Goal: Task Accomplishment & Management: Manage account settings

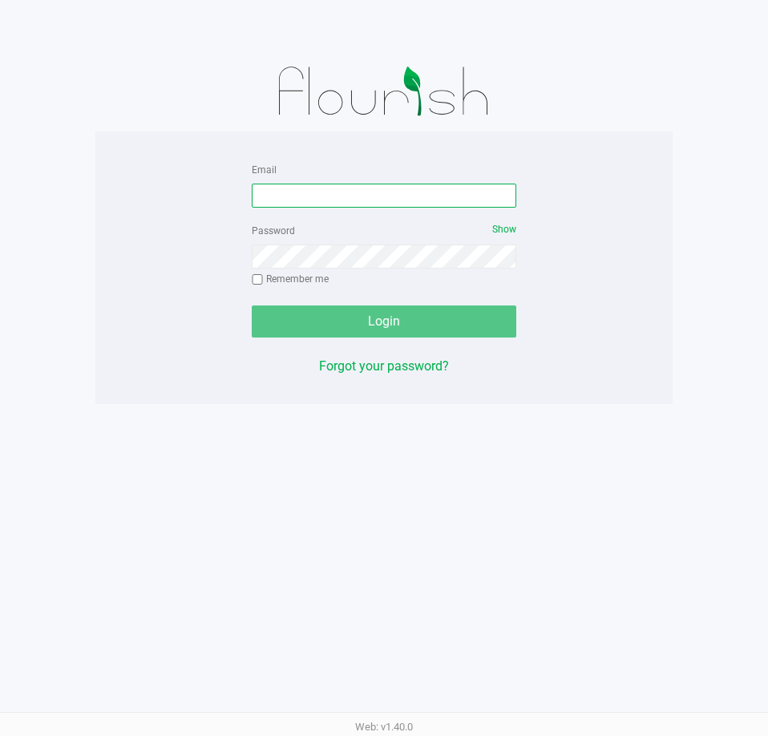
click at [339, 186] on input "Email" at bounding box center [384, 196] width 265 height 24
type input "[PERSON_NAME][EMAIL_ADDRESS][DOMAIN_NAME]"
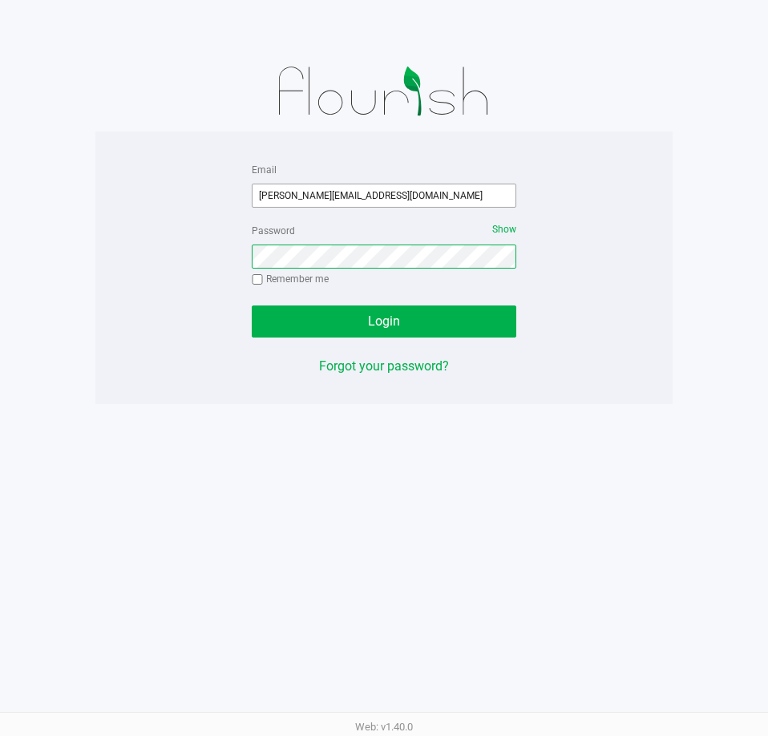
click at [252, 306] on button "Login" at bounding box center [384, 322] width 265 height 32
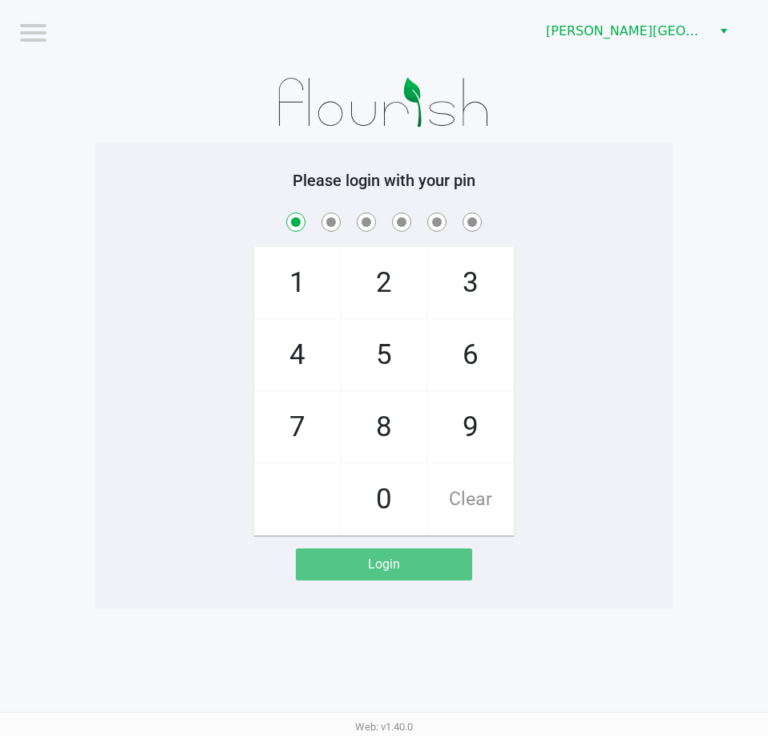
checkbox input "true"
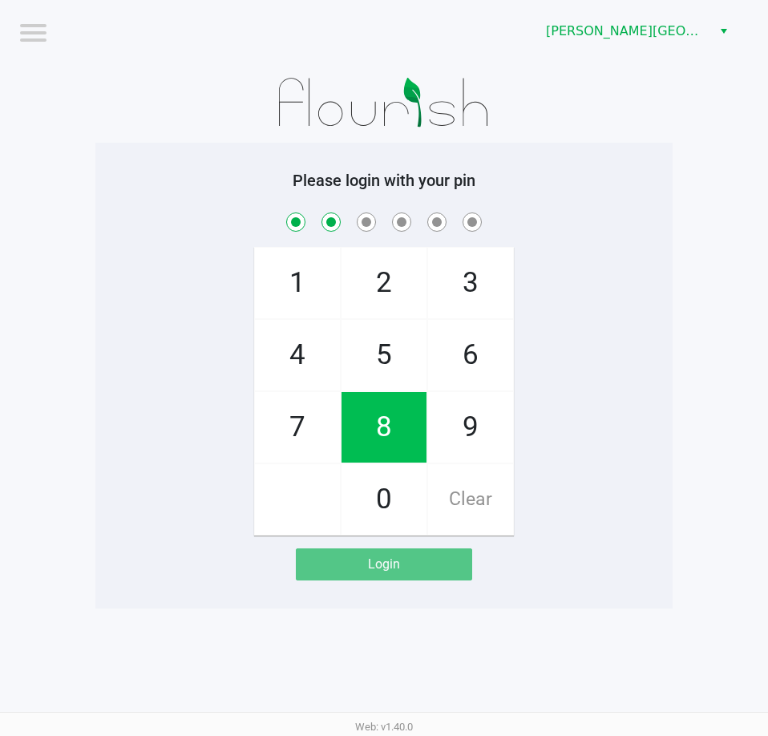
checkbox input "true"
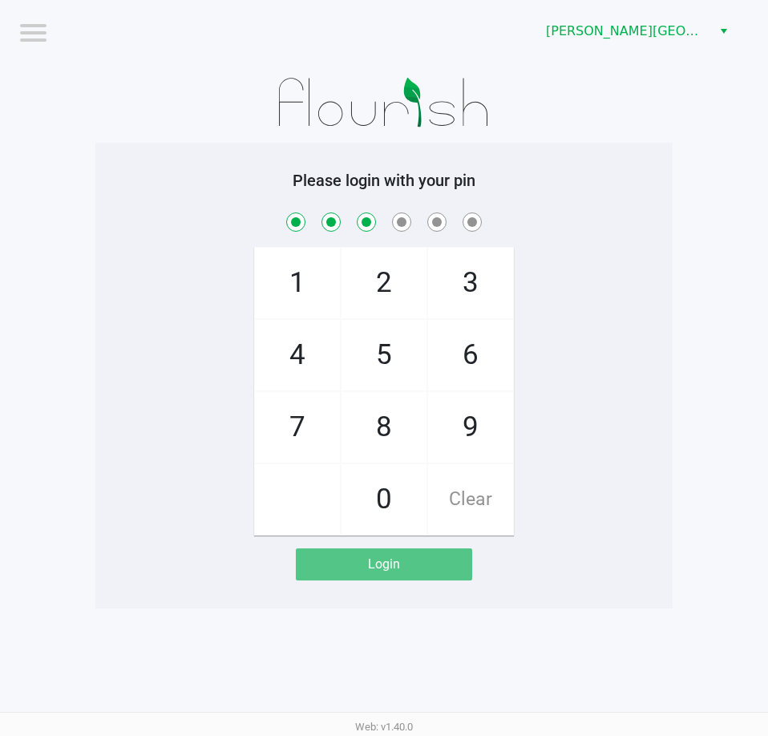
checkbox input "true"
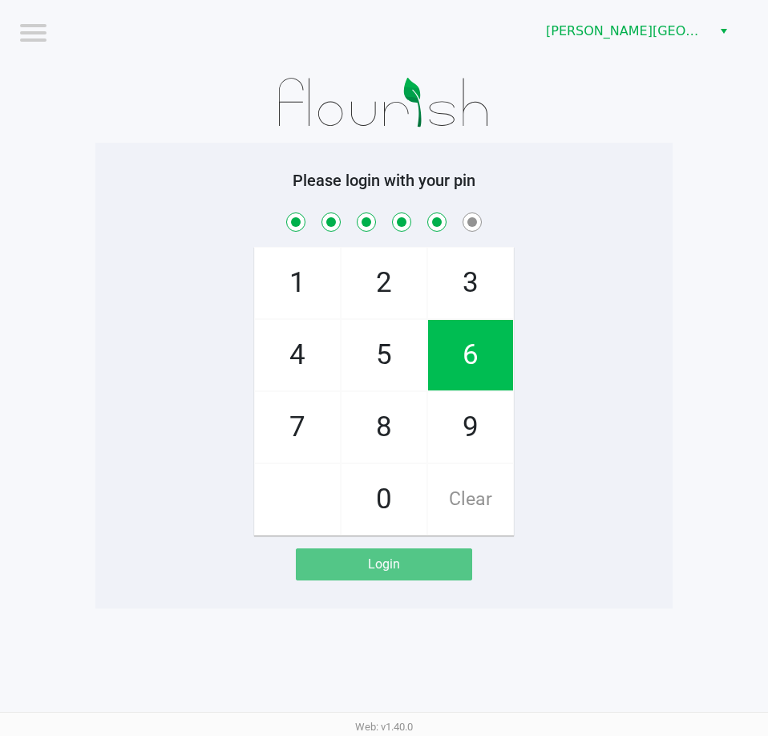
checkbox input "true"
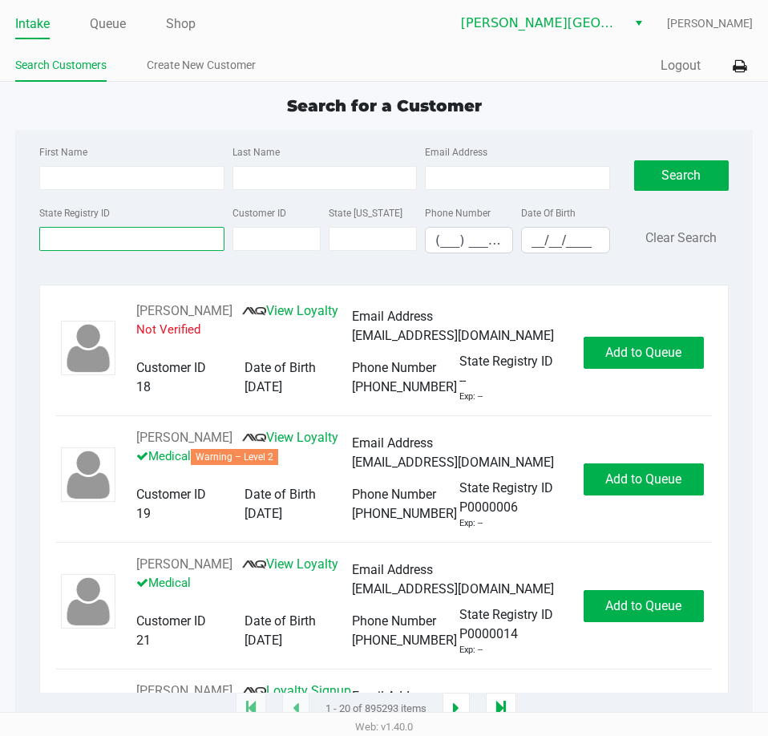
click at [132, 245] on input "State Registry ID" at bounding box center [131, 239] width 184 height 24
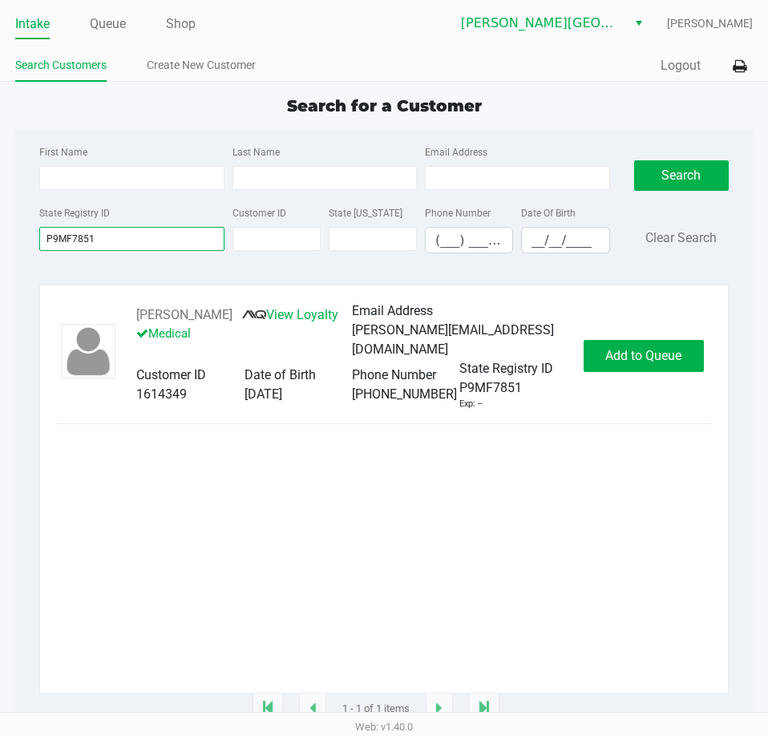
type input "P9MF7851"
click at [645, 363] on button "Add to Queue" at bounding box center [644, 356] width 120 height 32
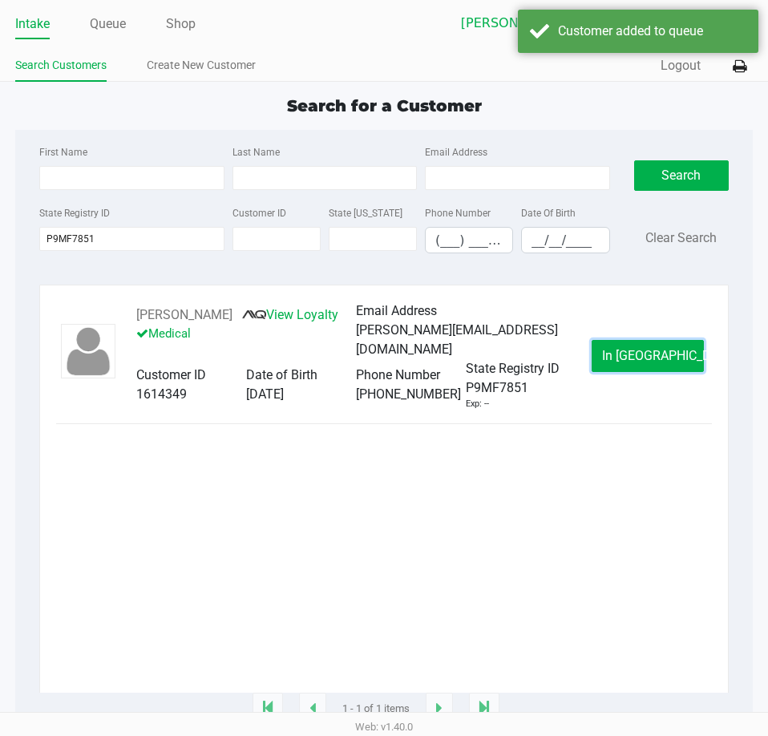
click at [645, 363] on button "In Queue" at bounding box center [648, 356] width 112 height 32
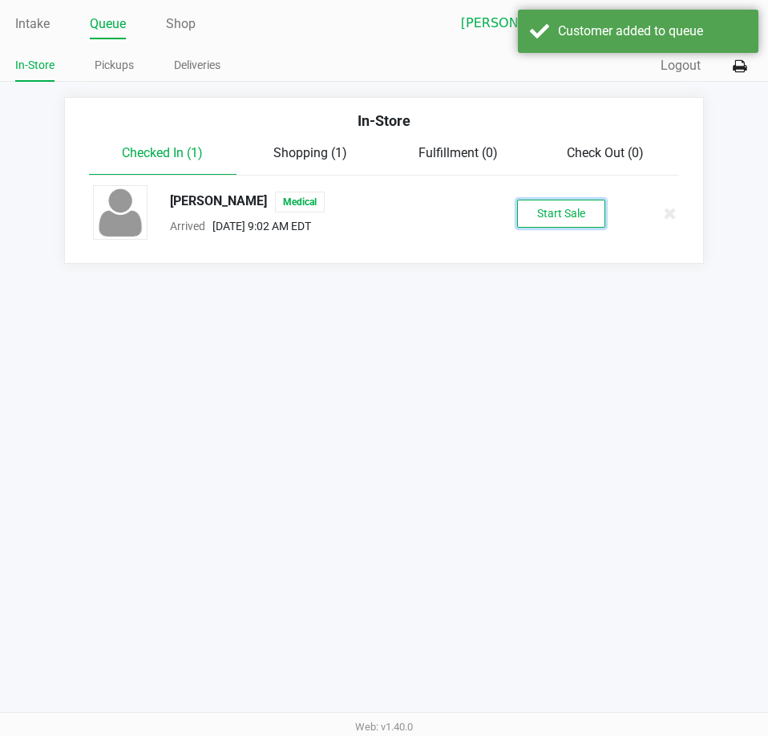
click at [529, 211] on button "Start Sale" at bounding box center [561, 214] width 88 height 28
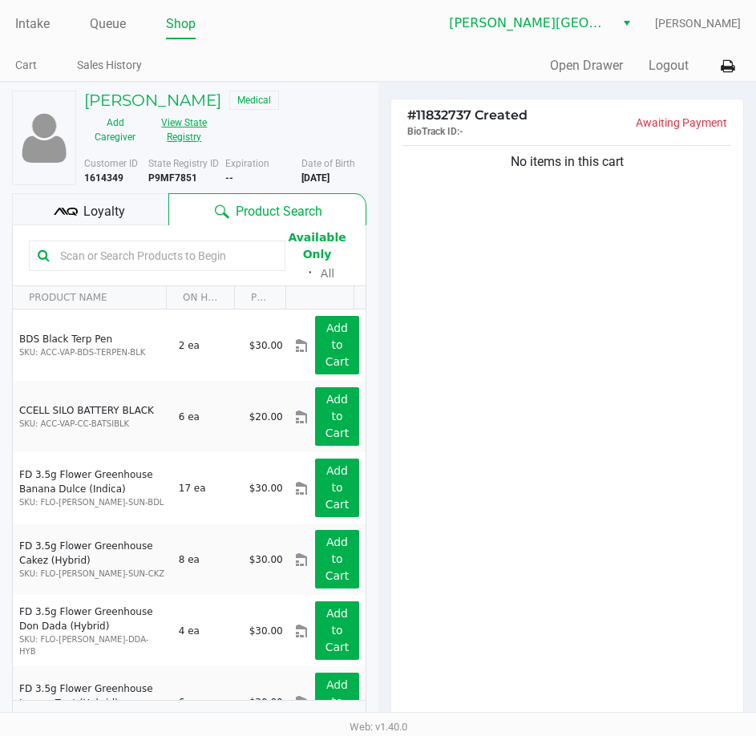
click at [198, 136] on button "View State Registry" at bounding box center [179, 130] width 67 height 40
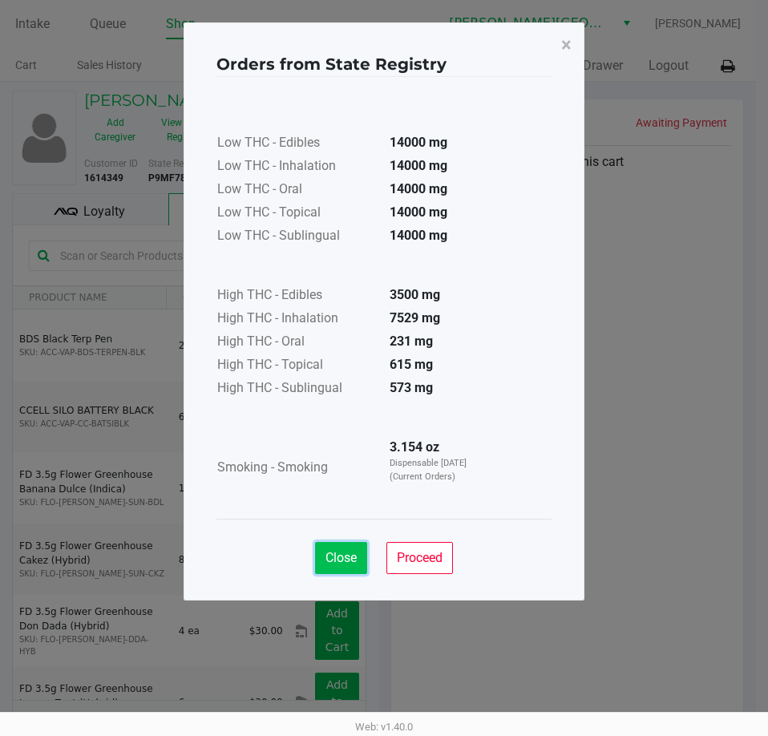
click at [347, 549] on button "Close" at bounding box center [341, 558] width 52 height 32
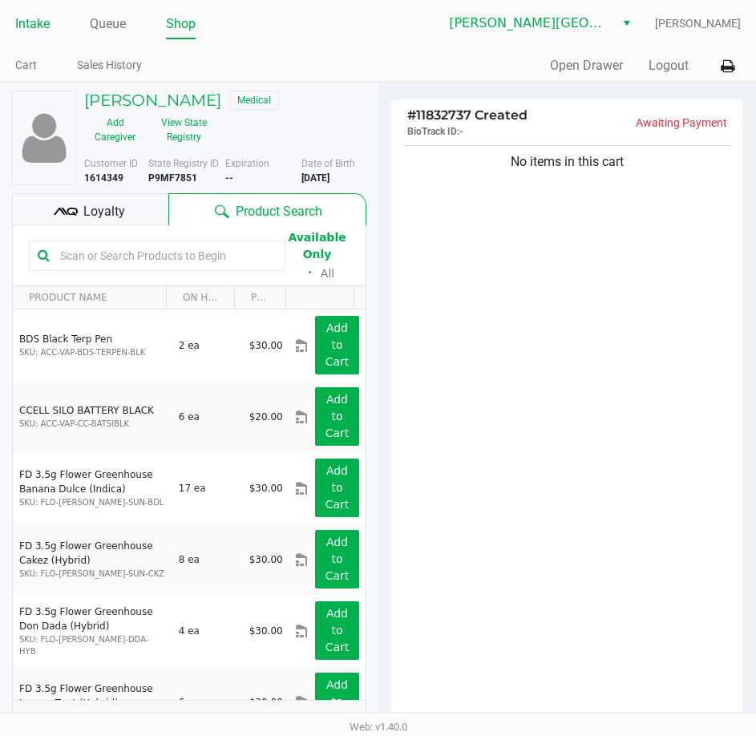
click at [36, 20] on link "Intake" at bounding box center [32, 24] width 34 height 22
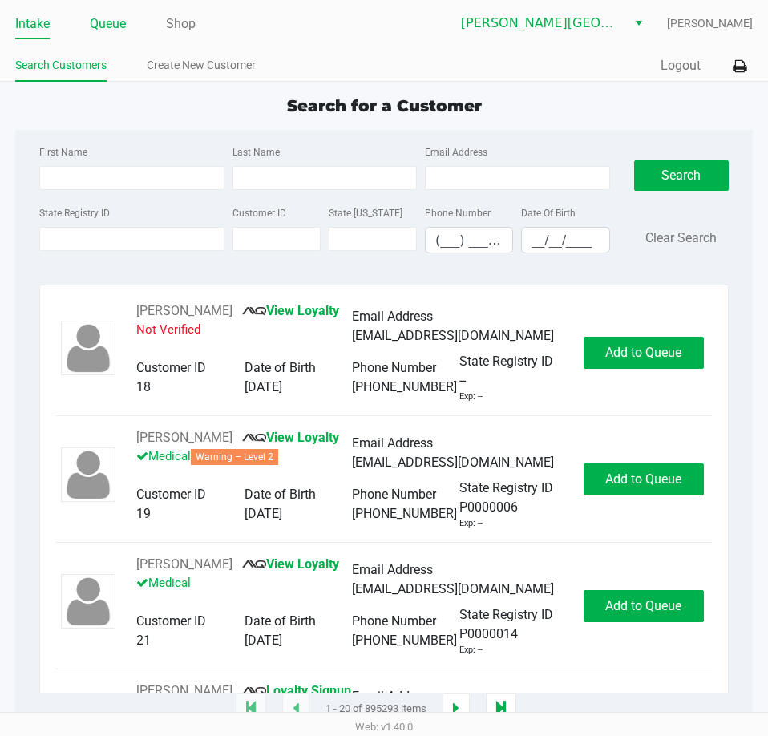
click at [107, 23] on link "Queue" at bounding box center [108, 24] width 36 height 22
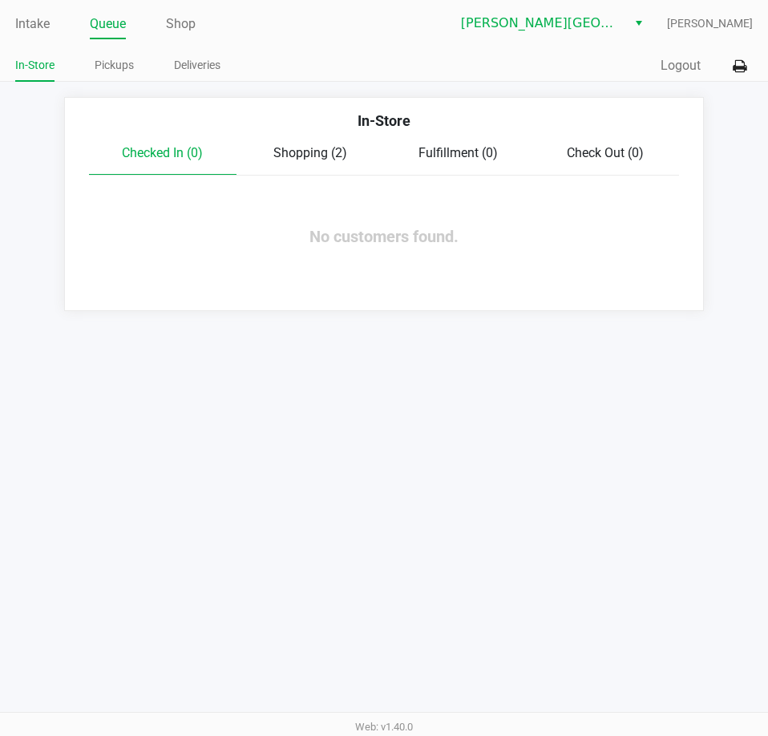
click at [326, 137] on div "In-Store" at bounding box center [384, 127] width 614 height 34
click at [330, 149] on span "Shopping (2)" at bounding box center [311, 152] width 74 height 15
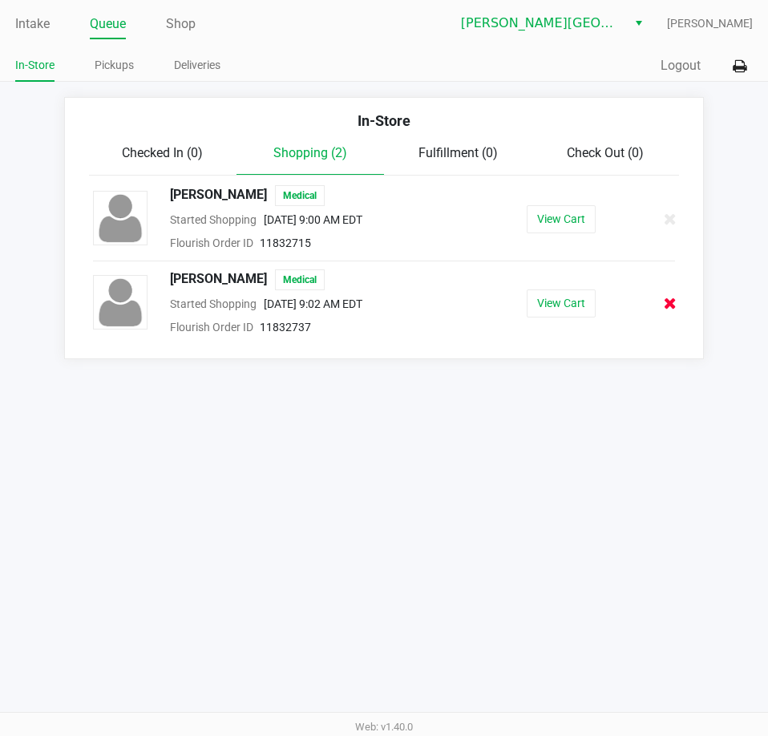
click at [670, 302] on icon at bounding box center [670, 304] width 13 height 12
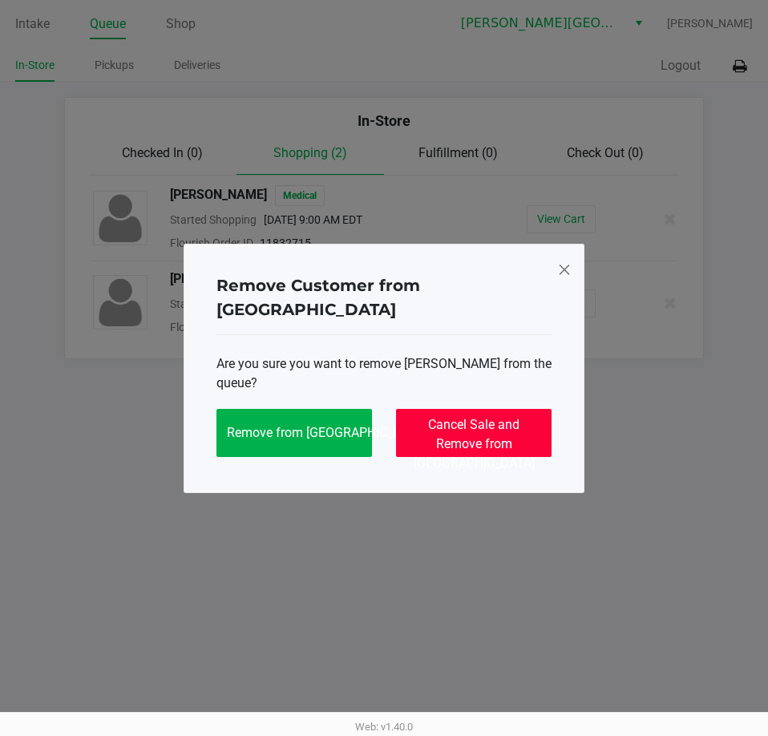
click at [470, 428] on span "Cancel Sale and Remove from Queue" at bounding box center [474, 444] width 121 height 54
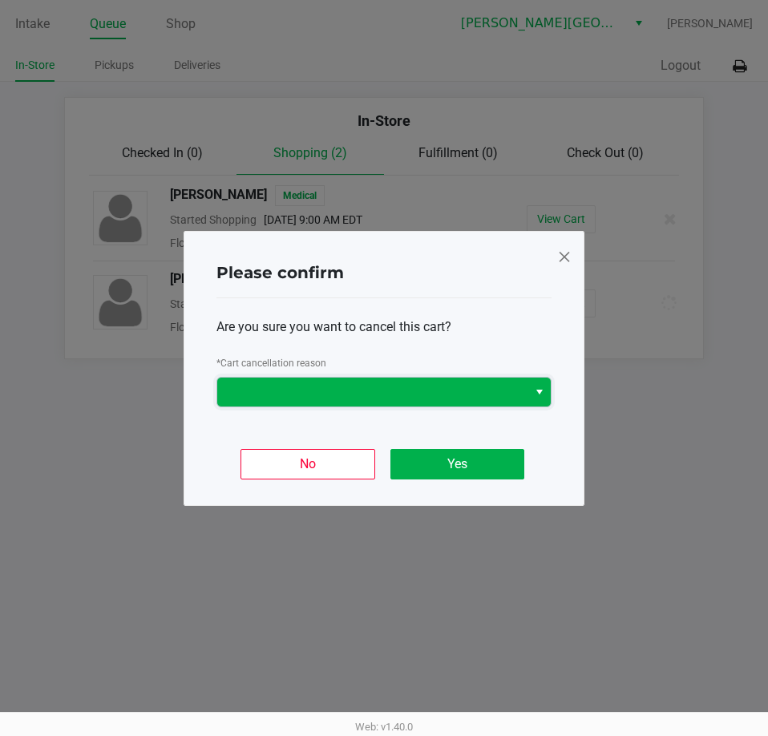
click at [387, 396] on span at bounding box center [372, 392] width 291 height 19
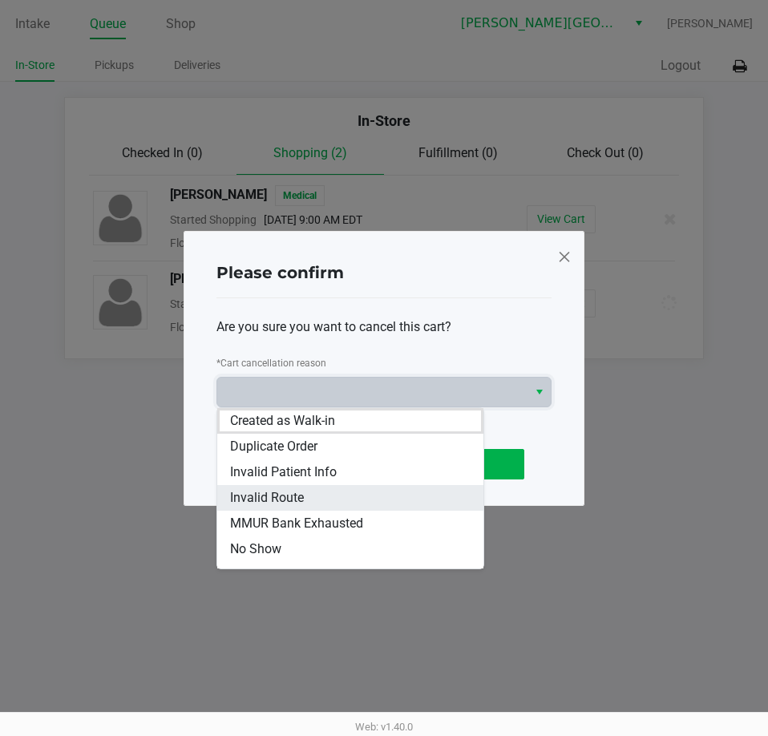
click at [364, 504] on li "Invalid Route" at bounding box center [350, 498] width 266 height 26
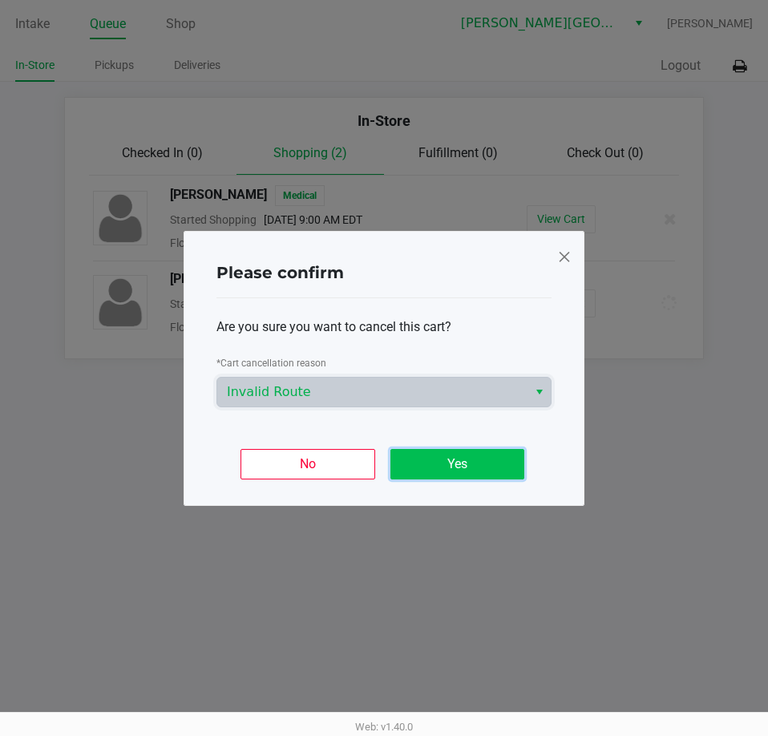
click at [464, 469] on button "Yes" at bounding box center [458, 464] width 134 height 30
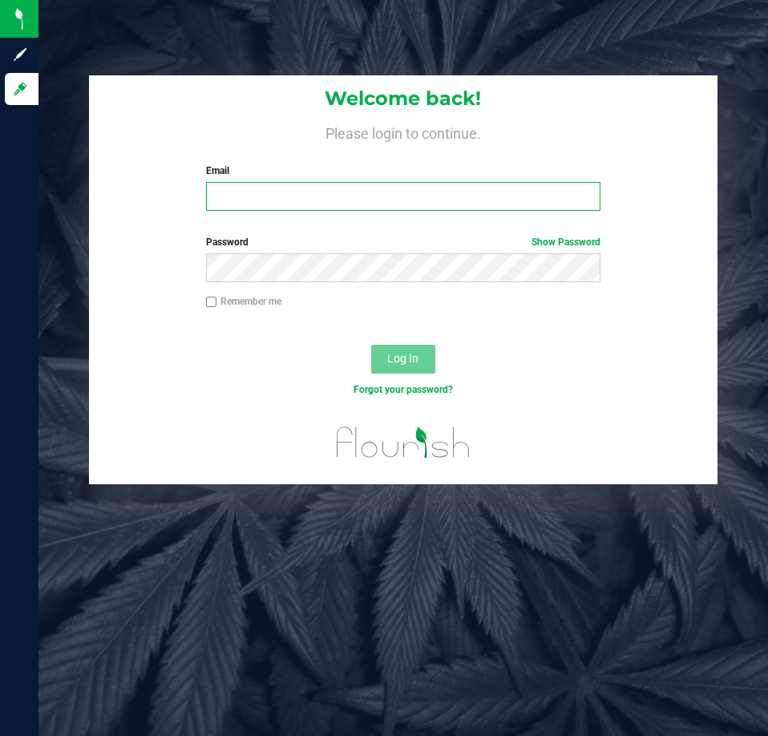
click at [298, 199] on input "Email" at bounding box center [403, 196] width 395 height 29
click at [317, 188] on input "anabil@liveparalle.com" at bounding box center [403, 196] width 395 height 29
type input "anabil@liveparallel.com"
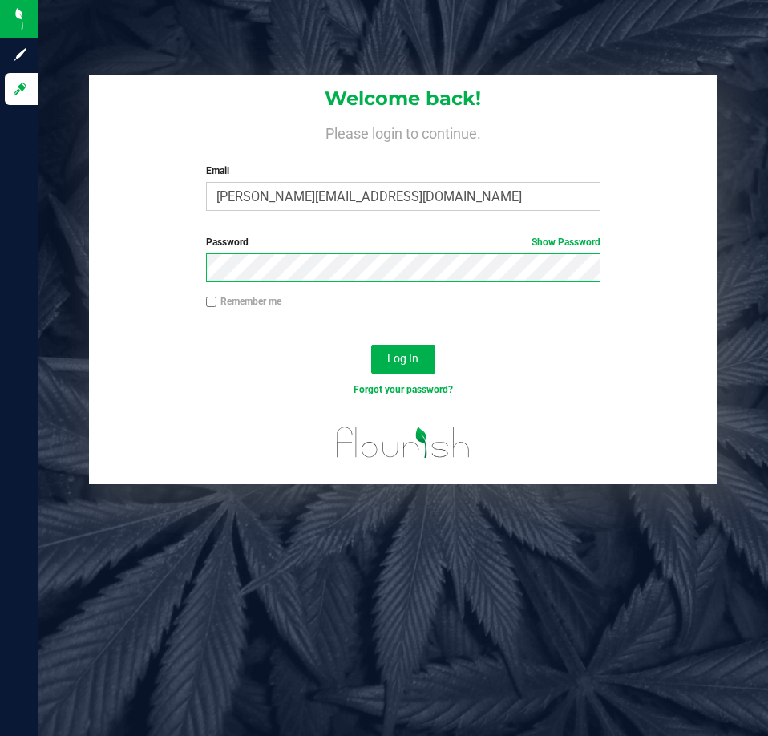
click at [371, 345] on button "Log In" at bounding box center [403, 359] width 64 height 29
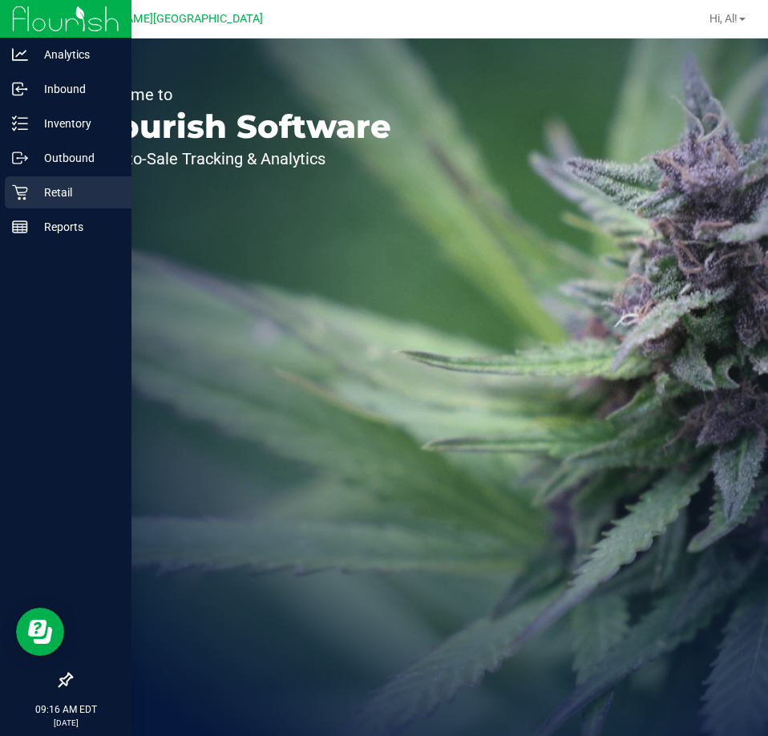
click at [28, 186] on p "Retail" at bounding box center [76, 192] width 96 height 19
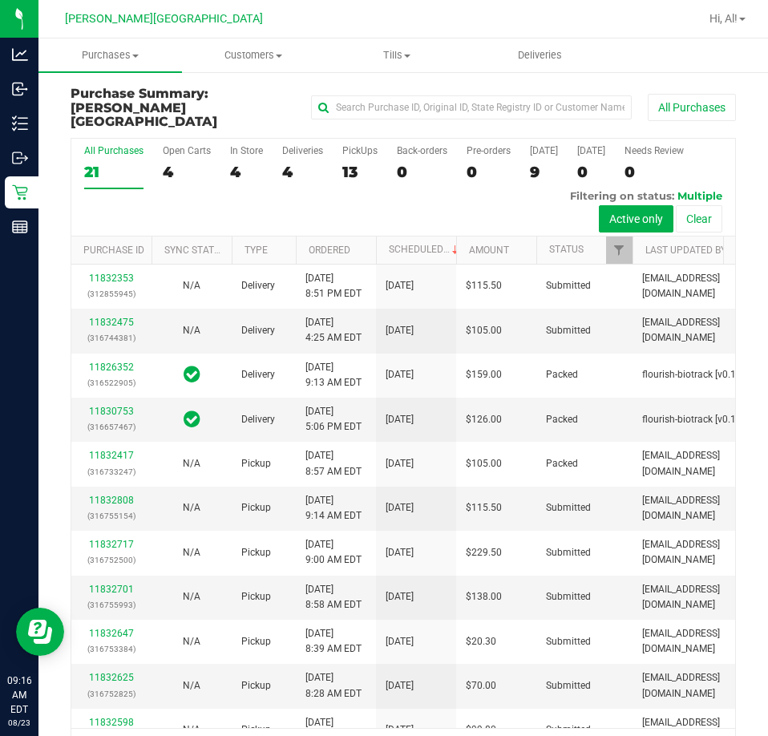
click at [344, 163] on div "13" at bounding box center [360, 172] width 35 height 18
click at [0, 0] on input "PickUps 13" at bounding box center [0, 0] width 0 height 0
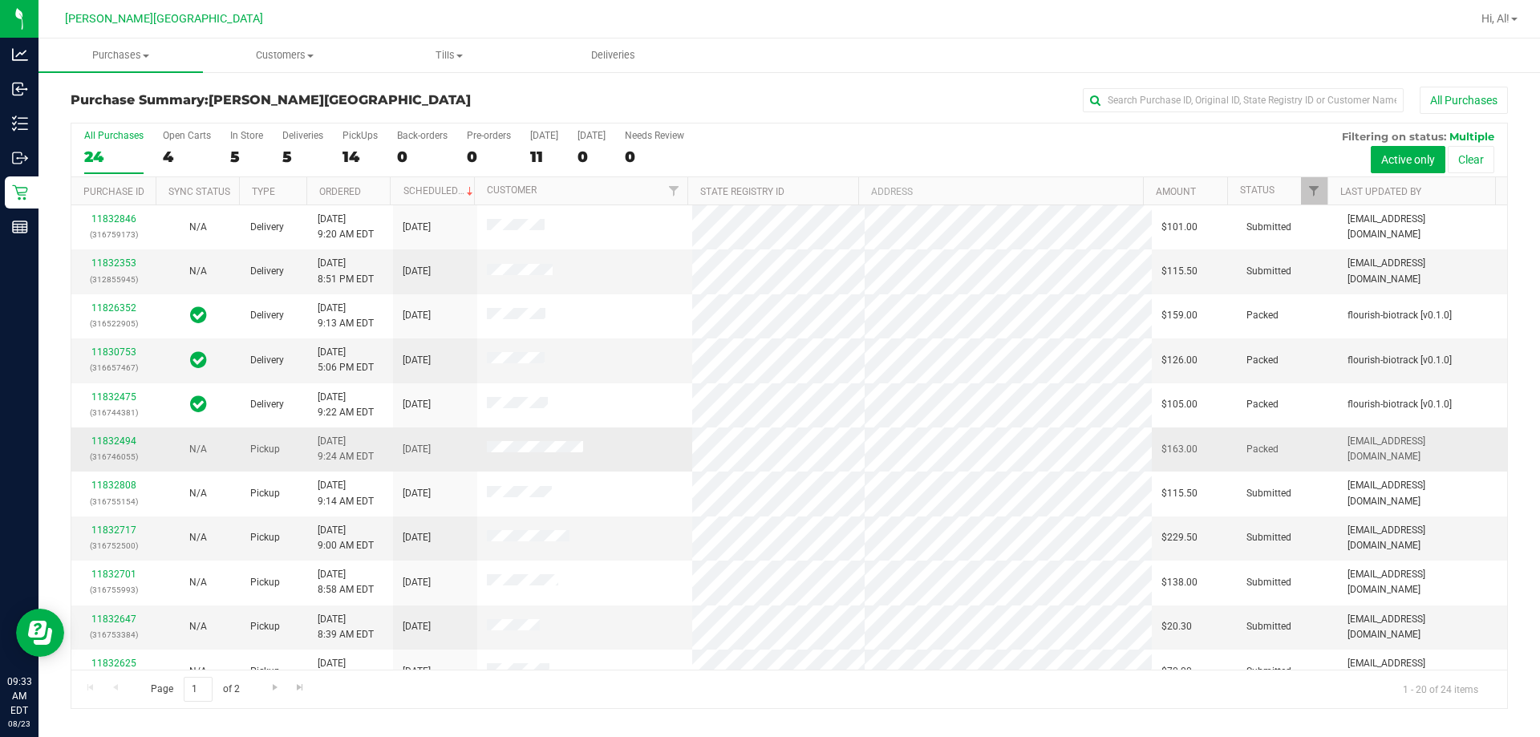
scroll to position [80, 0]
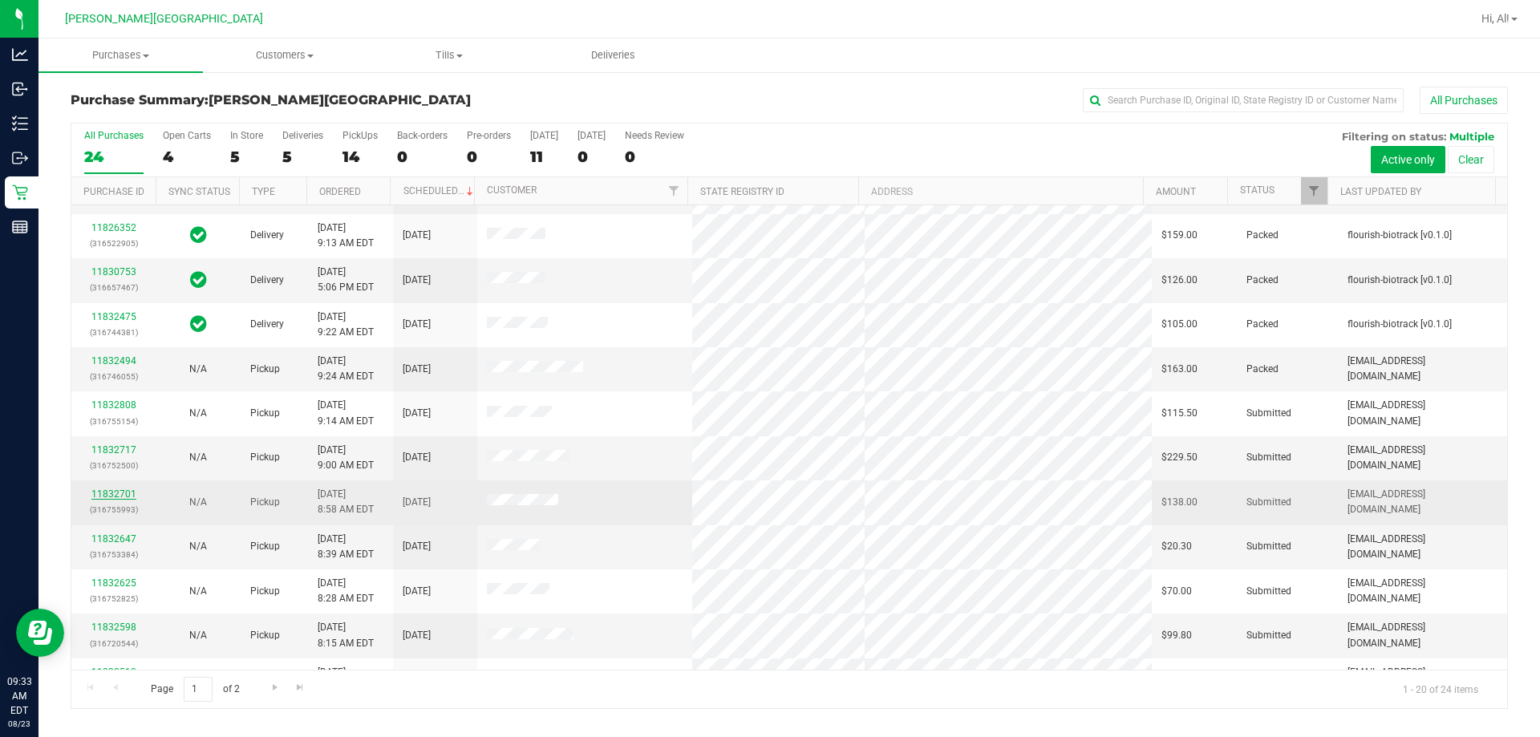
click at [128, 492] on link "11832701" at bounding box center [113, 493] width 45 height 11
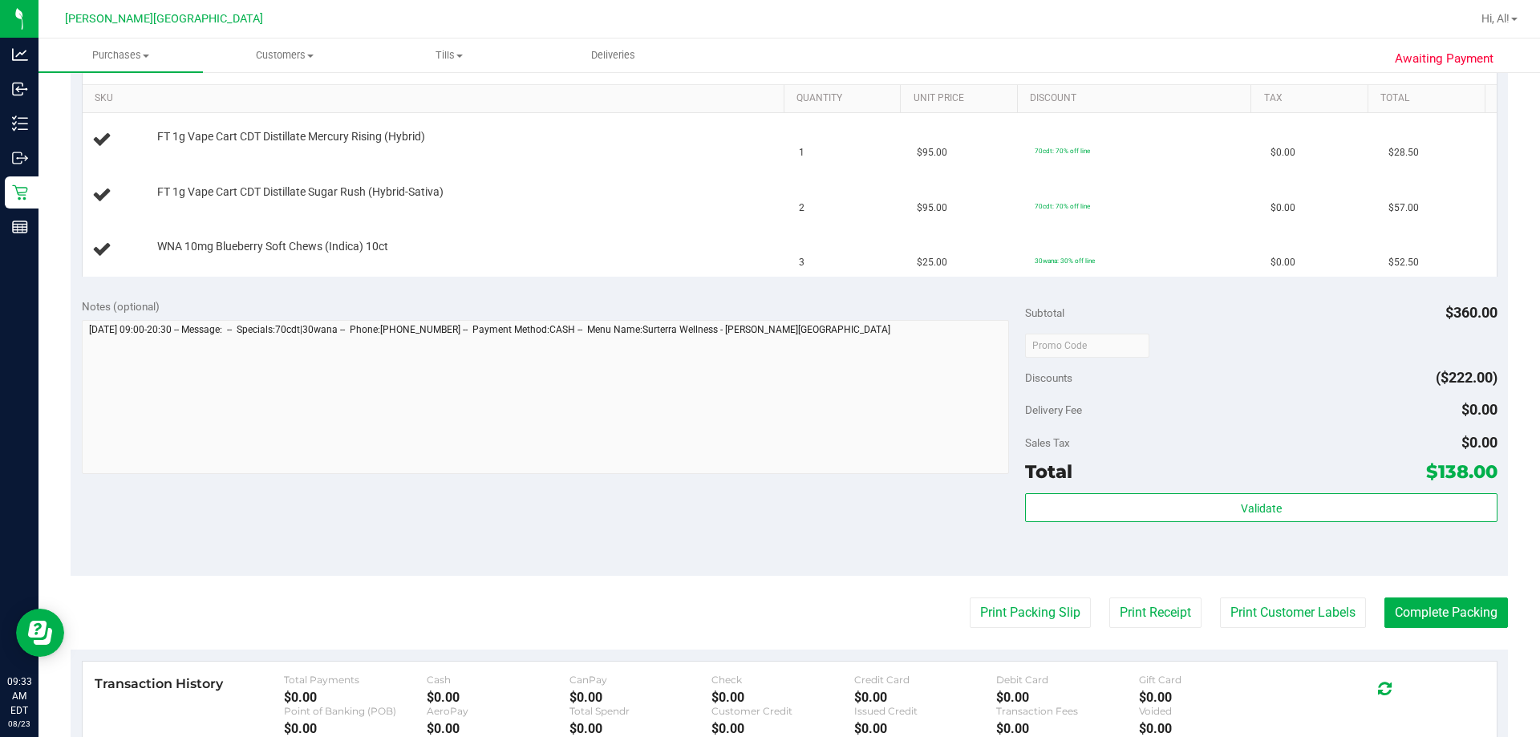
scroll to position [561, 0]
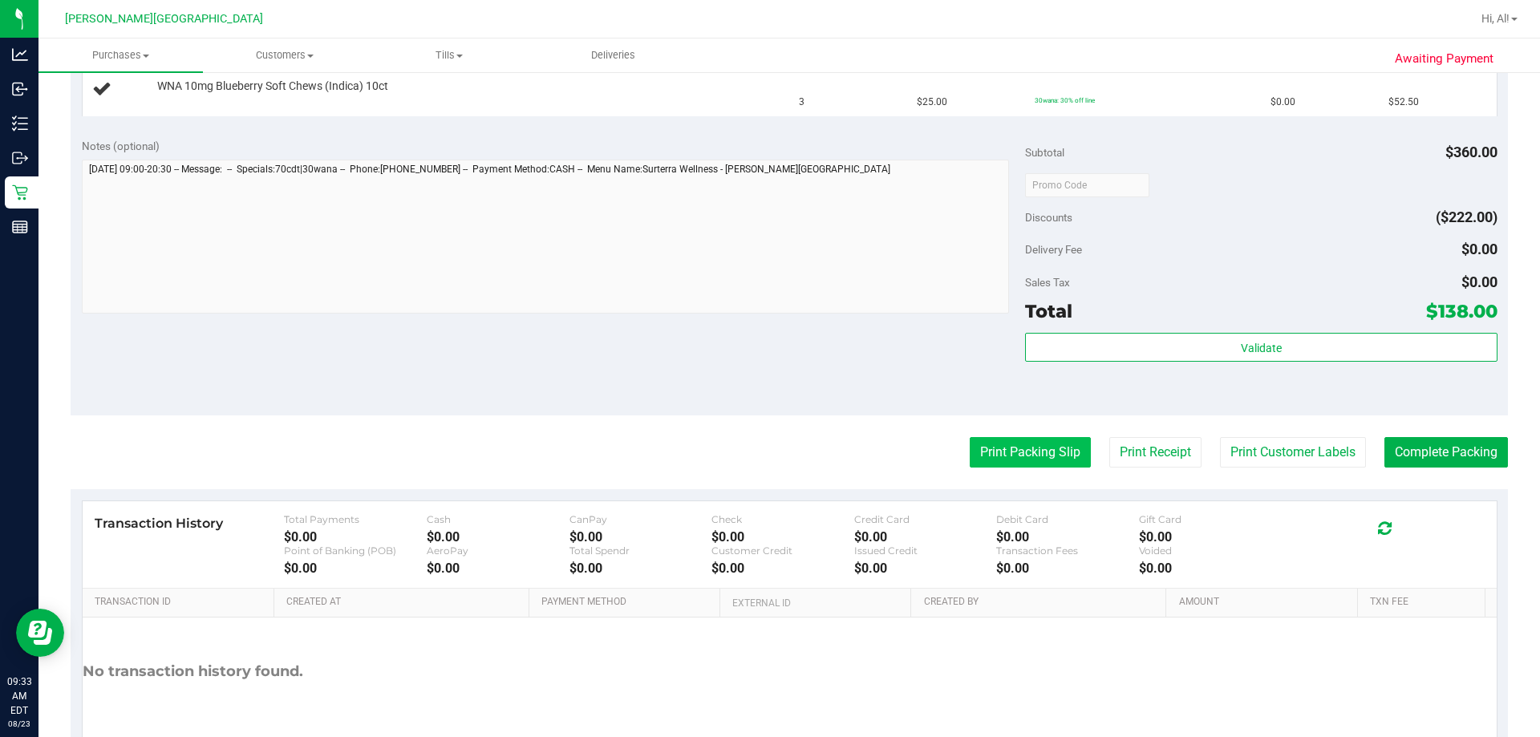
click at [768, 455] on button "Print Packing Slip" at bounding box center [1030, 452] width 121 height 30
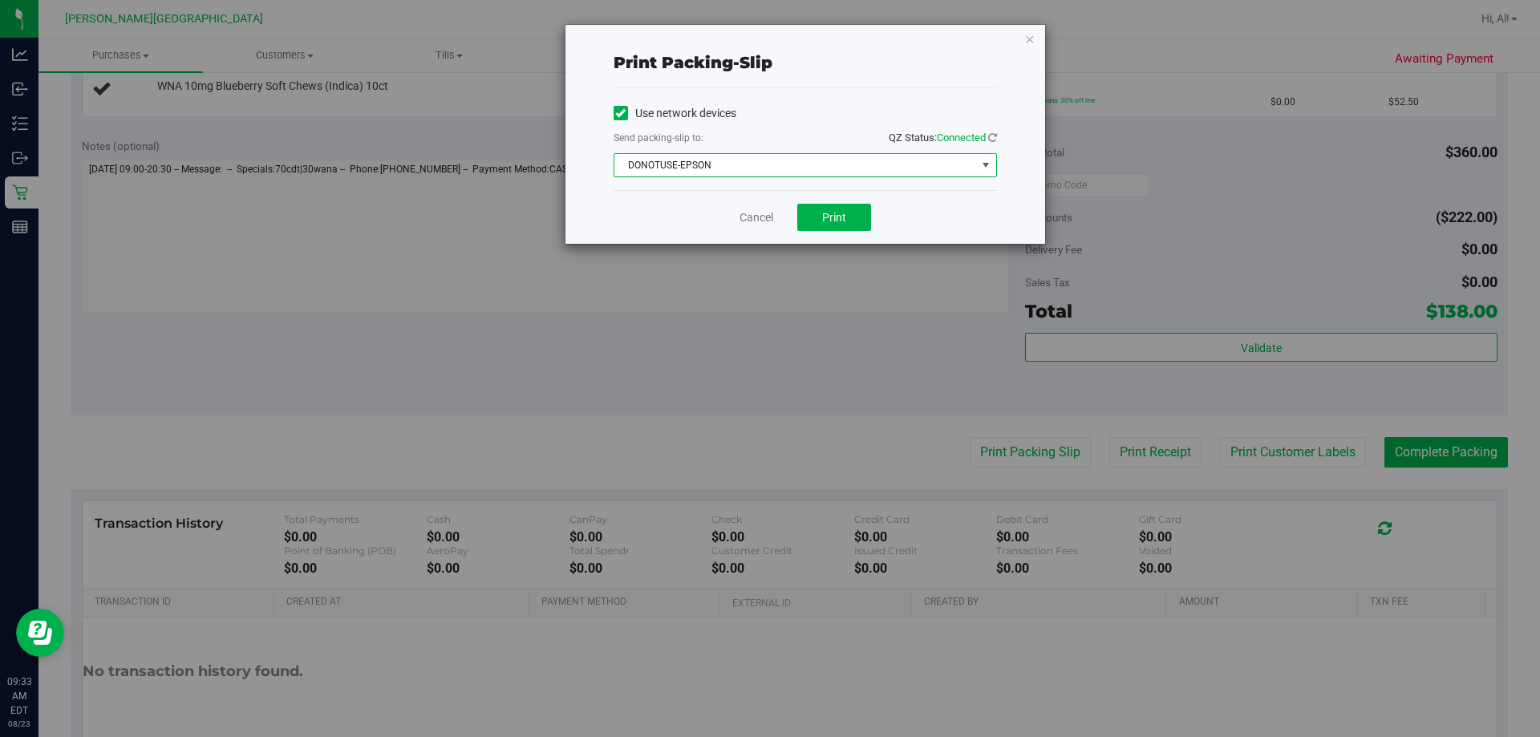
click at [768, 168] on span "DONOTUSE-EPSON" at bounding box center [795, 165] width 362 height 22
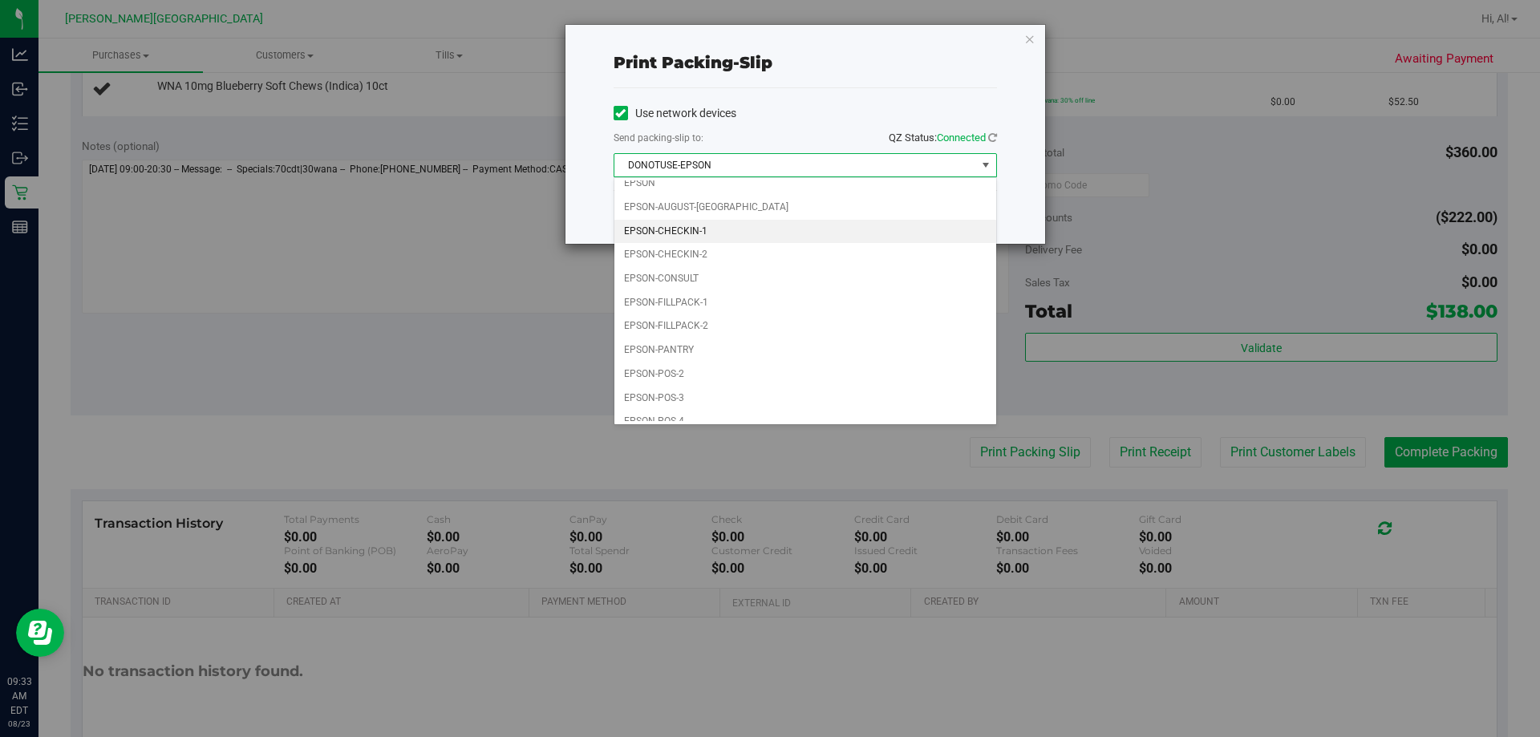
scroll to position [46, 0]
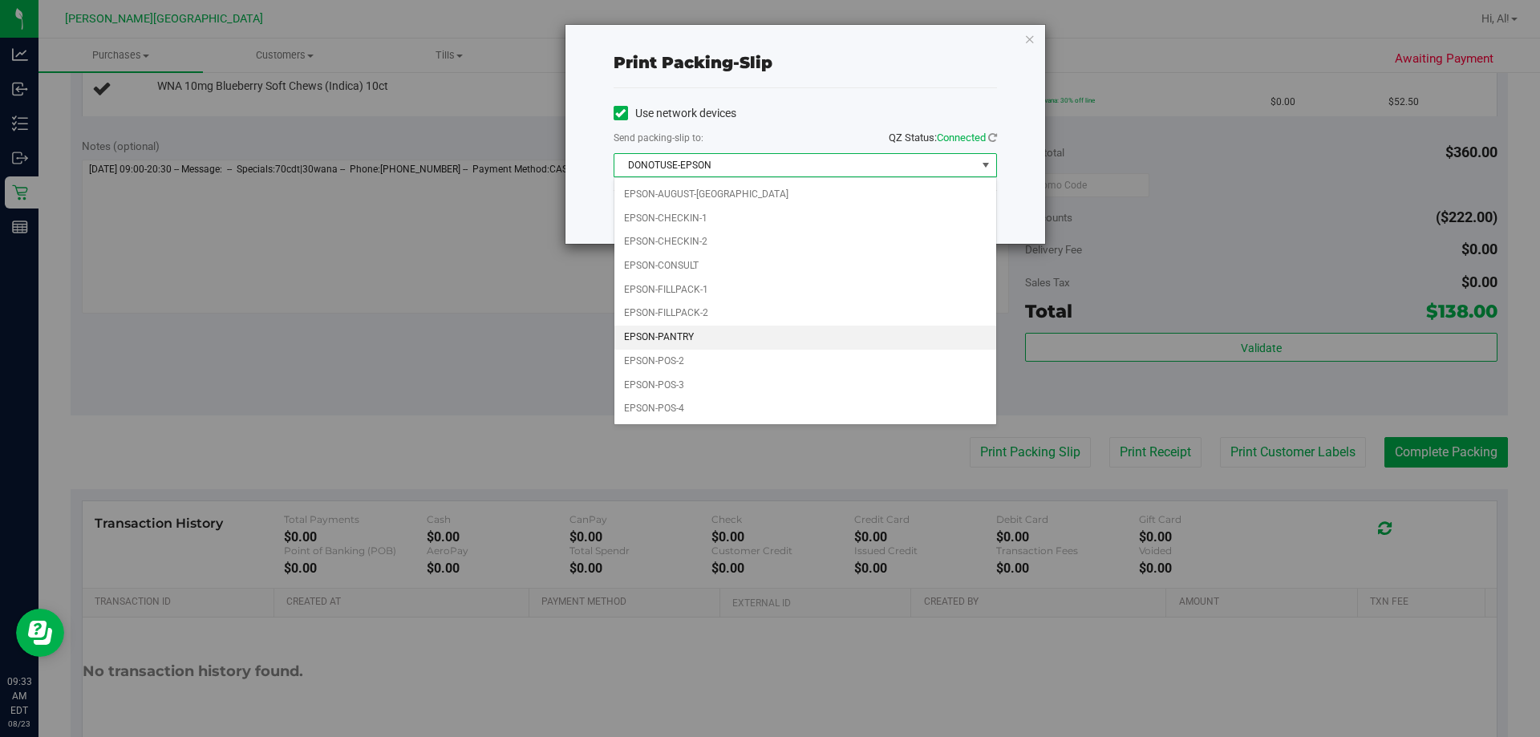
click at [768, 326] on li "EPSON-PANTRY" at bounding box center [805, 338] width 382 height 24
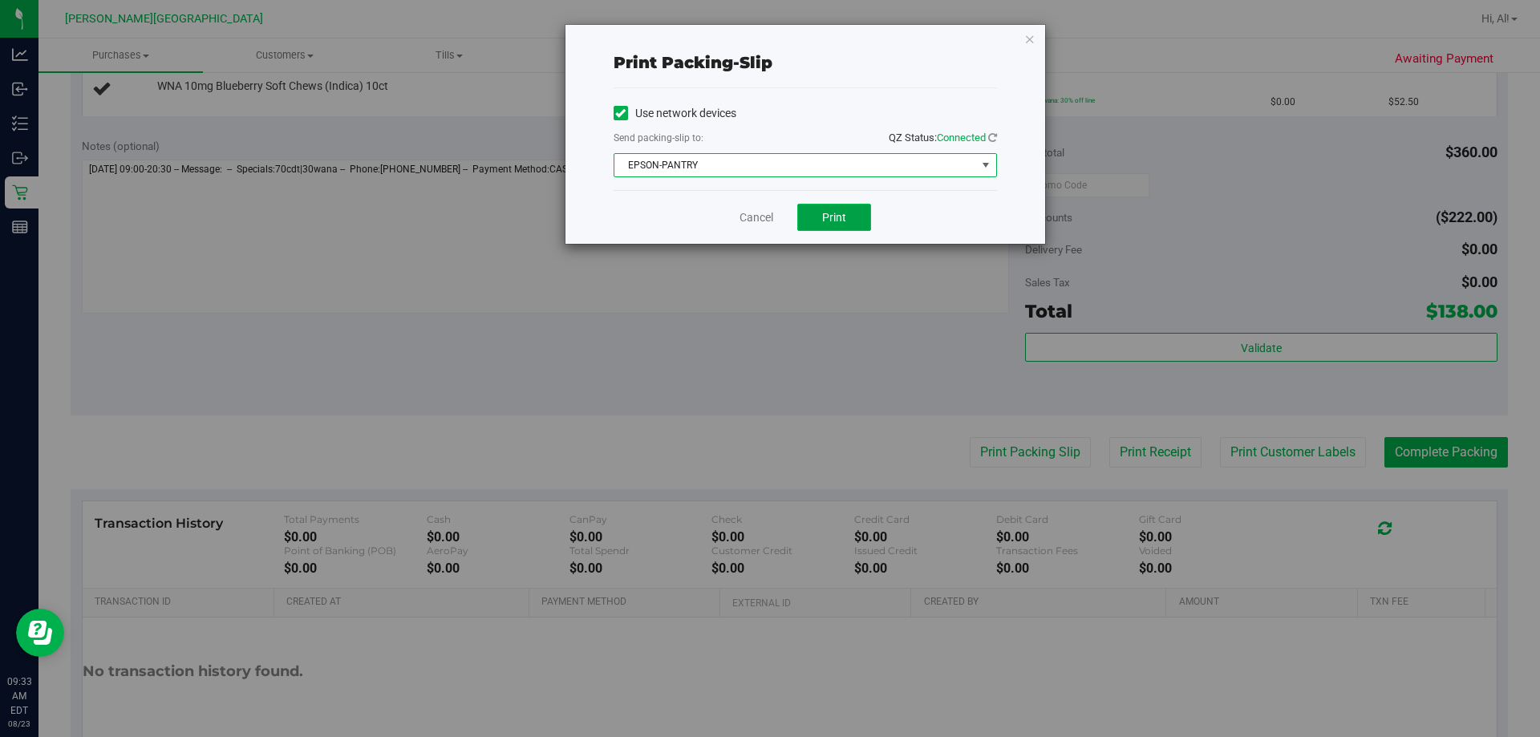
click at [768, 212] on span "Print" at bounding box center [834, 217] width 24 height 13
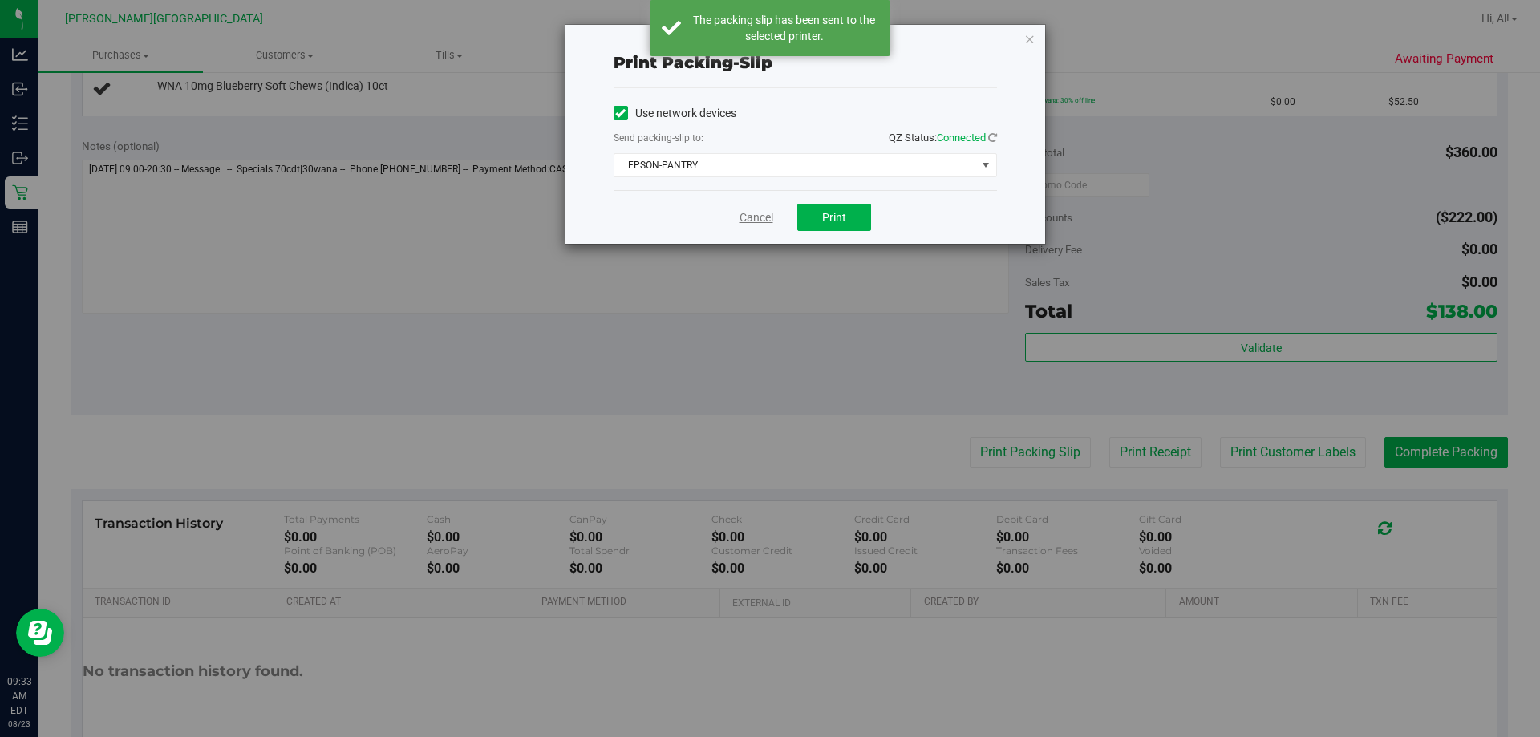
click at [746, 215] on link "Cancel" at bounding box center [757, 217] width 34 height 17
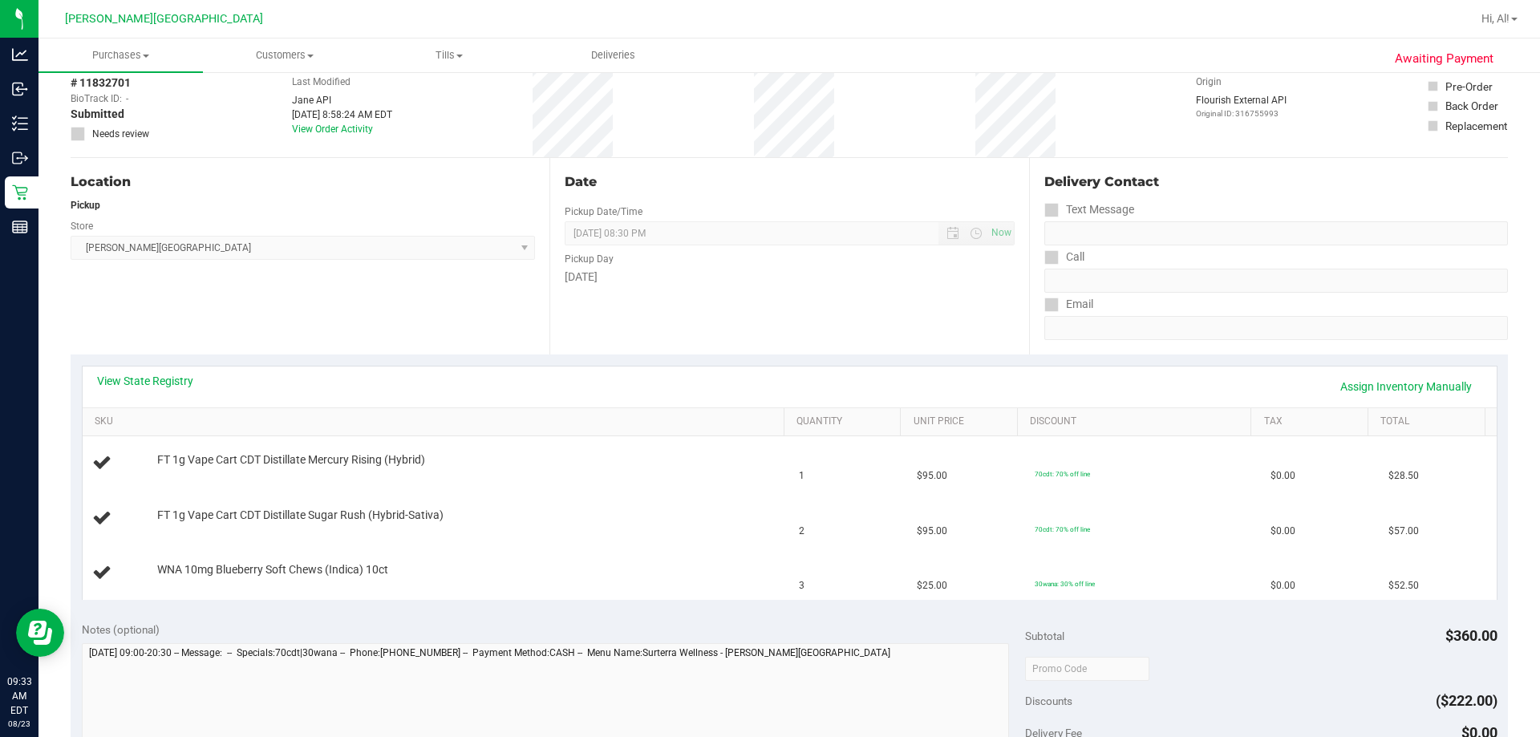
scroll to position [0, 0]
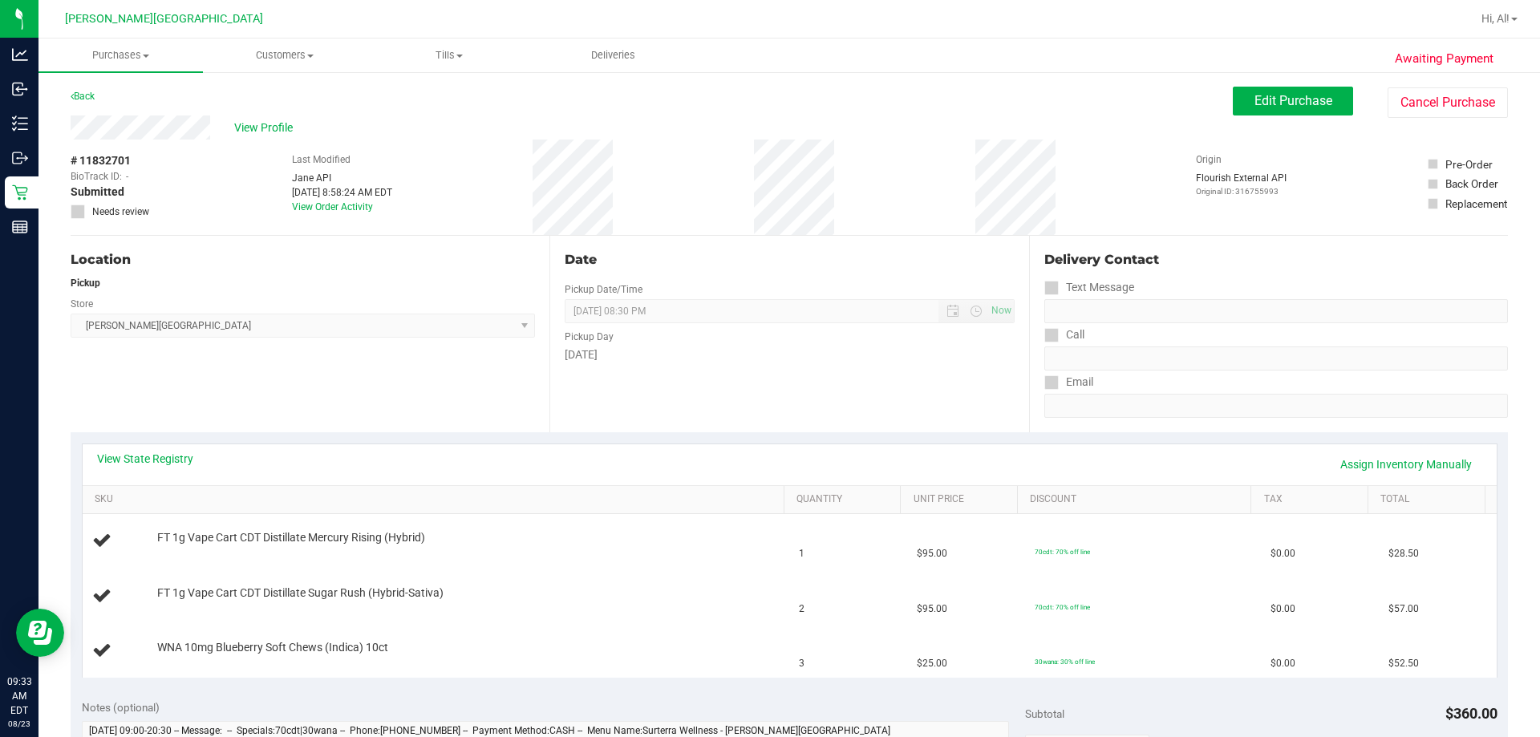
click at [710, 380] on div "Date Pickup Date/Time 08/23/2025 Now 08/23/2025 08:30 PM Now Pickup Day Saturday" at bounding box center [788, 334] width 479 height 197
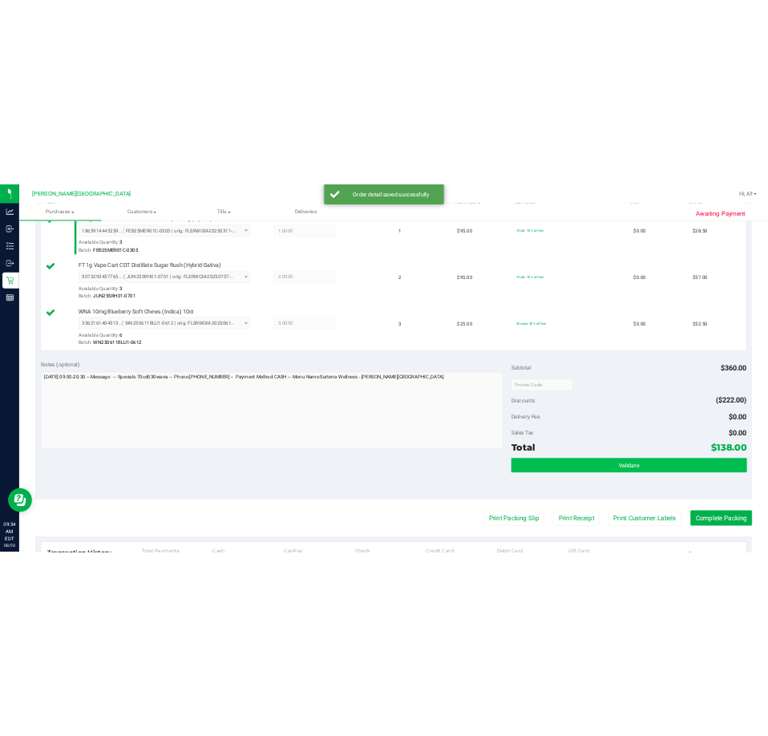
scroll to position [561, 0]
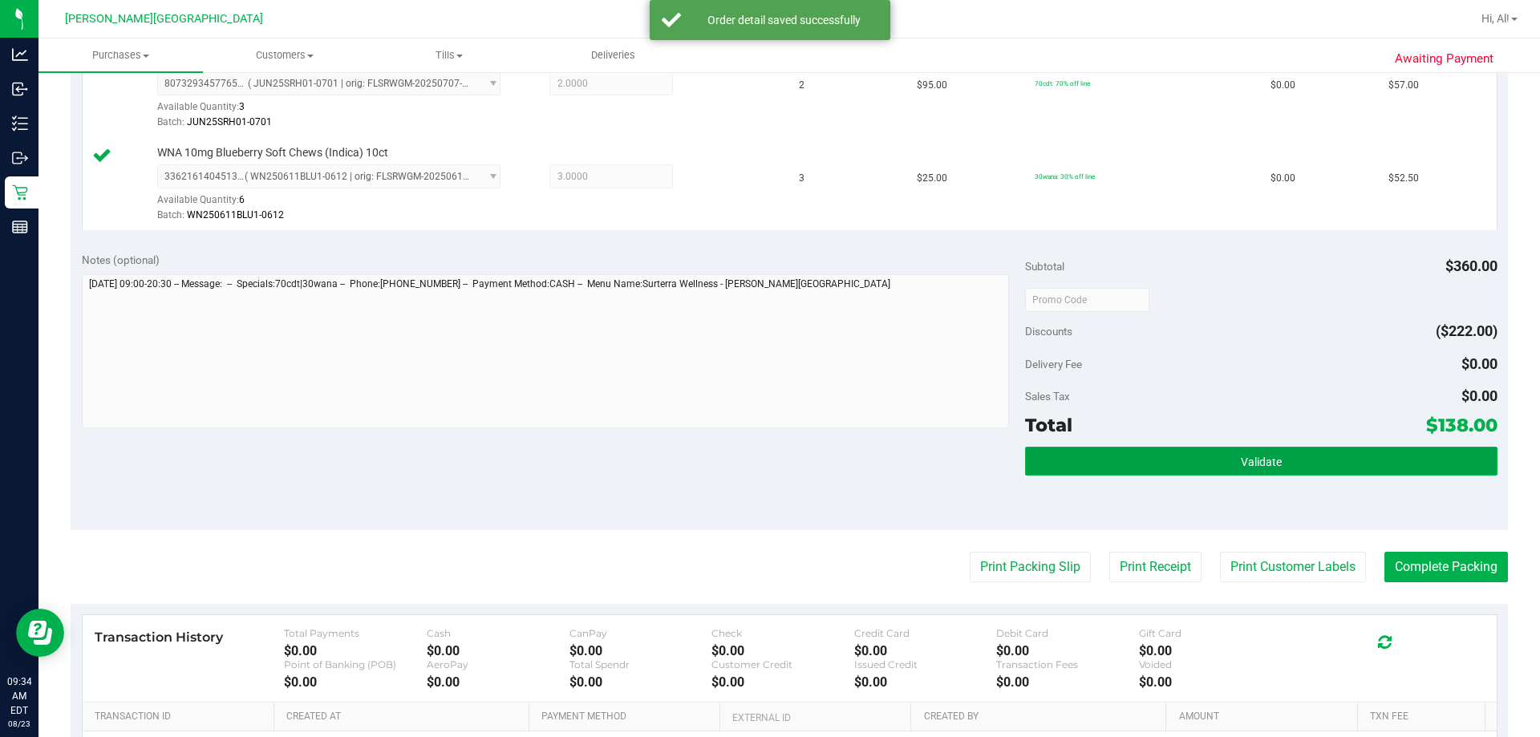
click at [768, 456] on button "Validate" at bounding box center [1261, 461] width 472 height 29
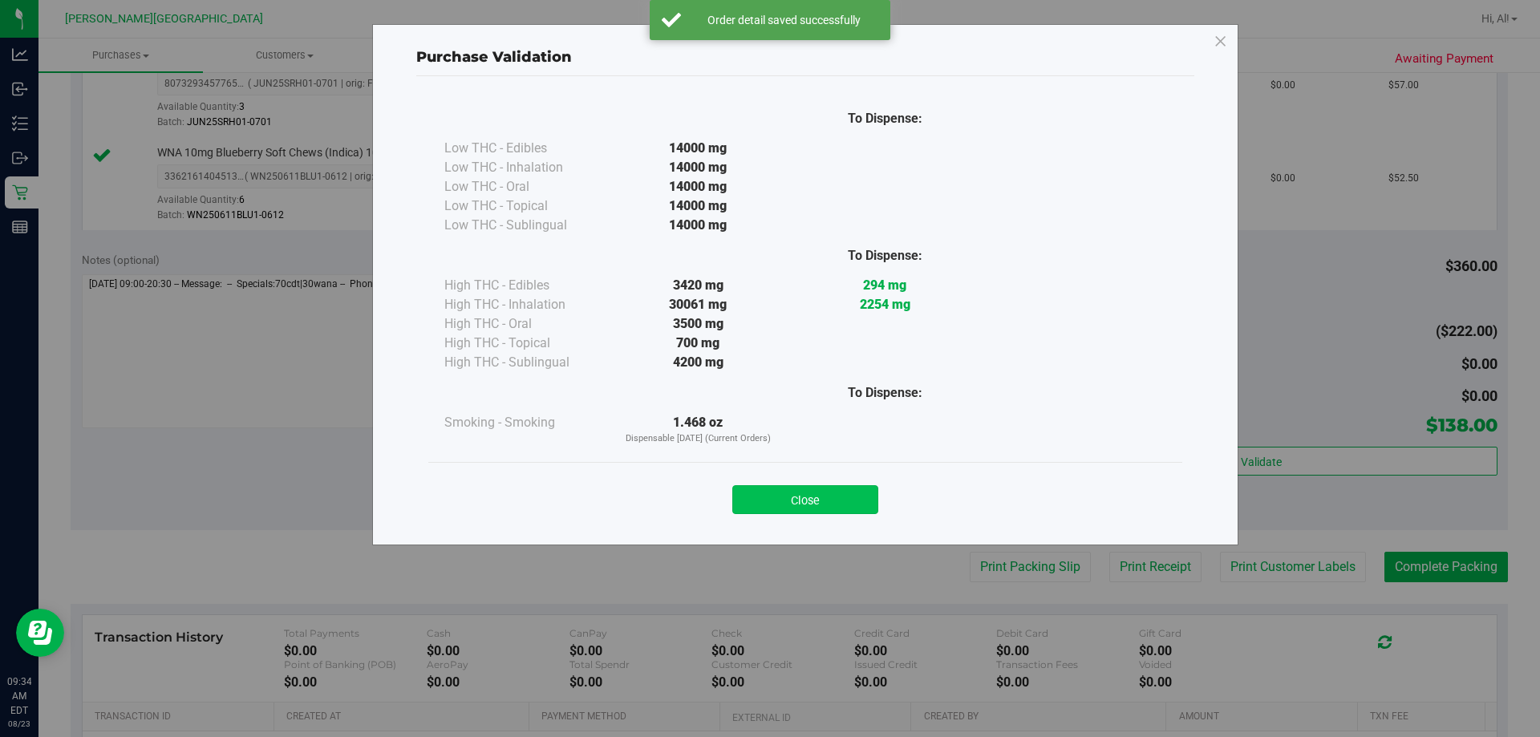
click at [768, 493] on button "Close" at bounding box center [805, 499] width 146 height 29
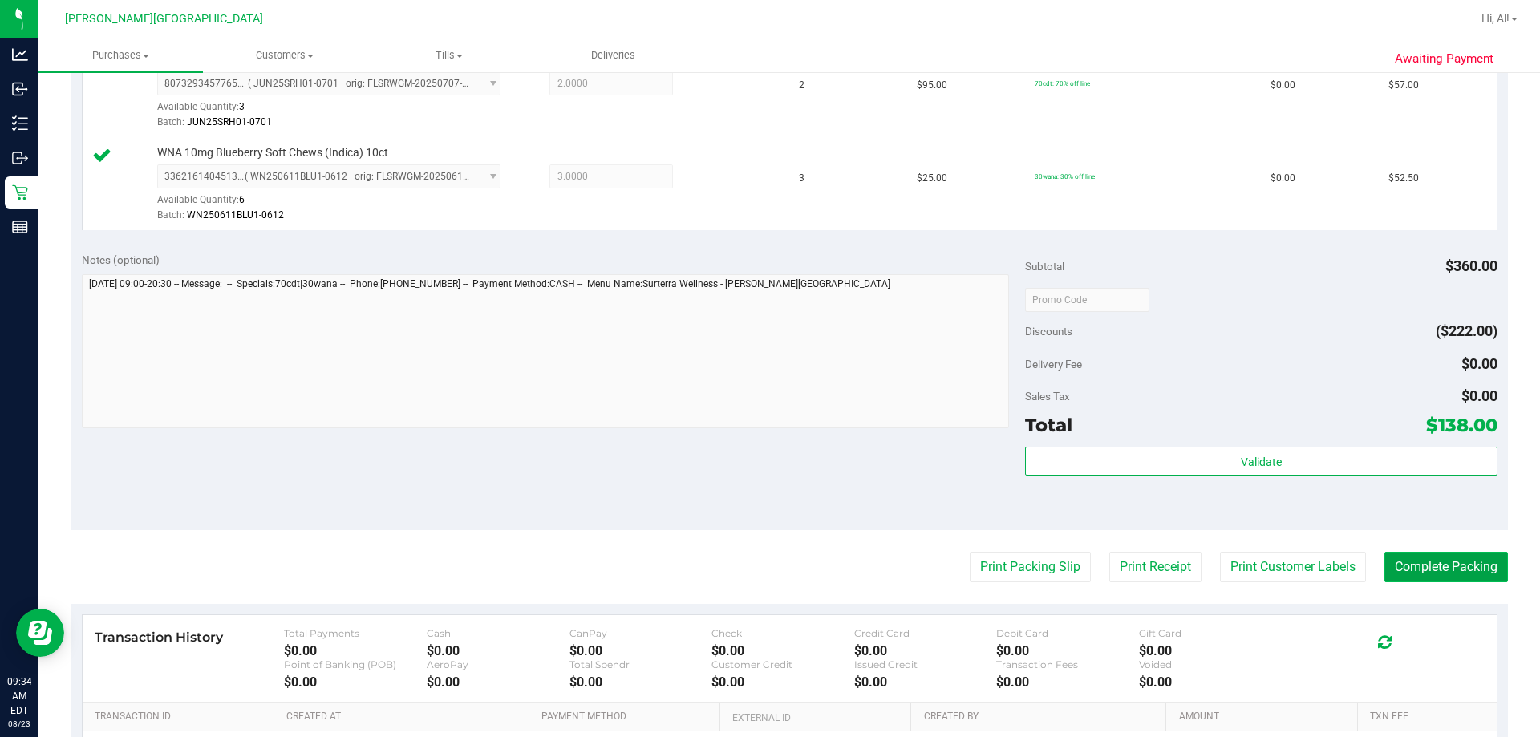
click at [768, 556] on button "Complete Packing" at bounding box center [1446, 567] width 124 height 30
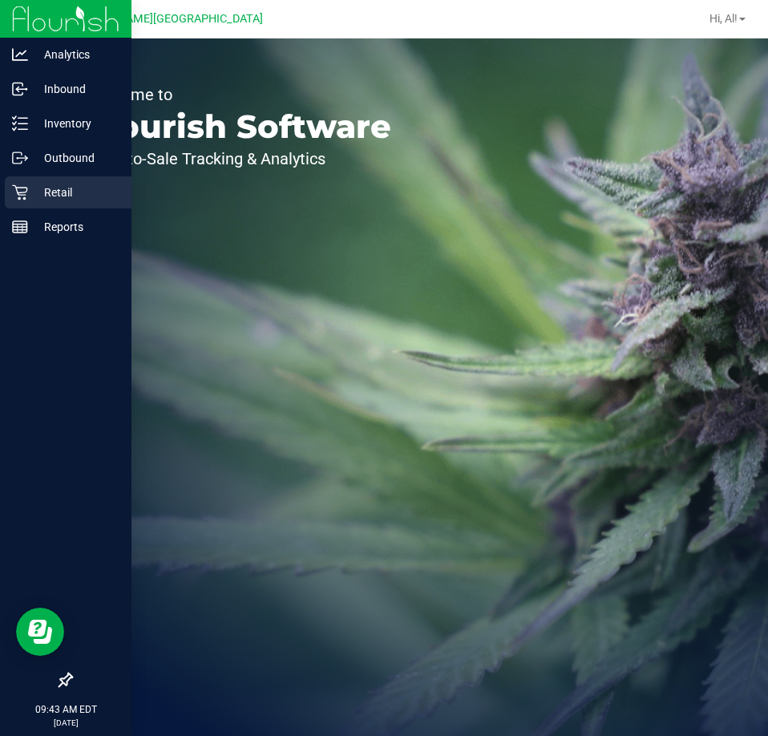
click at [70, 196] on p "Retail" at bounding box center [76, 192] width 96 height 19
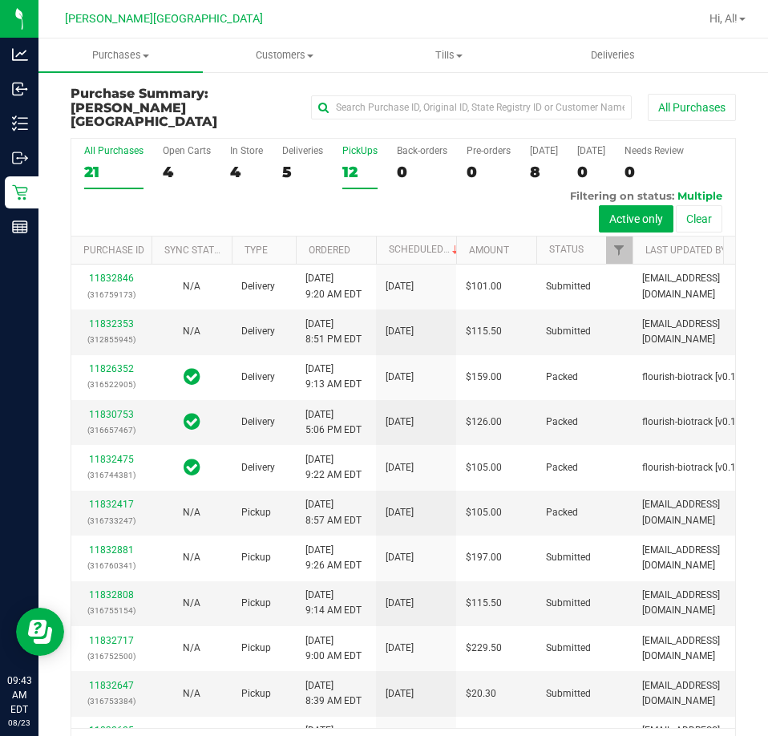
click at [346, 163] on div "12" at bounding box center [360, 172] width 35 height 18
click at [0, 0] on input "PickUps 12" at bounding box center [0, 0] width 0 height 0
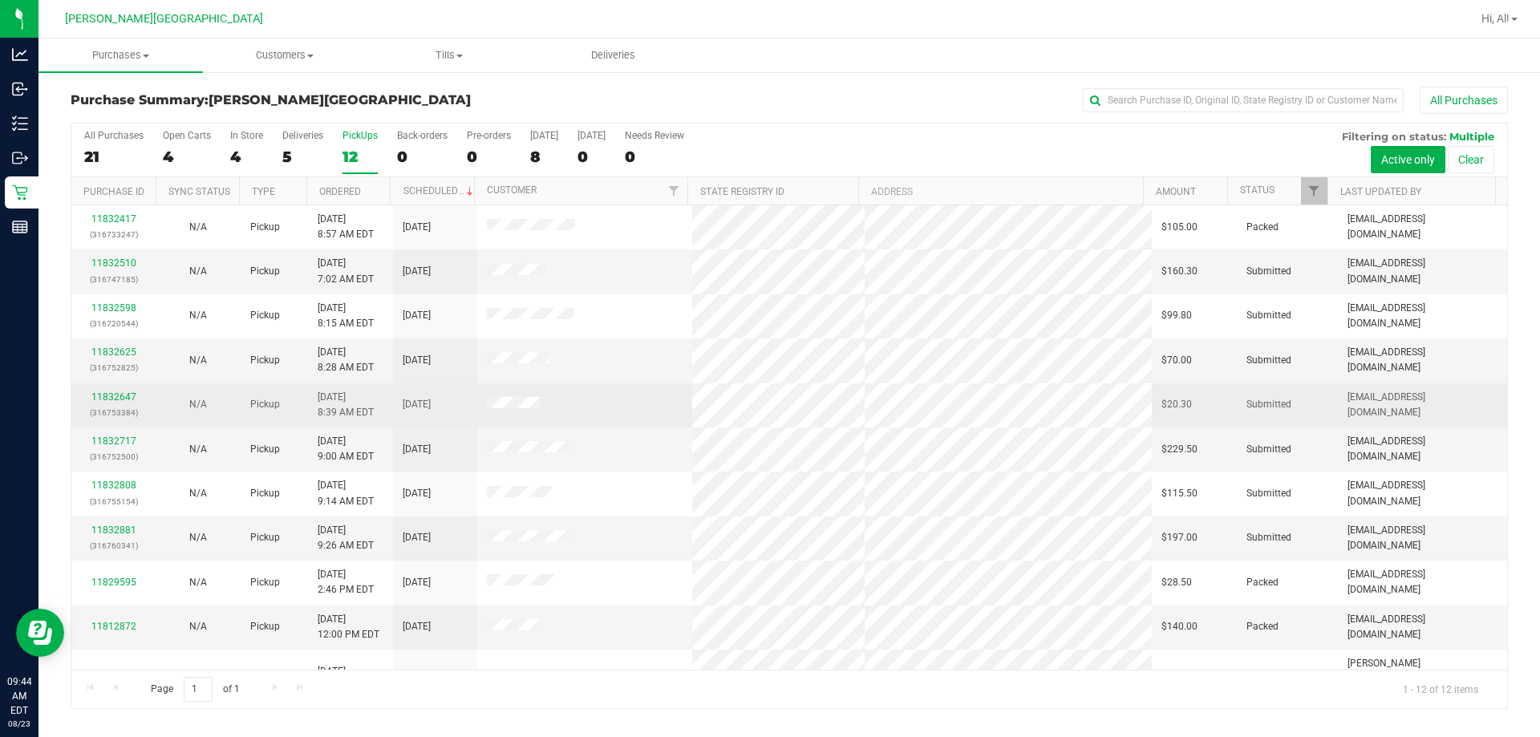
scroll to position [68, 0]
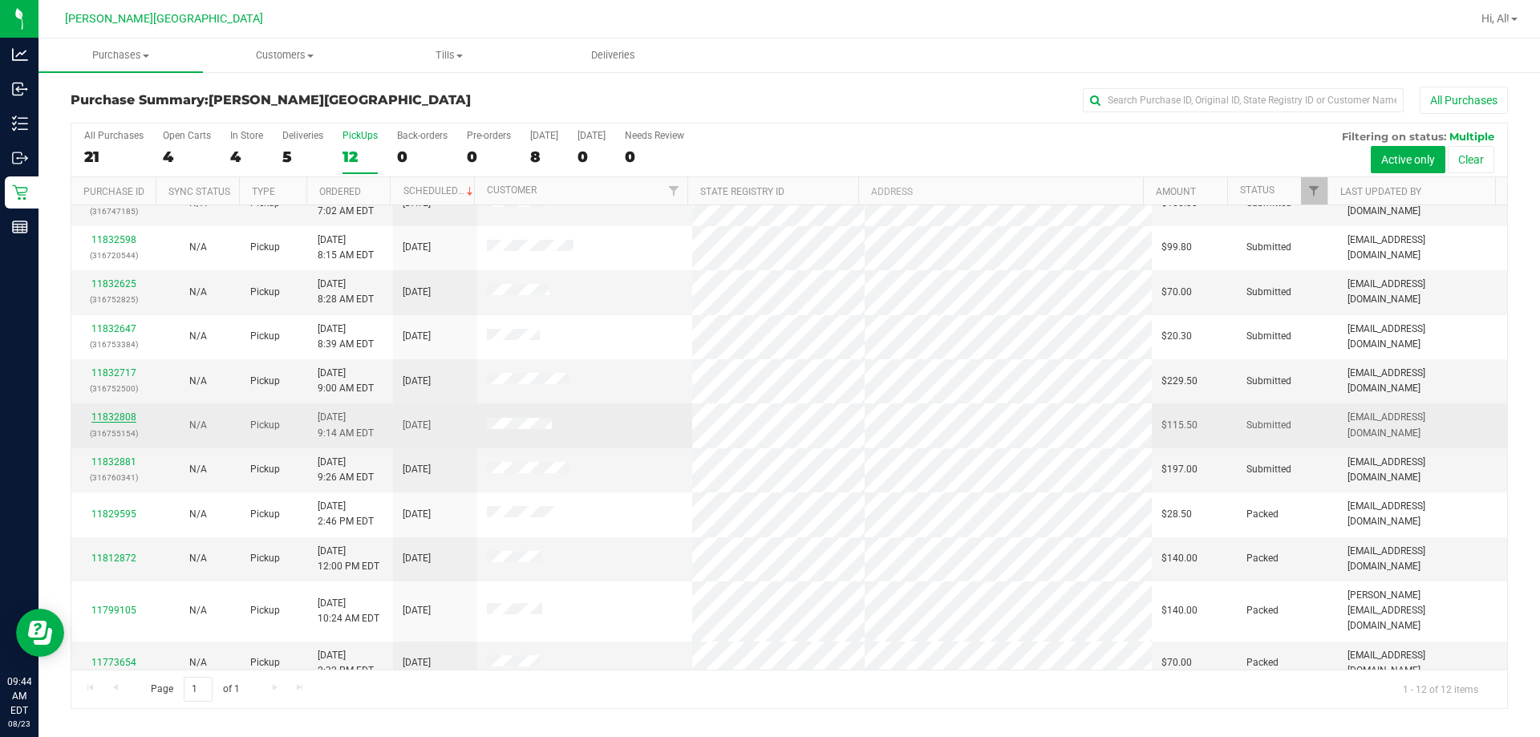
click at [126, 416] on link "11832808" at bounding box center [113, 416] width 45 height 11
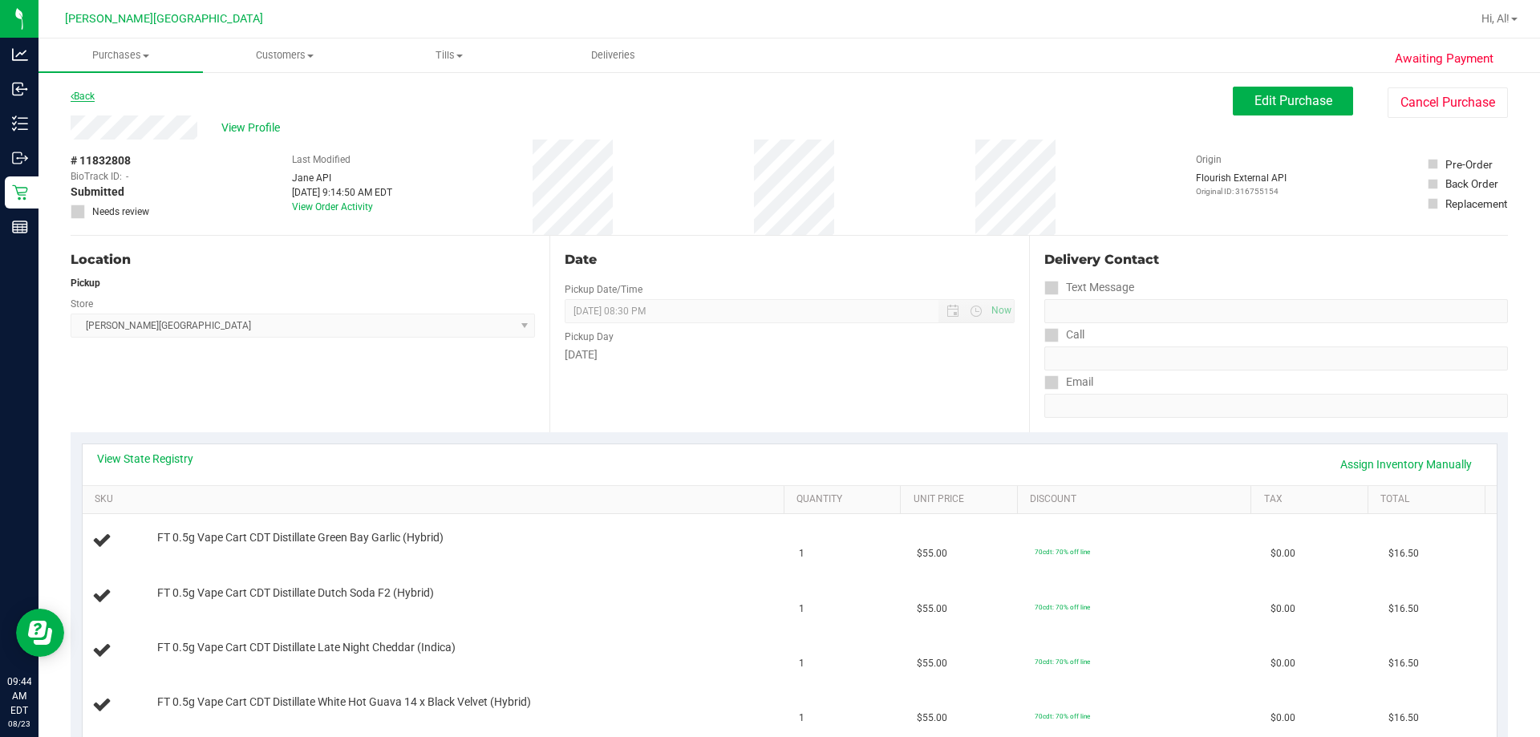
click at [93, 99] on link "Back" at bounding box center [83, 96] width 24 height 11
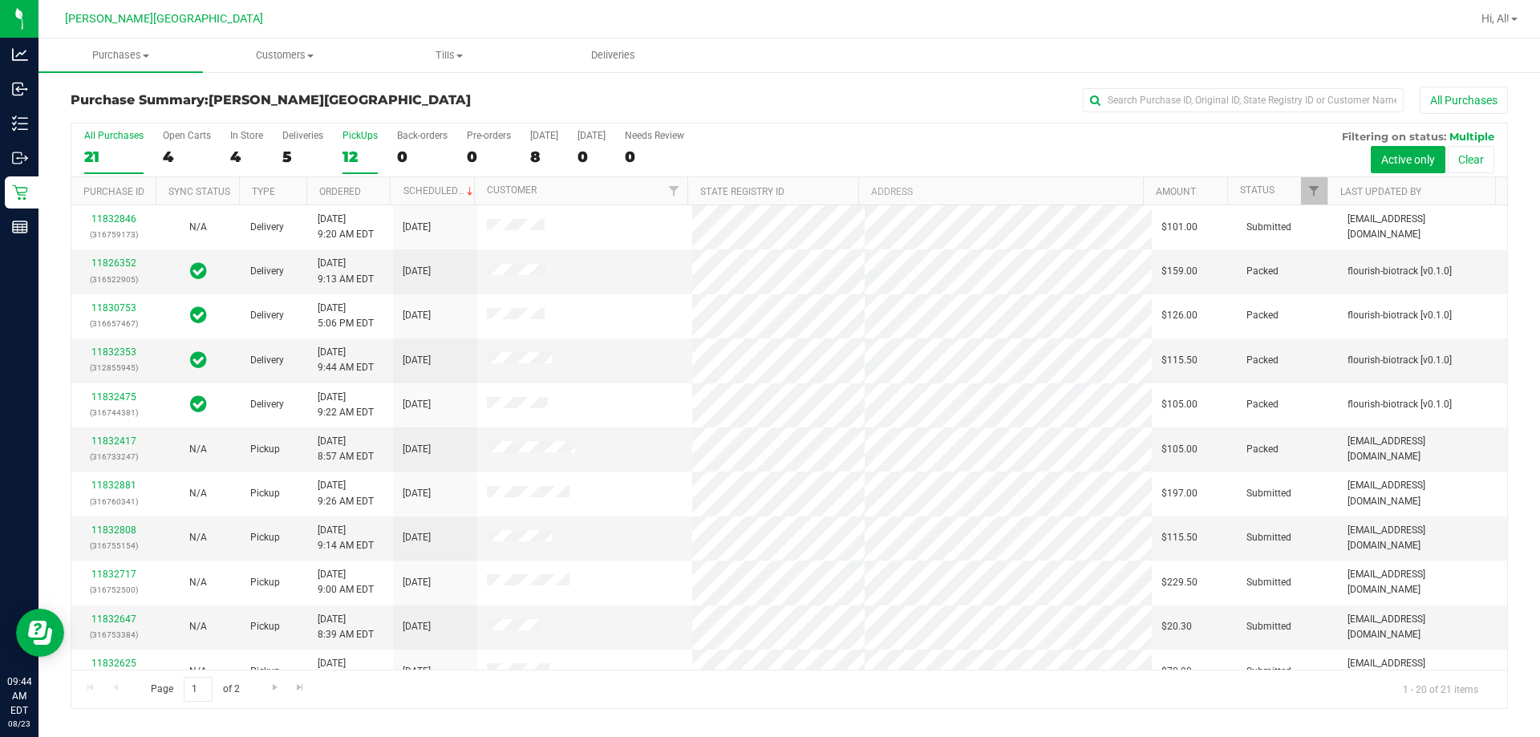
click at [353, 163] on div "12" at bounding box center [360, 157] width 35 height 18
click at [0, 0] on input "PickUps 12" at bounding box center [0, 0] width 0 height 0
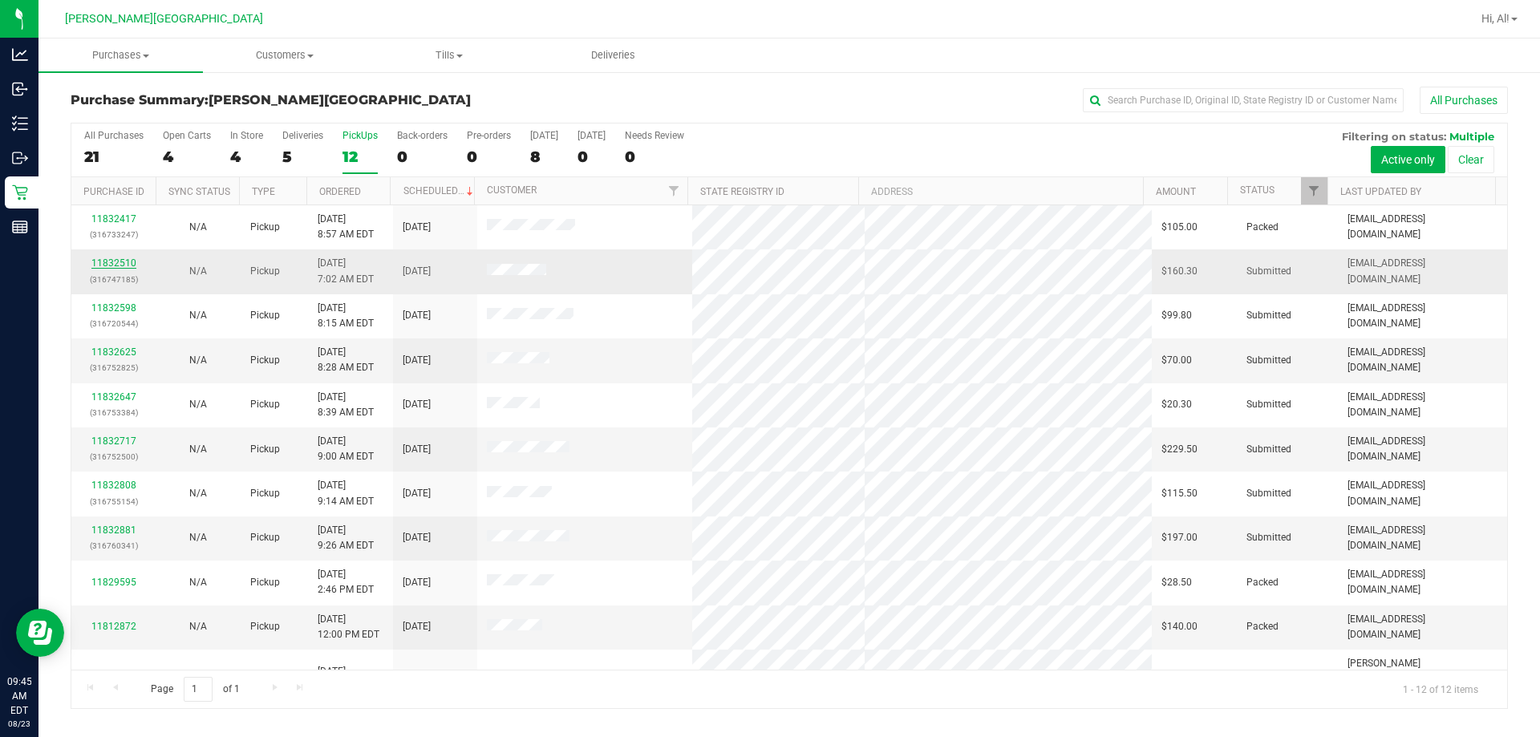
click at [120, 263] on link "11832510" at bounding box center [113, 262] width 45 height 11
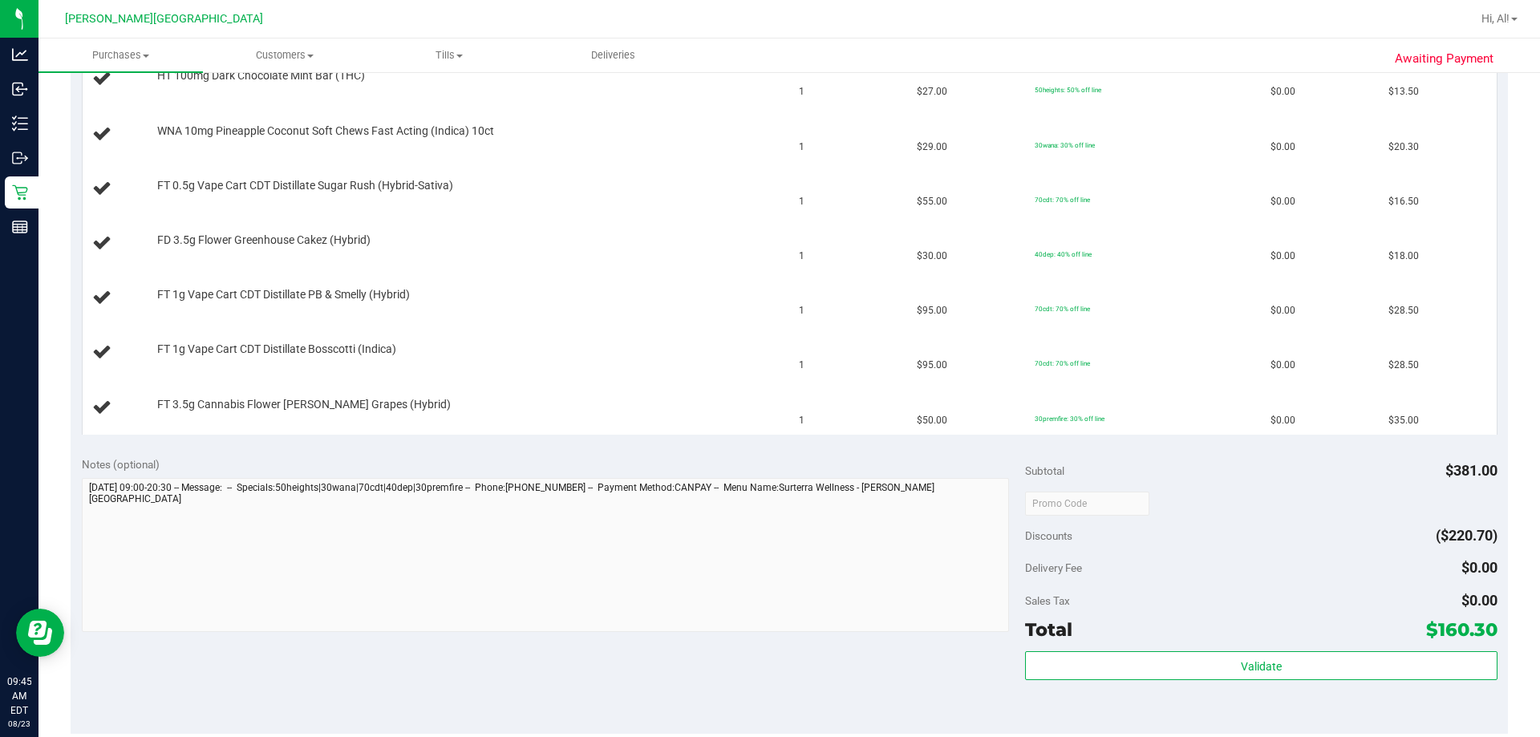
scroll to position [722, 0]
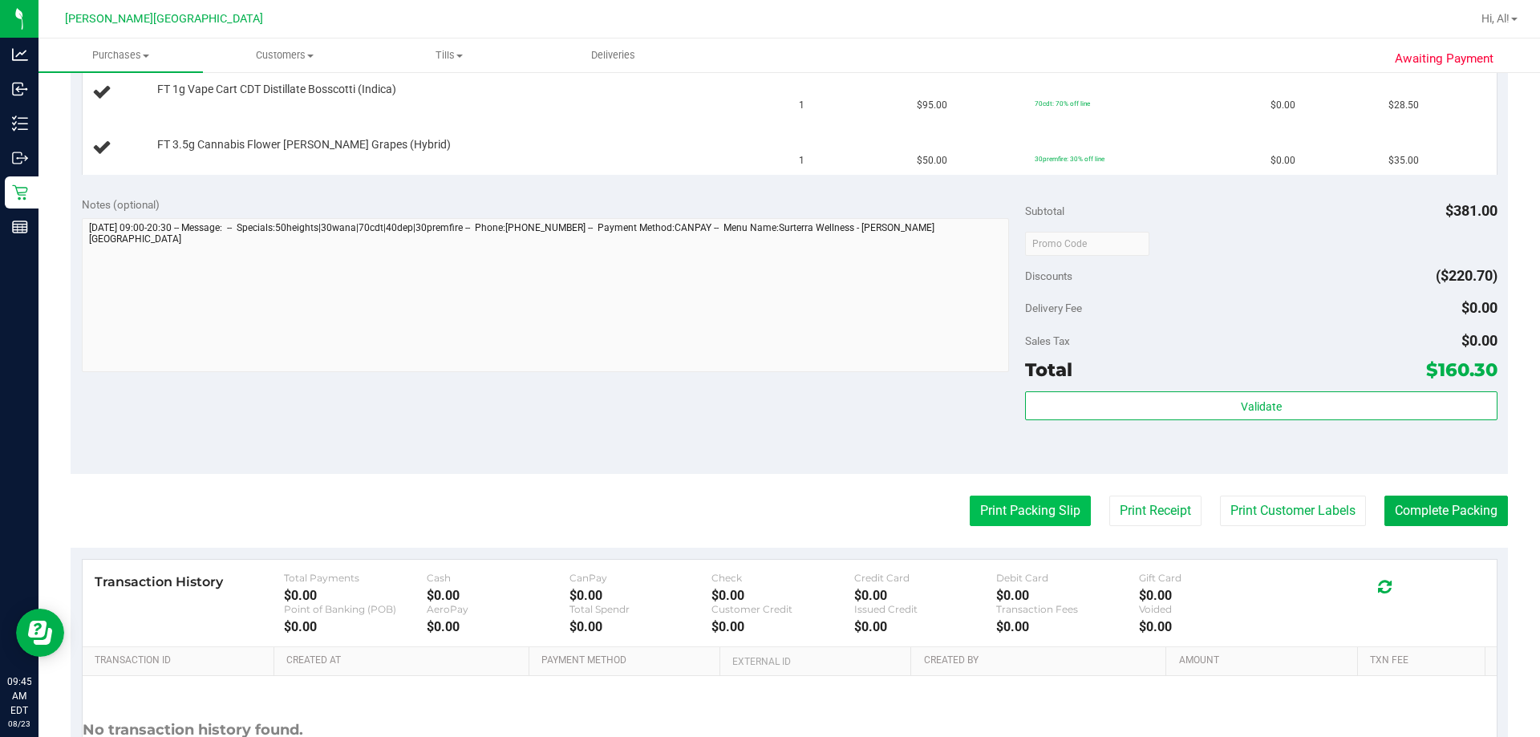
click at [768, 505] on button "Print Packing Slip" at bounding box center [1030, 511] width 121 height 30
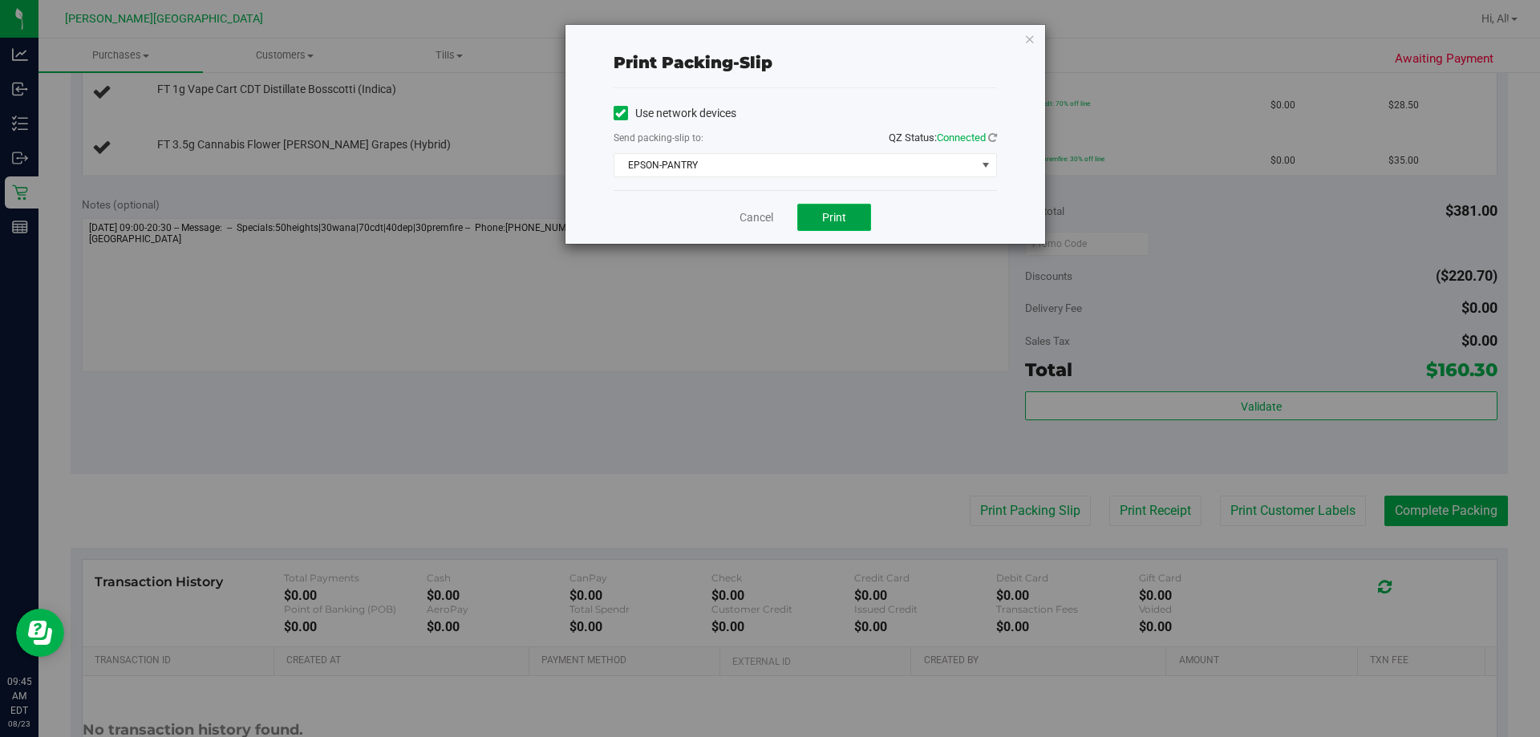
click at [768, 212] on span "Print" at bounding box center [834, 217] width 24 height 13
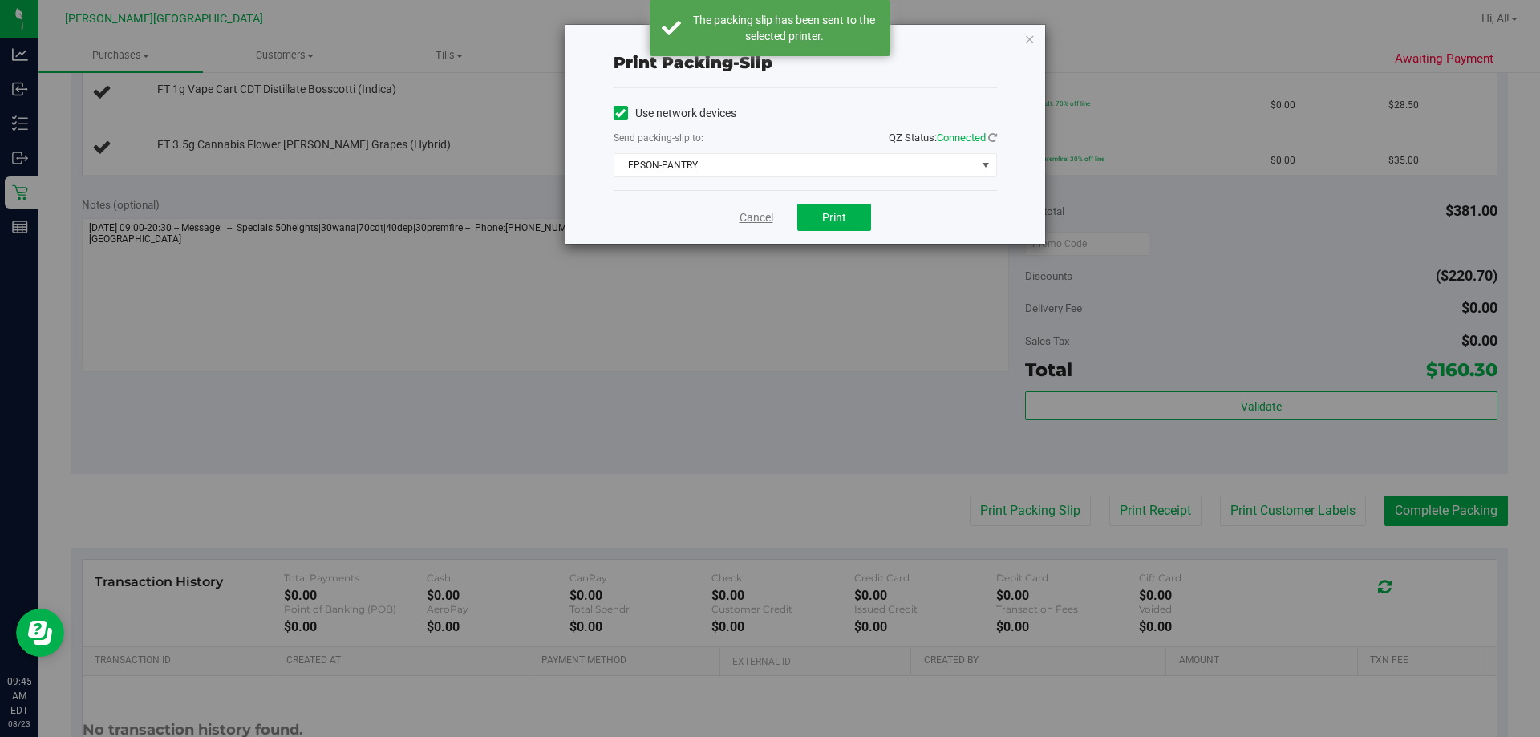
click at [757, 219] on link "Cancel" at bounding box center [757, 217] width 34 height 17
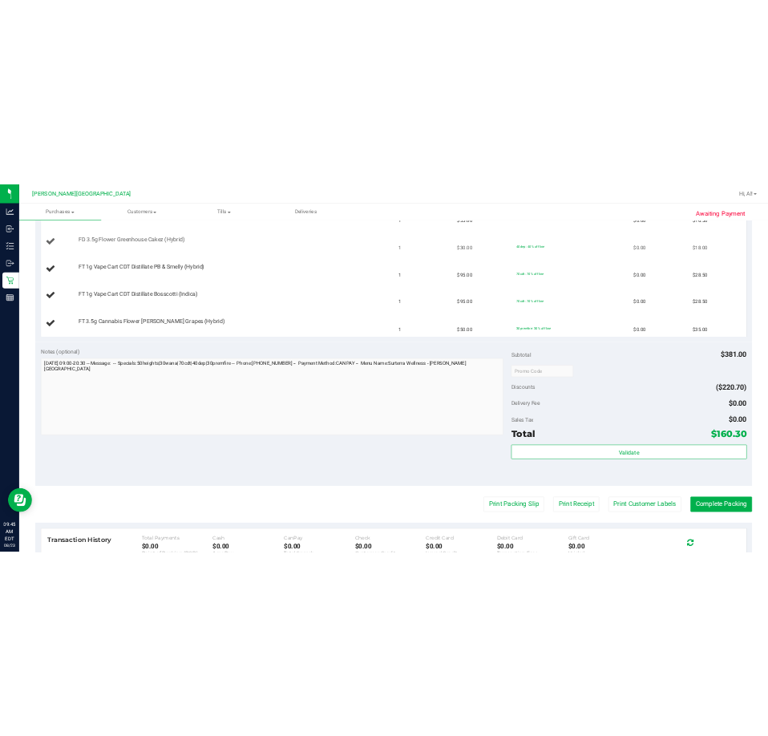
scroll to position [401, 0]
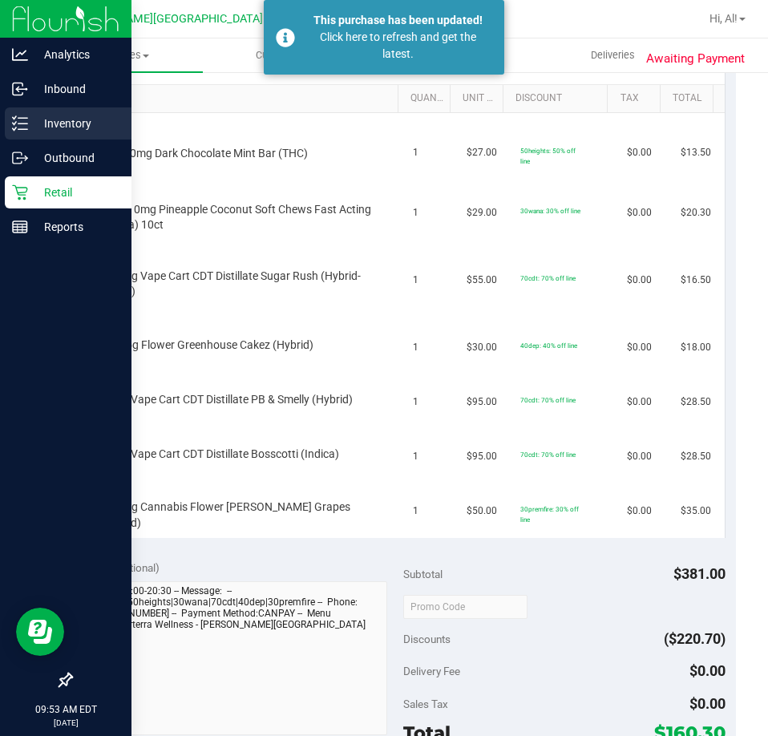
click at [30, 130] on p "Inventory" at bounding box center [76, 123] width 96 height 19
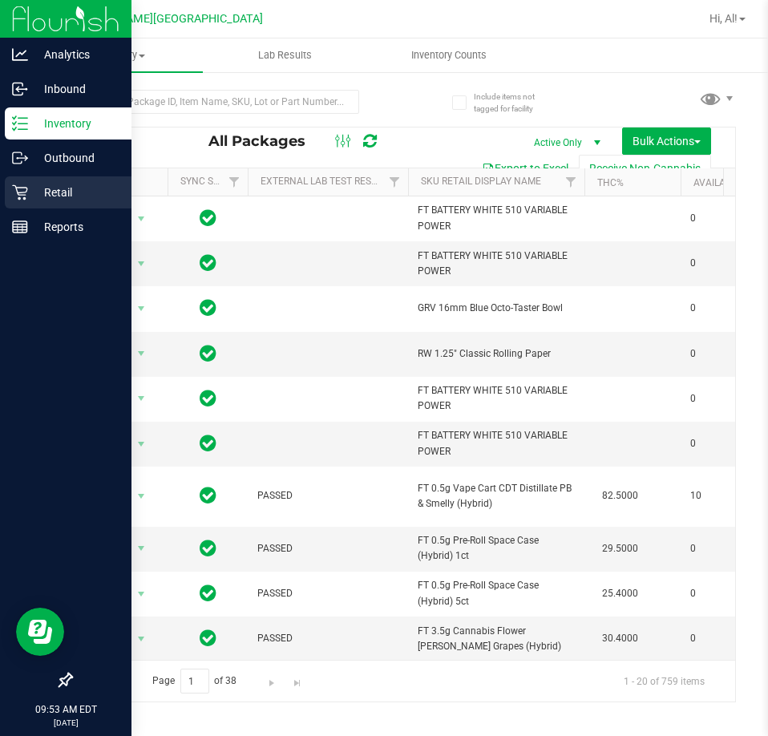
click at [59, 199] on p "Retail" at bounding box center [76, 192] width 96 height 19
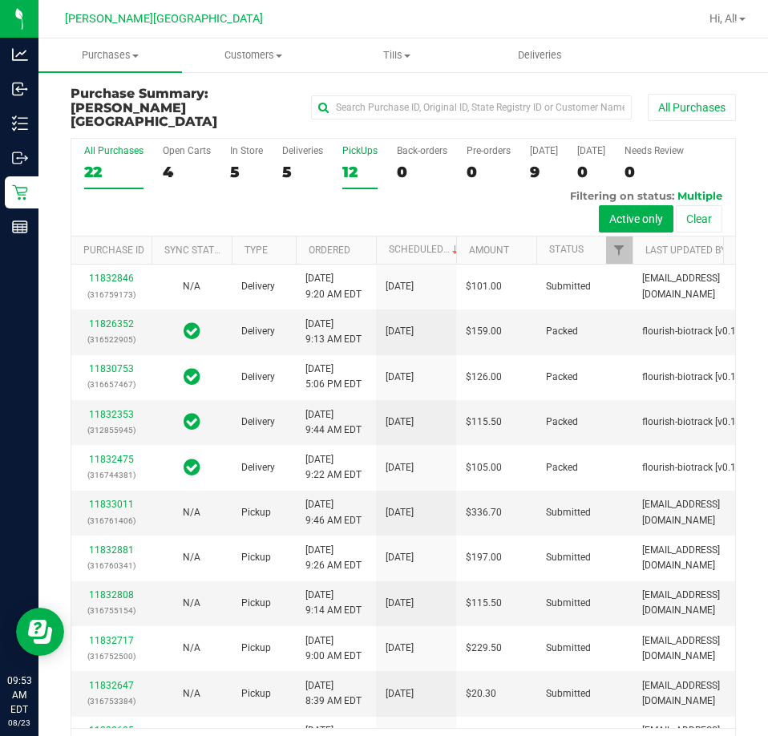
click at [362, 163] on div "12" at bounding box center [360, 172] width 35 height 18
click at [0, 0] on input "PickUps 12" at bounding box center [0, 0] width 0 height 0
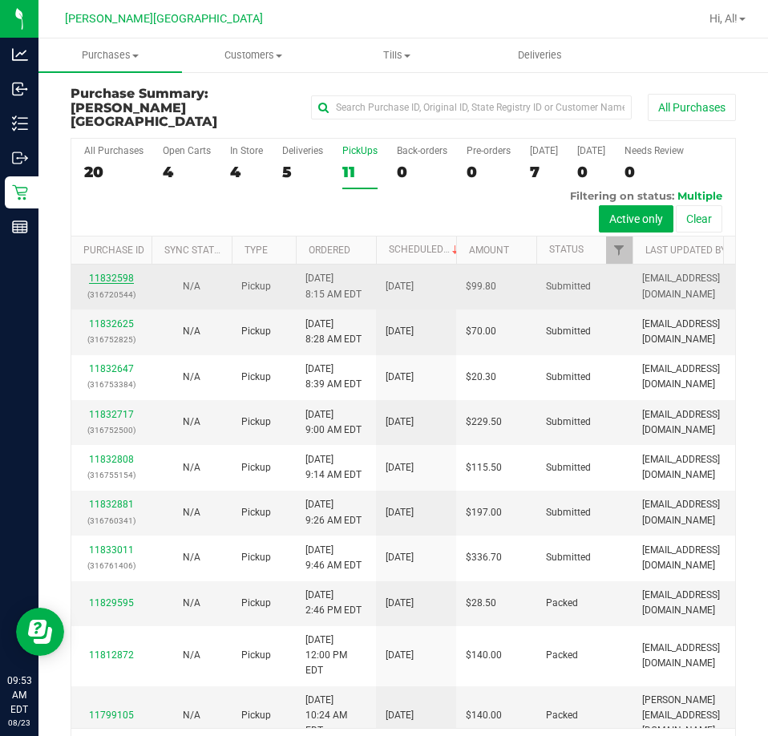
click at [102, 273] on link "11832598" at bounding box center [111, 278] width 45 height 11
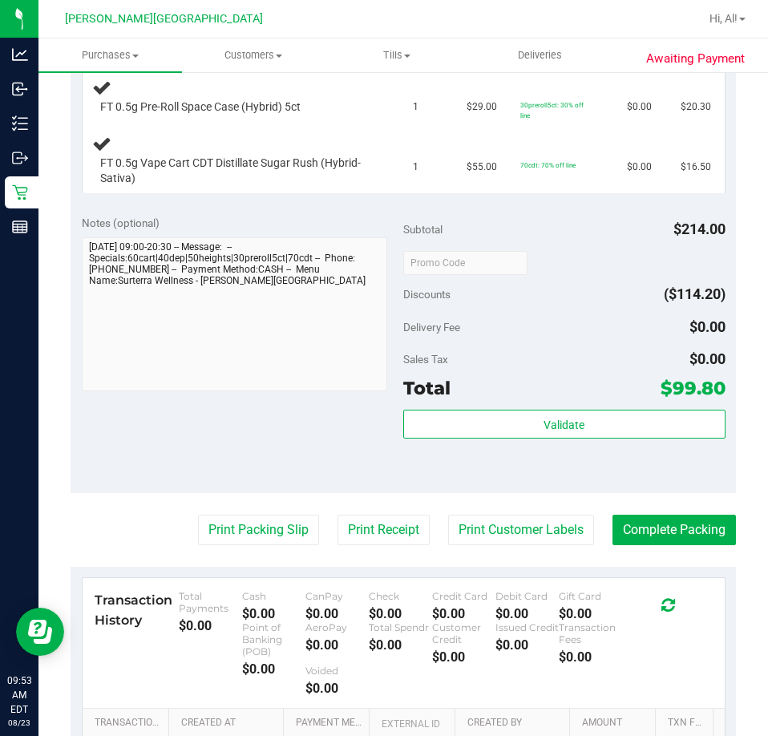
scroll to position [642, 0]
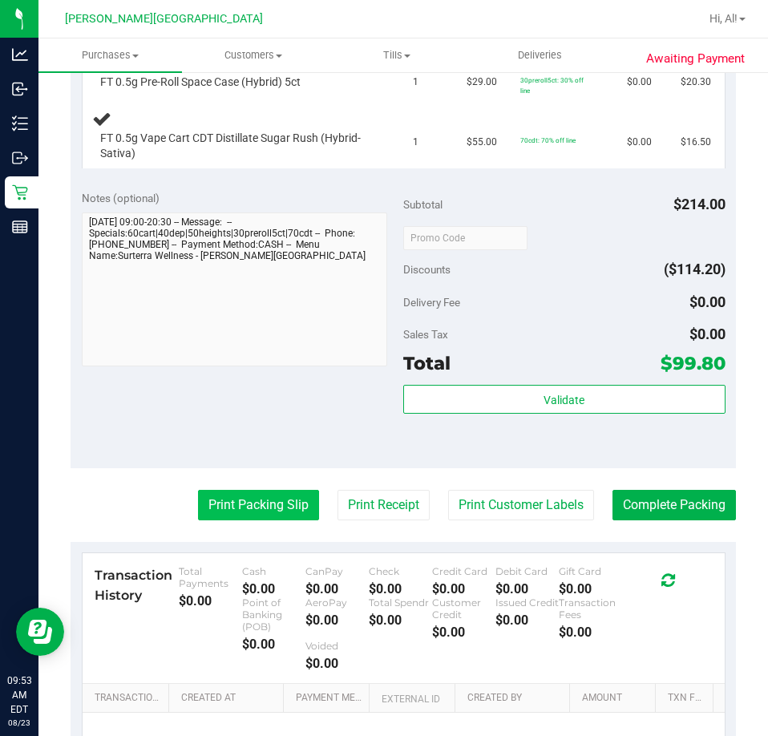
click at [281, 505] on button "Print Packing Slip" at bounding box center [258, 505] width 121 height 30
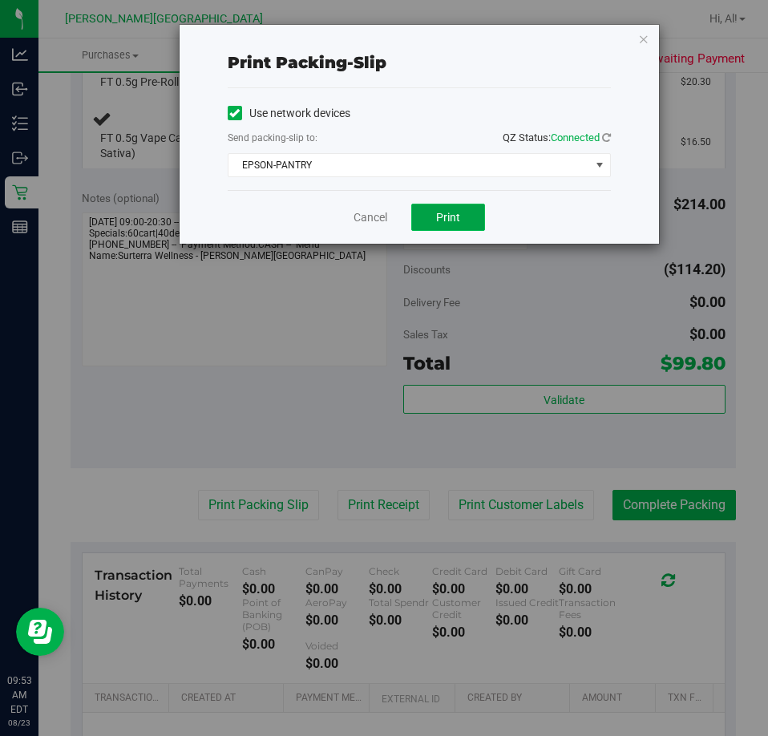
click at [450, 220] on span "Print" at bounding box center [448, 217] width 24 height 13
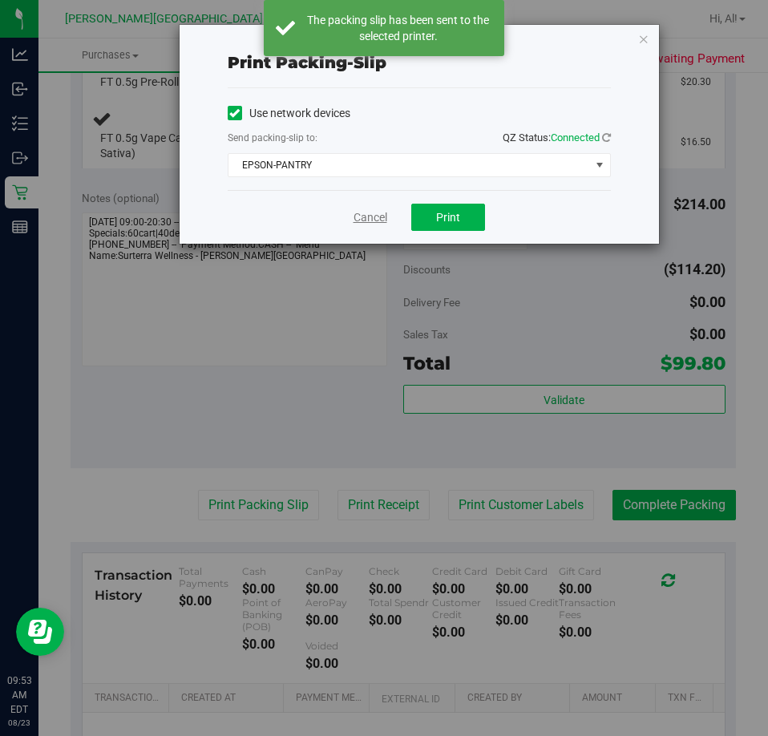
click at [373, 219] on link "Cancel" at bounding box center [371, 217] width 34 height 17
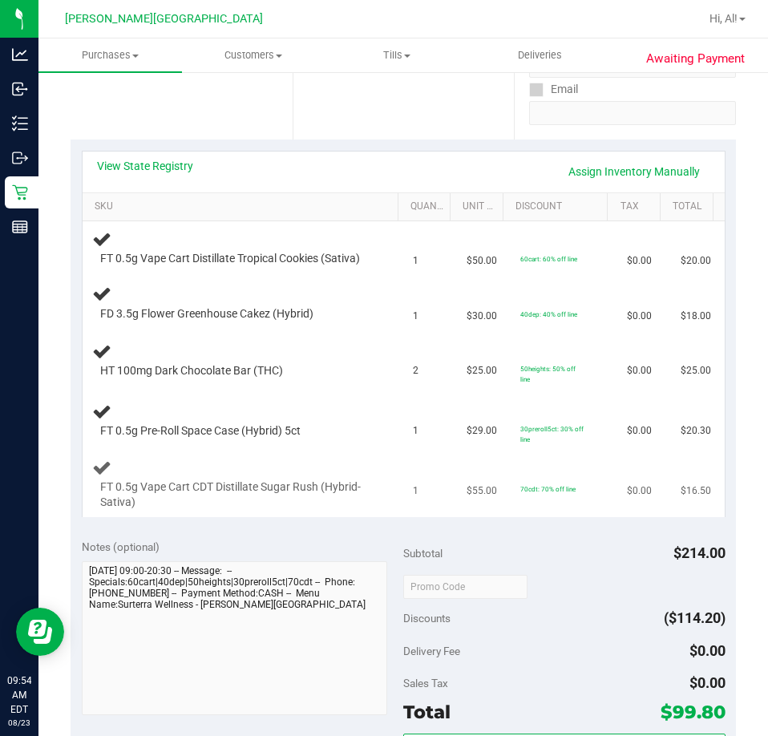
scroll to position [321, 0]
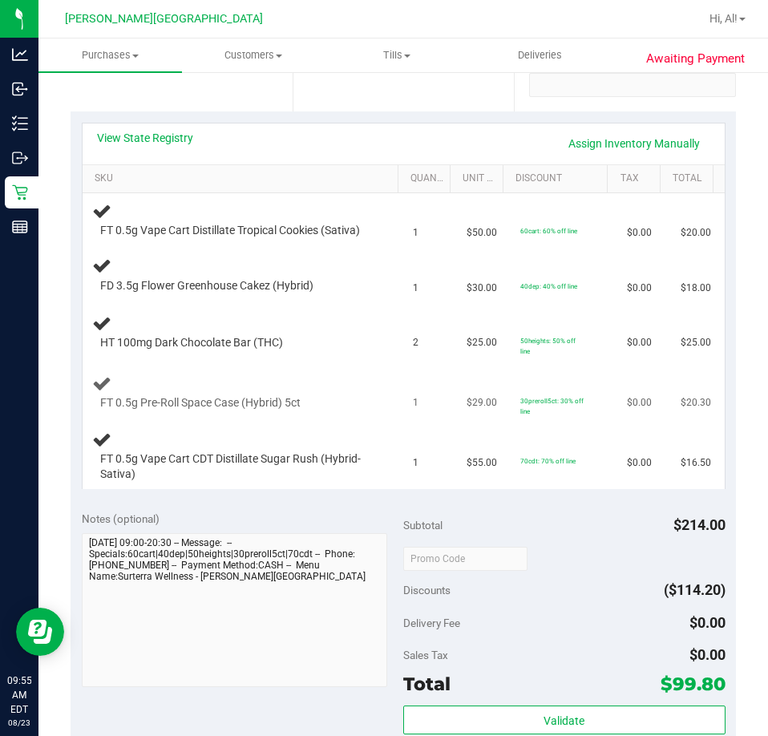
click at [593, 388] on td "30preroll5ct: 30% off line" at bounding box center [564, 393] width 107 height 60
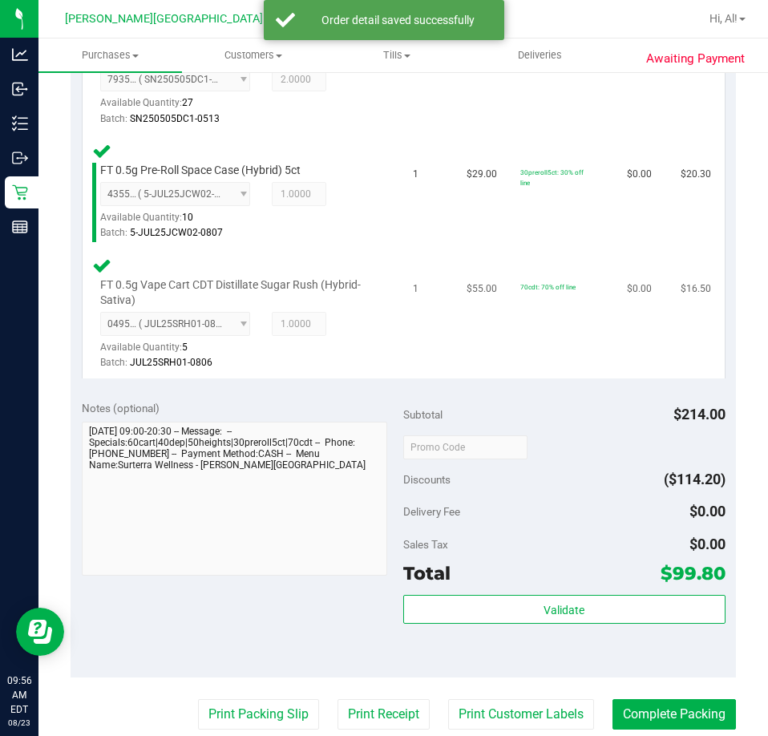
scroll to position [802, 0]
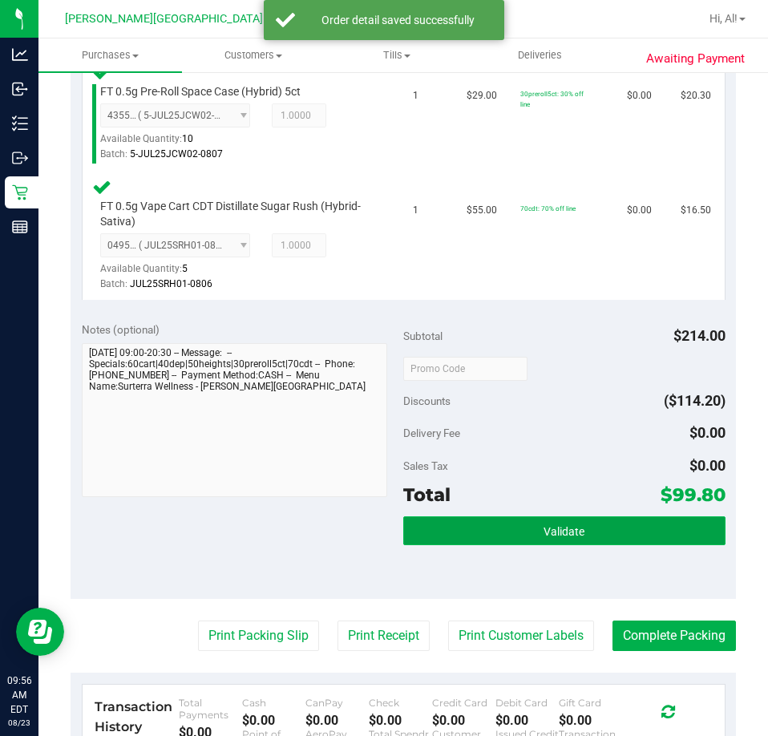
click at [531, 542] on button "Validate" at bounding box center [564, 531] width 322 height 29
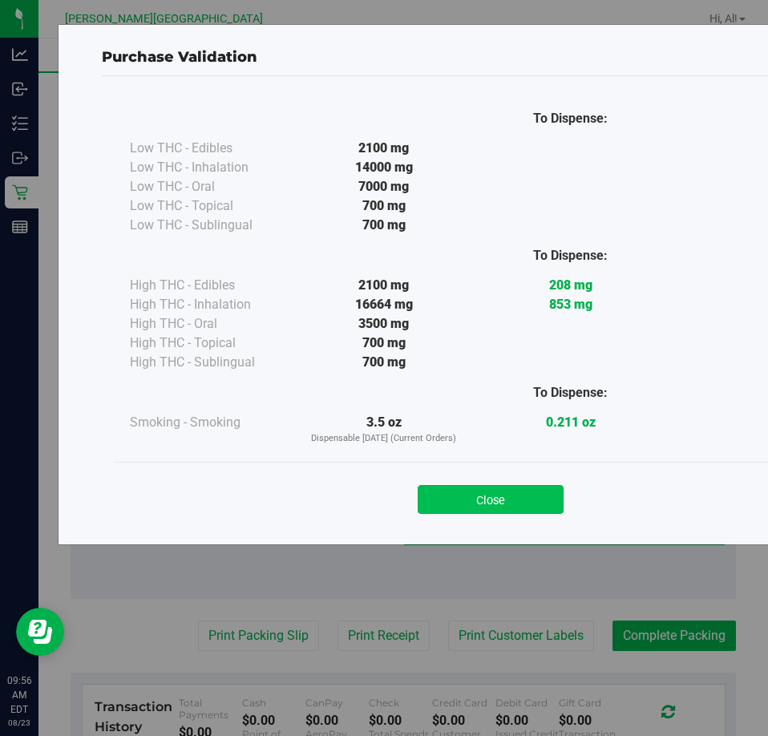
click at [507, 492] on button "Close" at bounding box center [491, 499] width 146 height 29
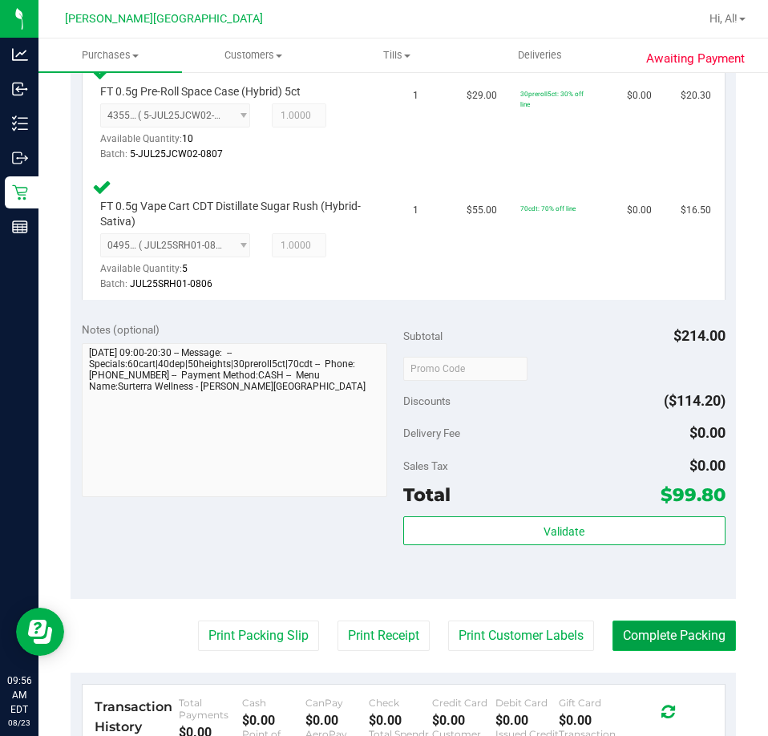
click at [630, 647] on button "Complete Packing" at bounding box center [675, 636] width 124 height 30
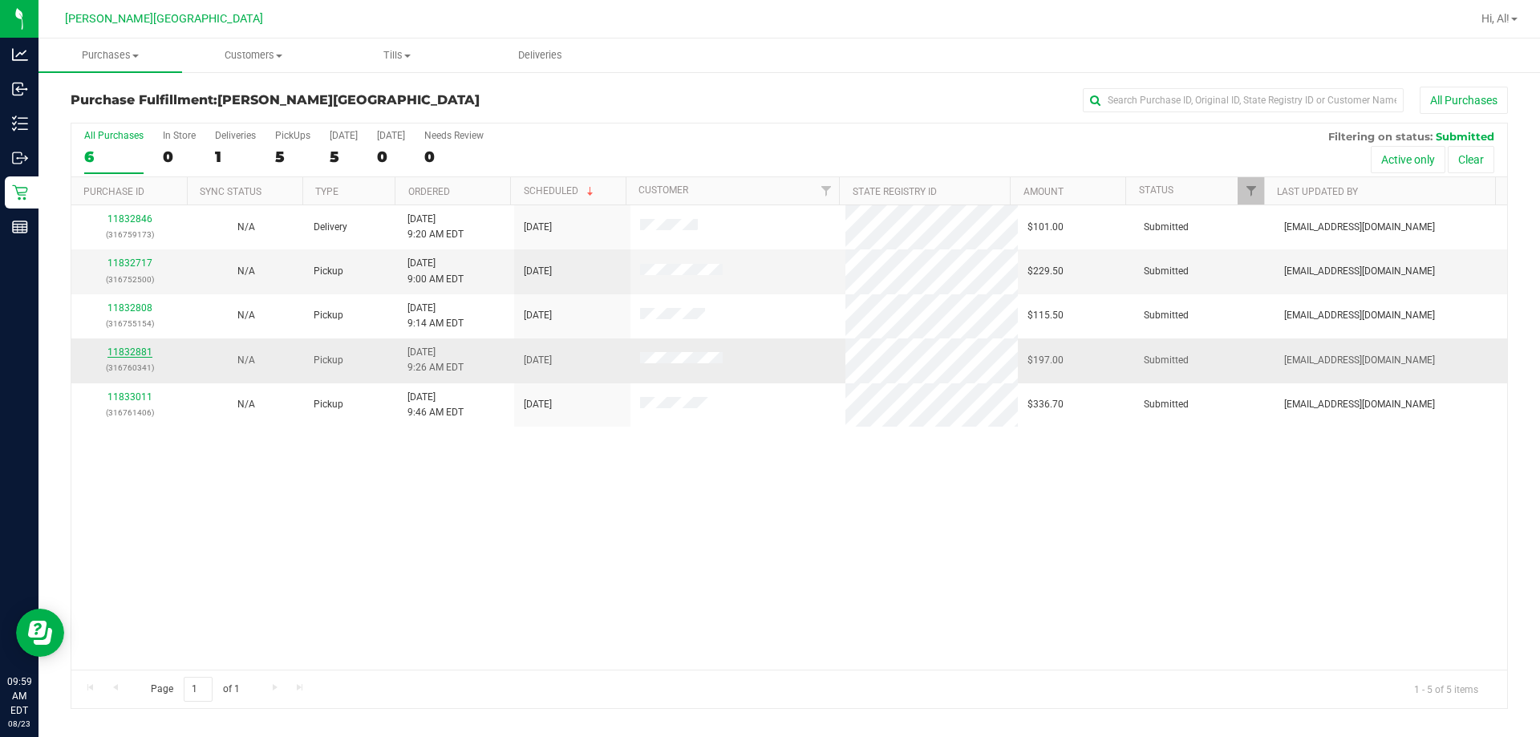
click at [116, 347] on link "11832881" at bounding box center [129, 352] width 45 height 11
click at [149, 357] on link "11832881" at bounding box center [129, 352] width 45 height 11
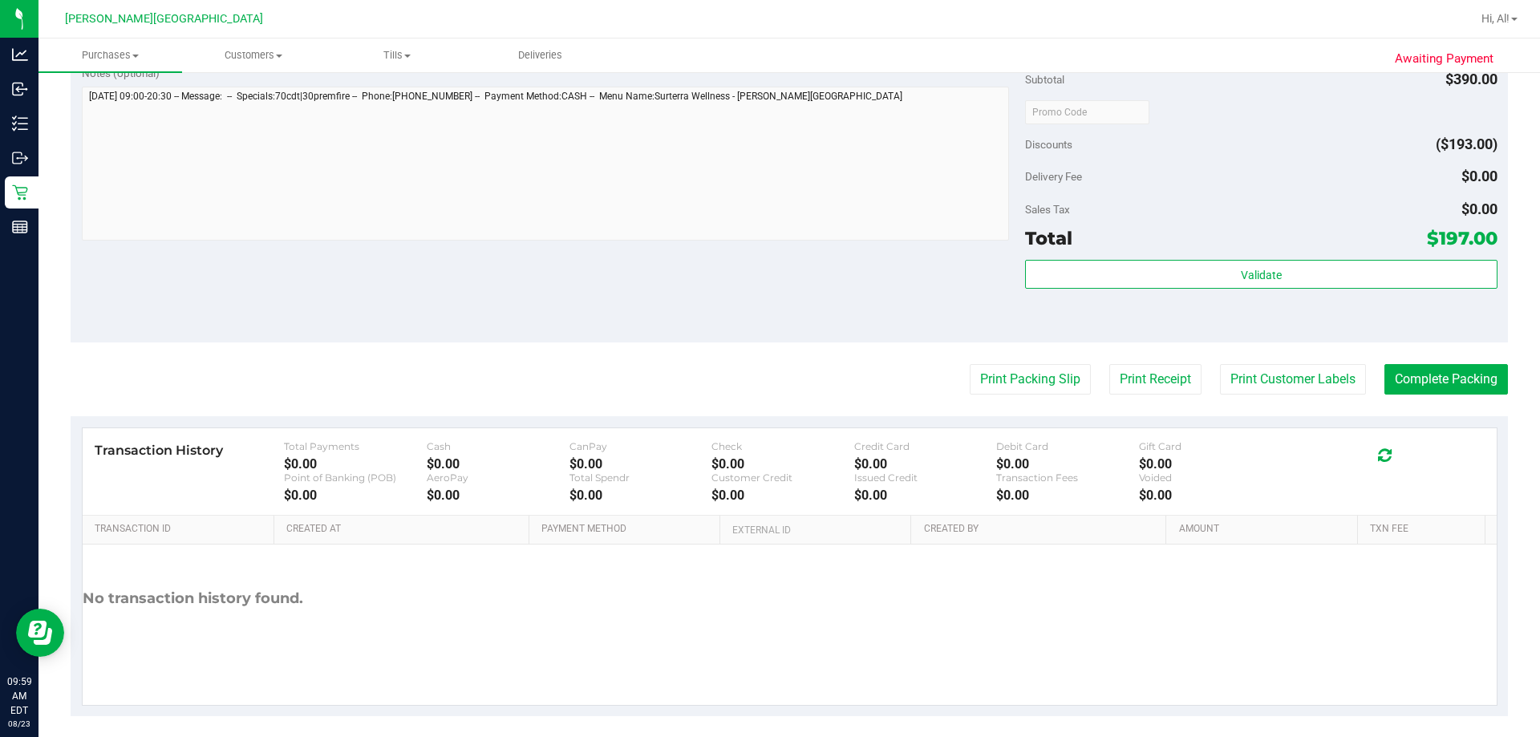
scroll to position [642, 0]
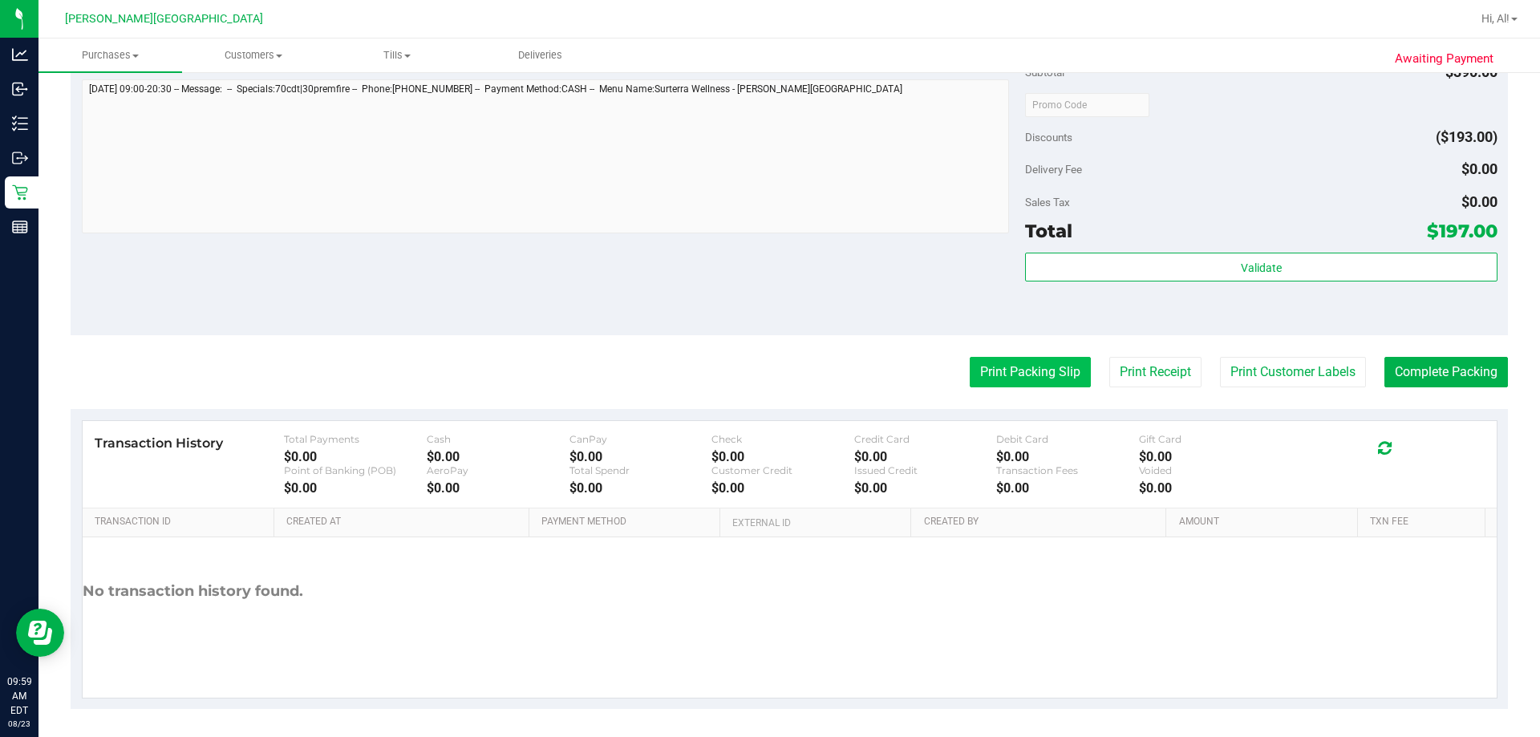
click at [768, 371] on button "Print Packing Slip" at bounding box center [1030, 372] width 121 height 30
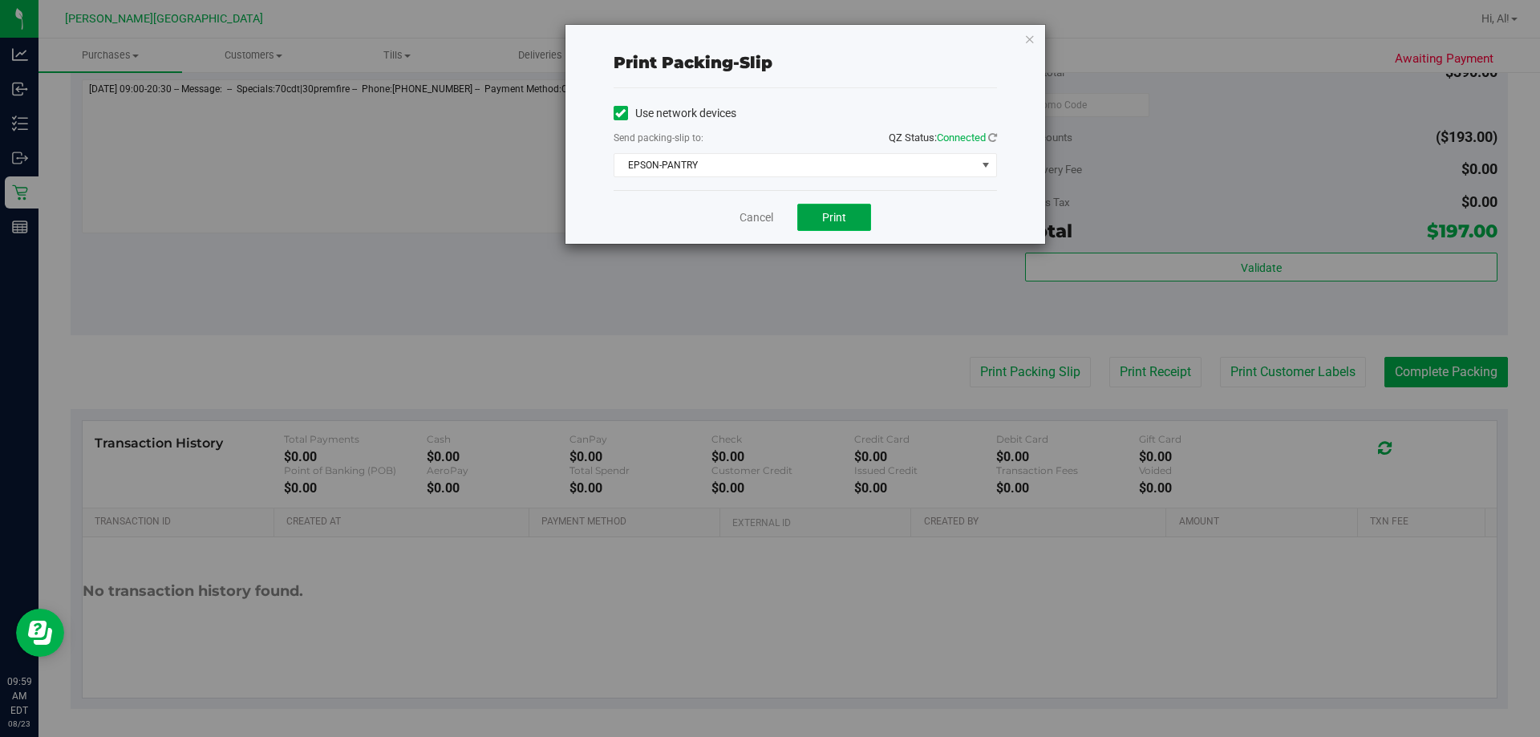
click at [768, 215] on button "Print" at bounding box center [834, 217] width 74 height 27
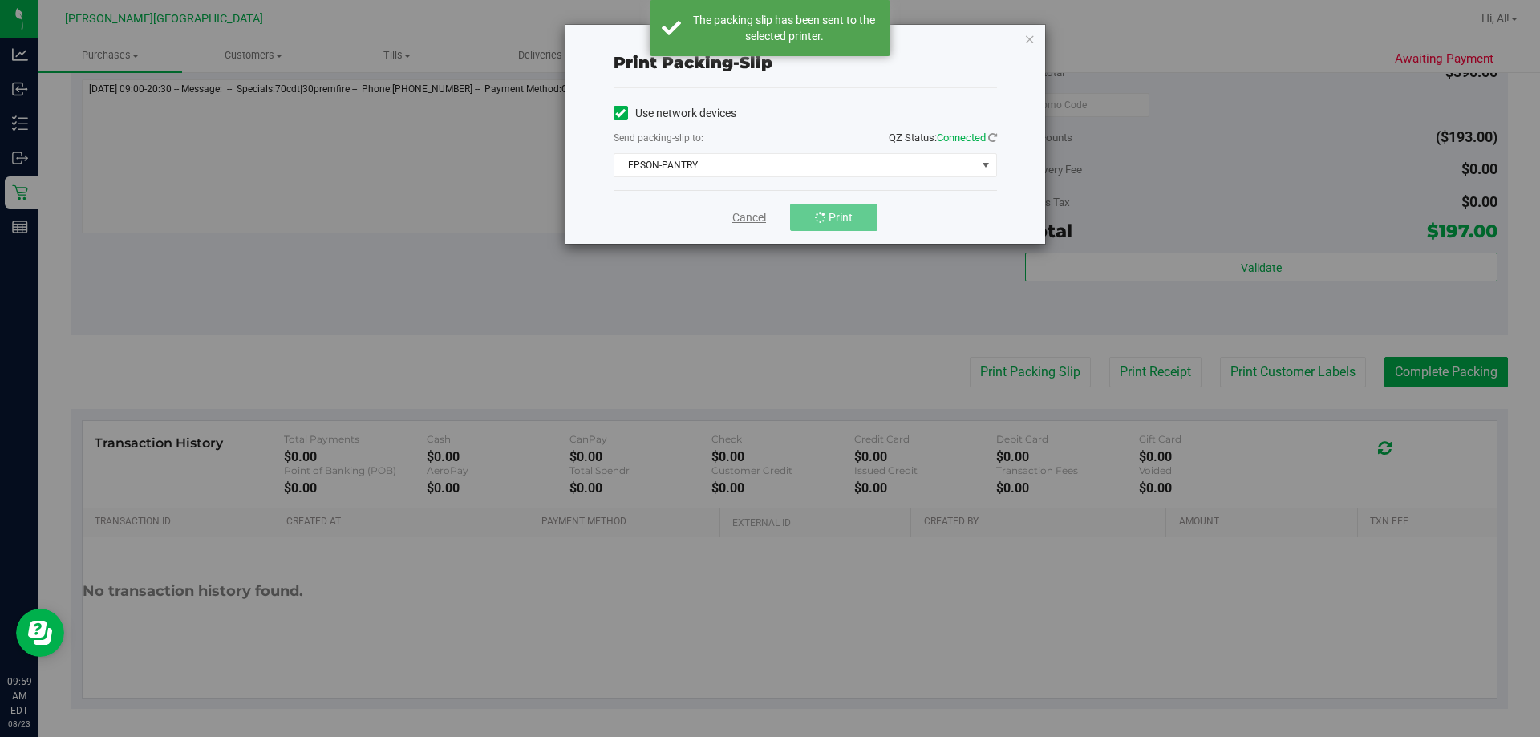
click at [760, 220] on link "Cancel" at bounding box center [749, 217] width 34 height 17
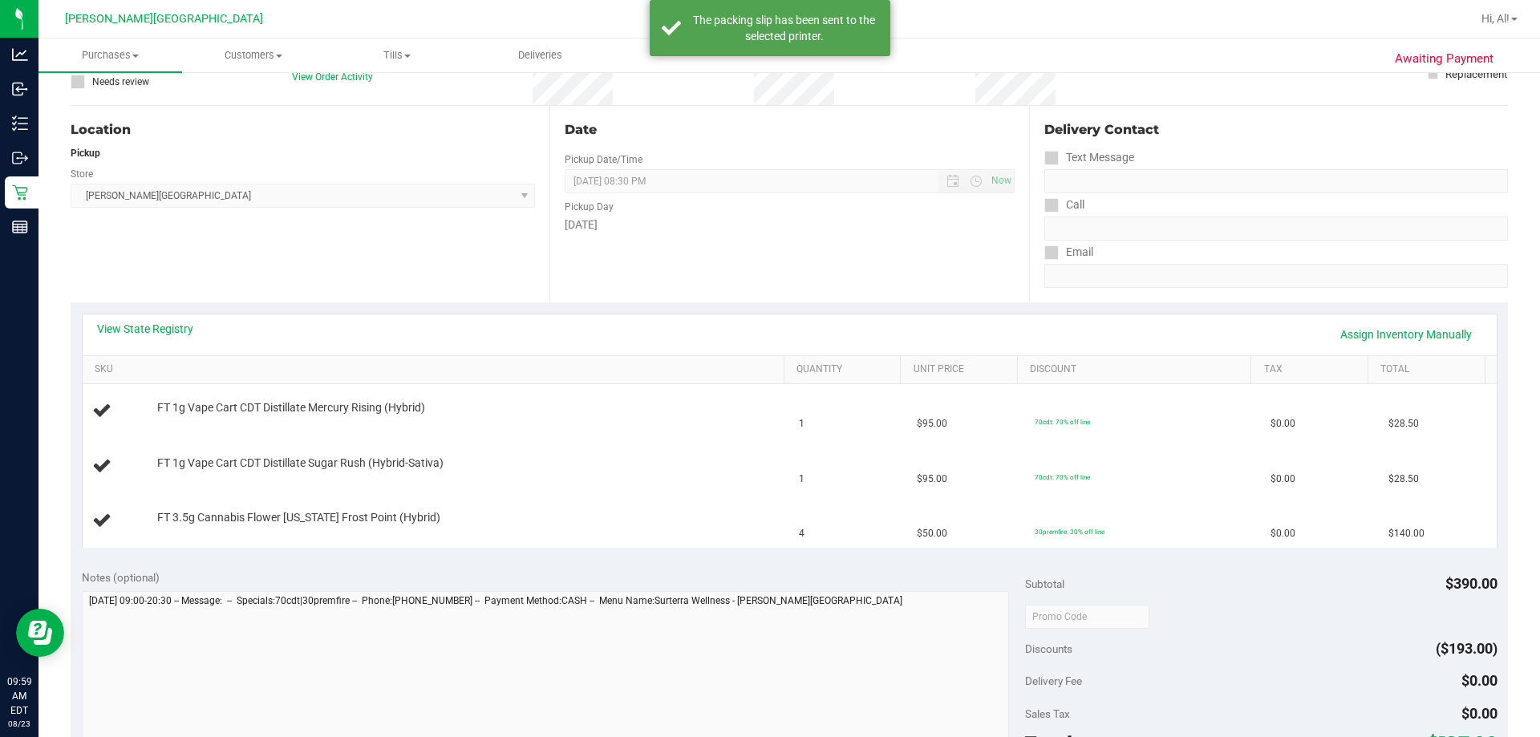
scroll to position [0, 0]
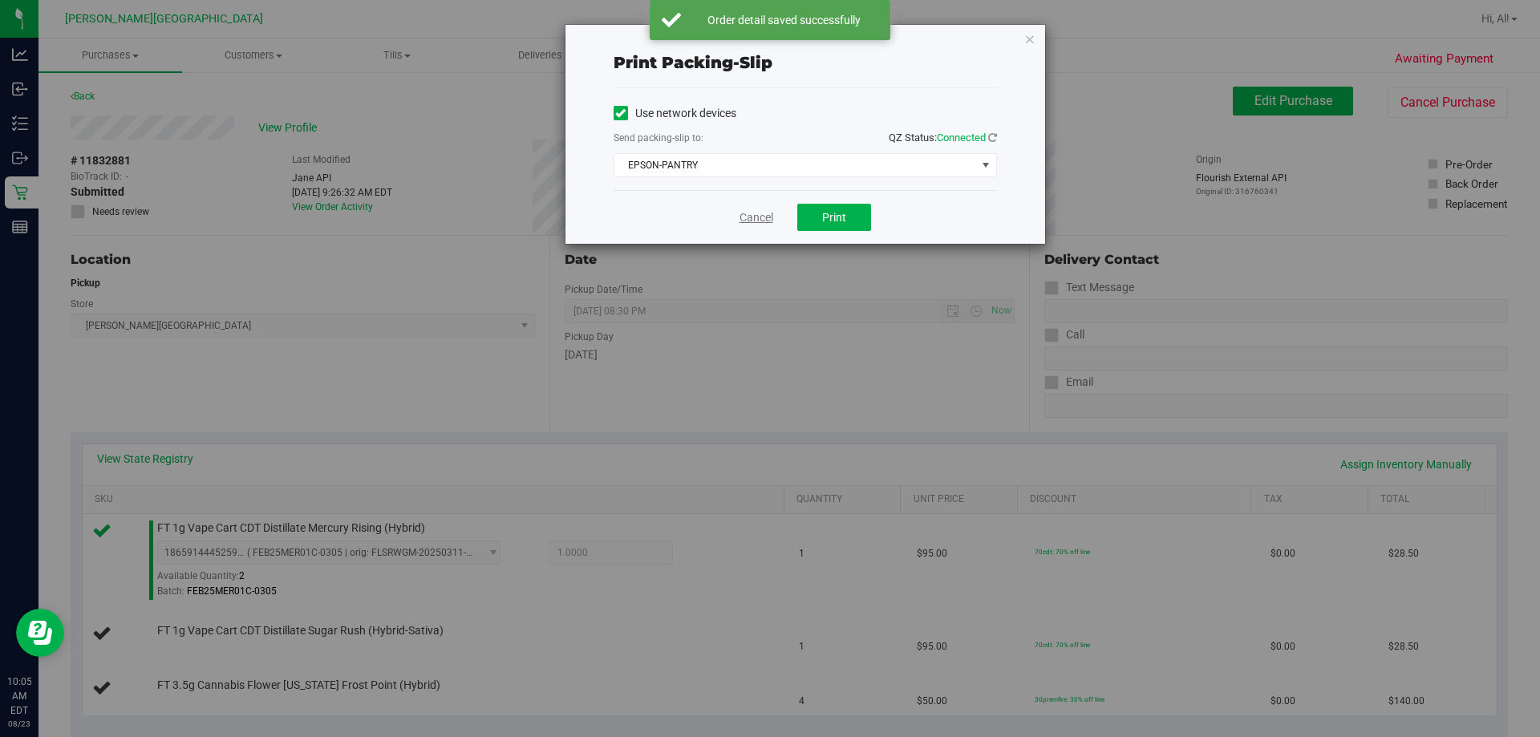
click at [748, 219] on link "Cancel" at bounding box center [757, 217] width 34 height 17
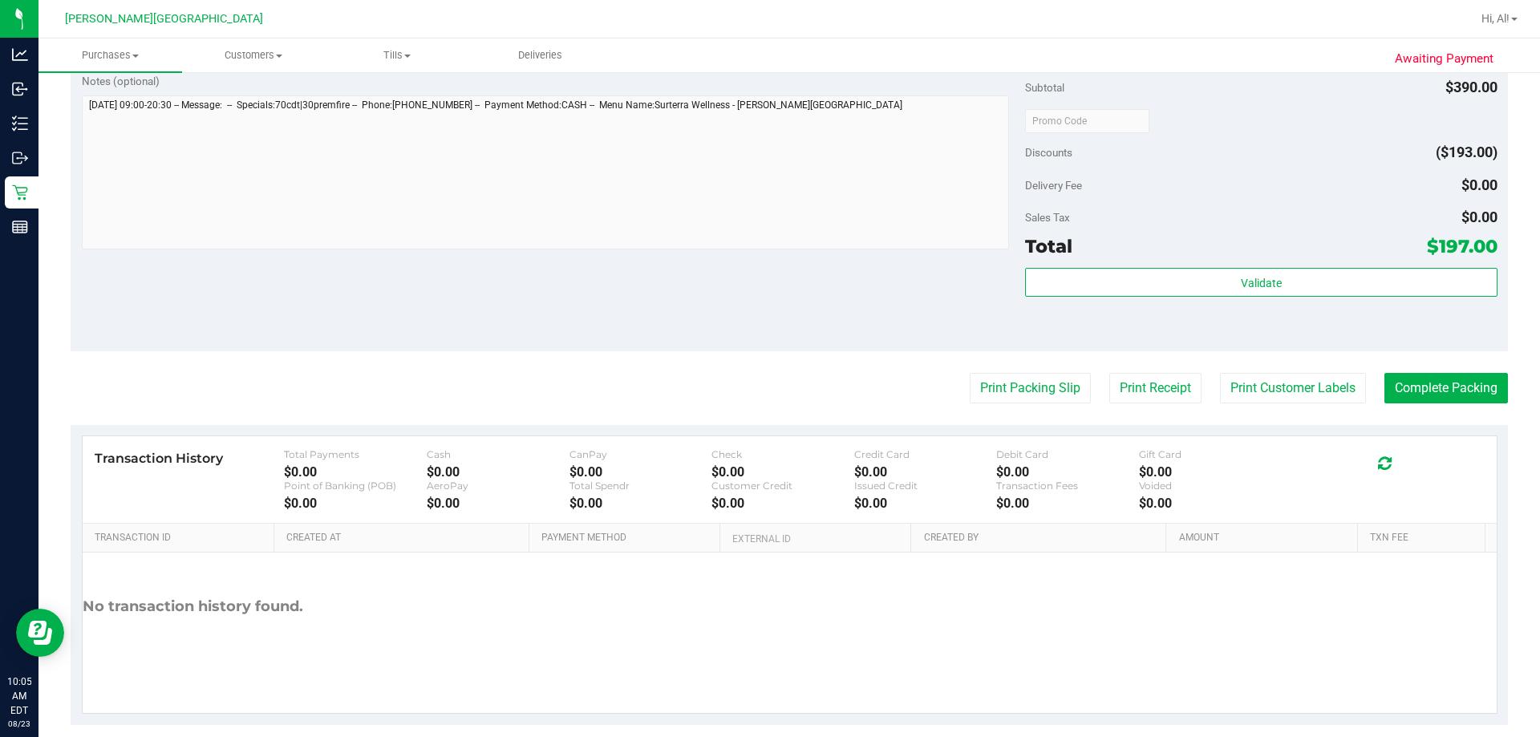
scroll to position [343, 0]
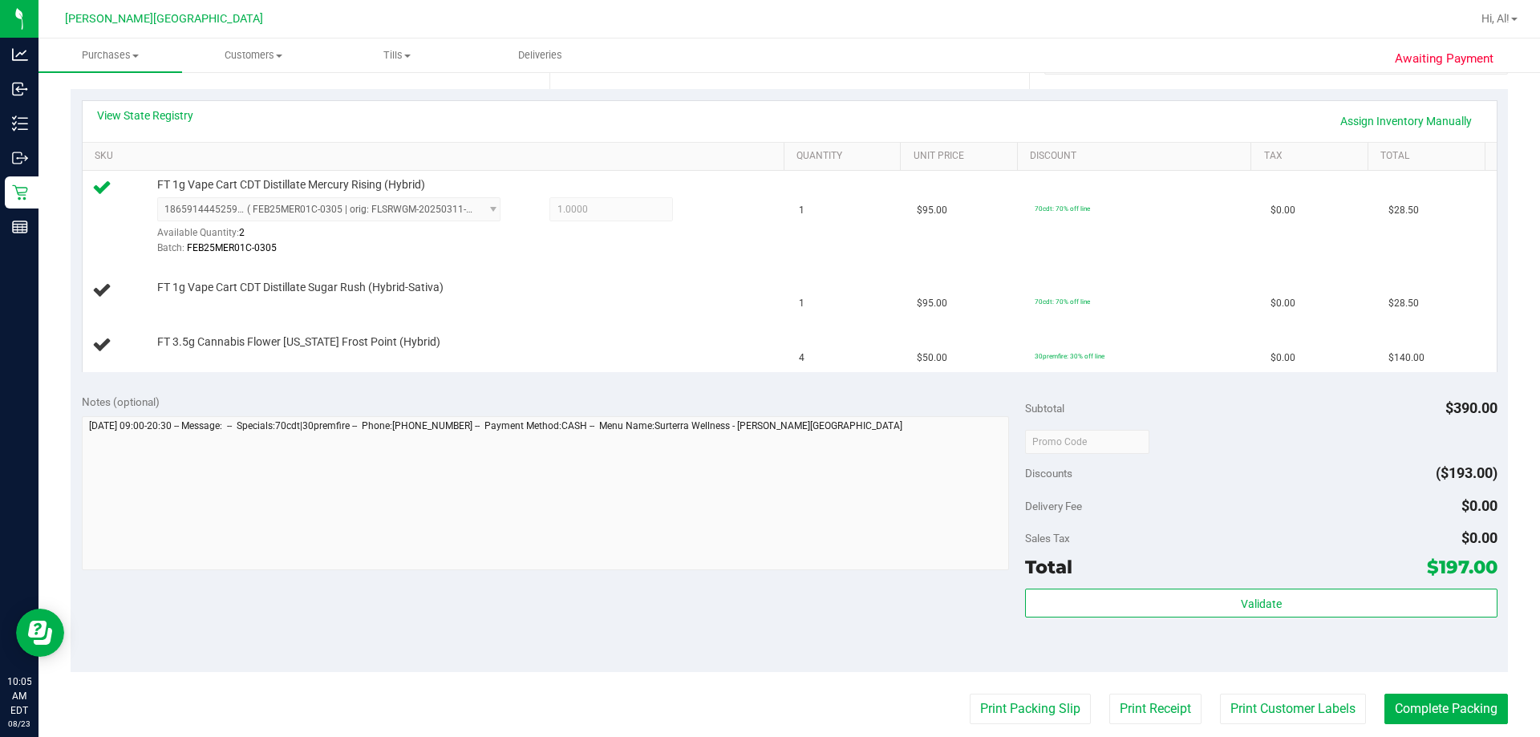
click at [761, 602] on div "Notes (optional) Subtotal $390.00 Discounts ($193.00) Delivery Fee $0.00 Sales …" at bounding box center [789, 527] width 1437 height 289
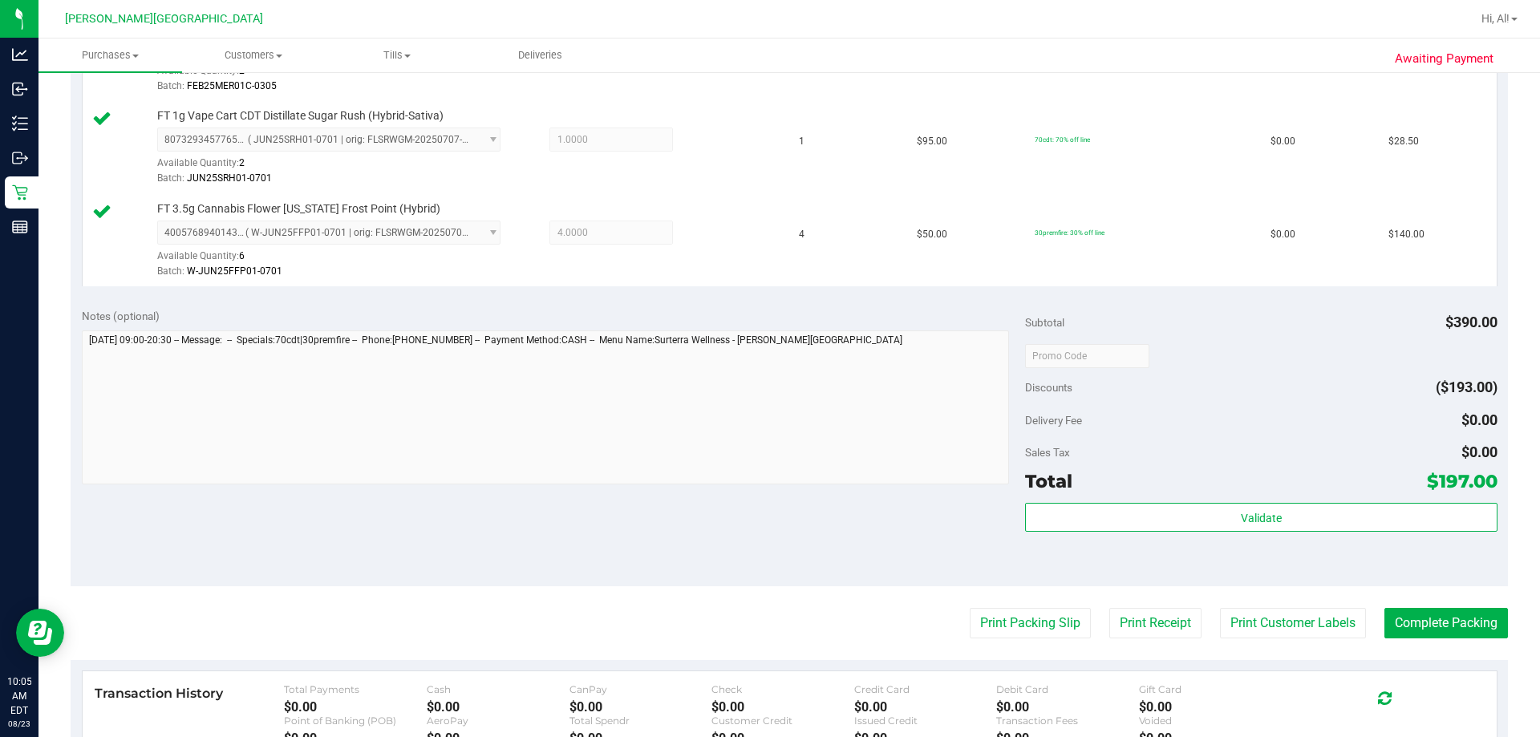
scroll to position [664, 0]
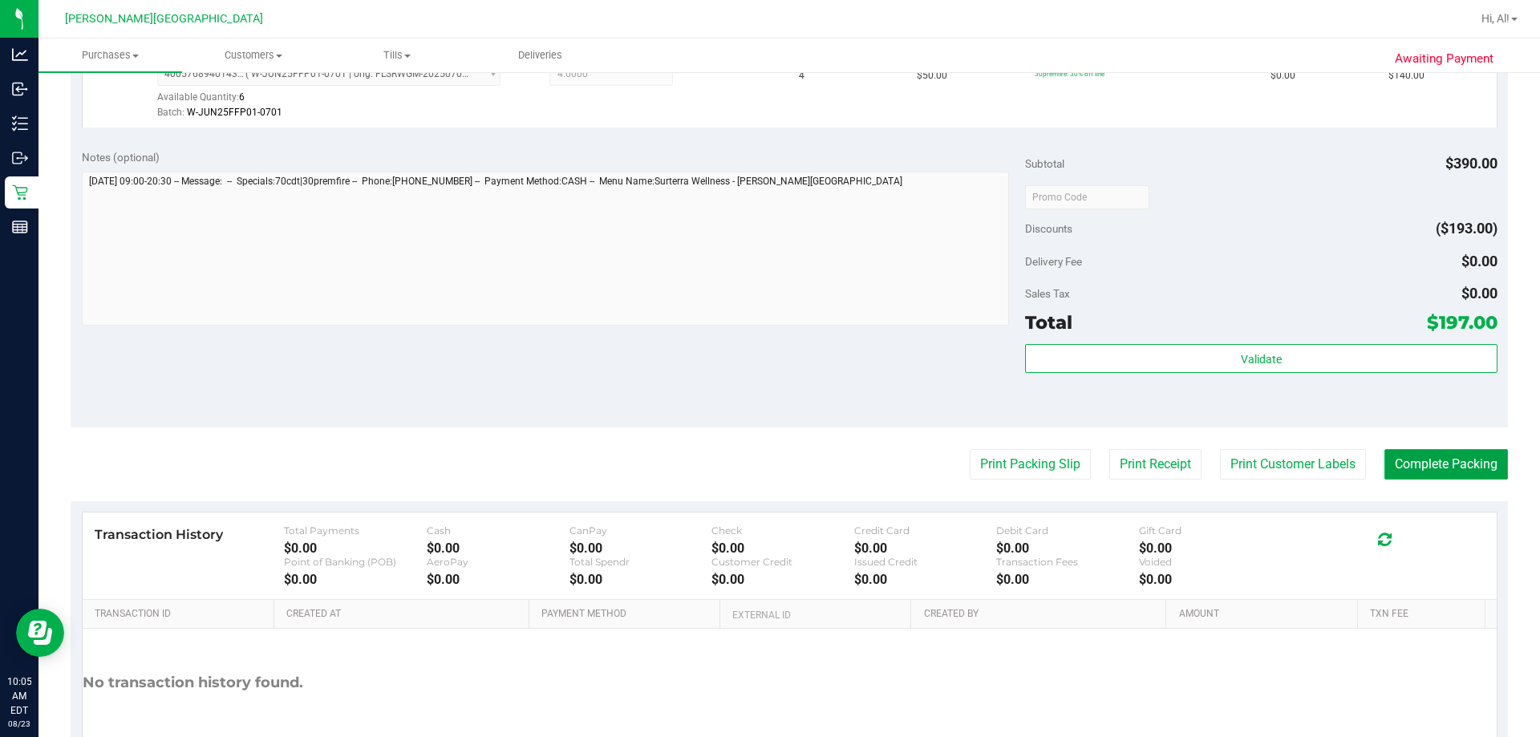
click at [768, 464] on button "Complete Packing" at bounding box center [1446, 464] width 124 height 30
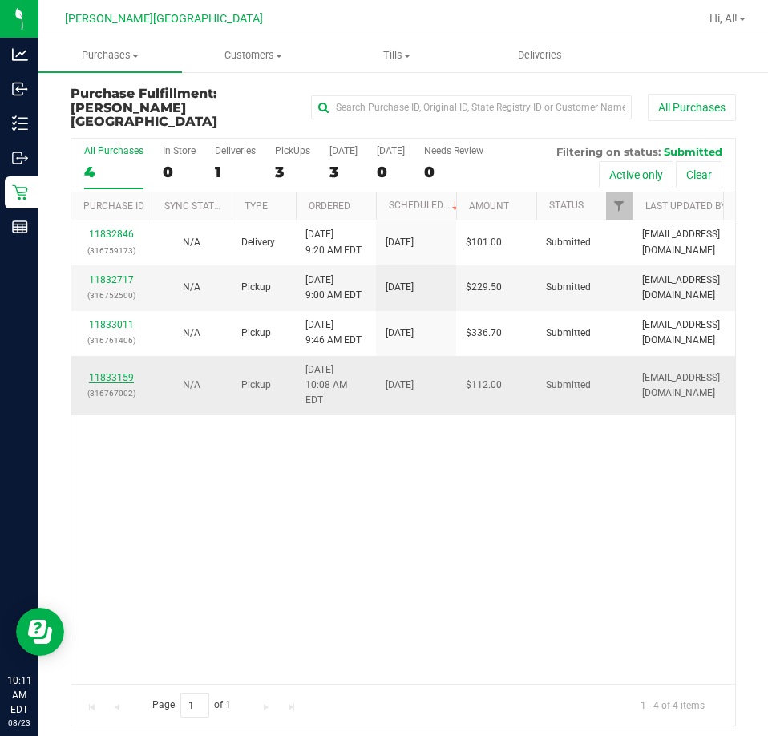
click at [95, 372] on link "11833159" at bounding box center [111, 377] width 45 height 11
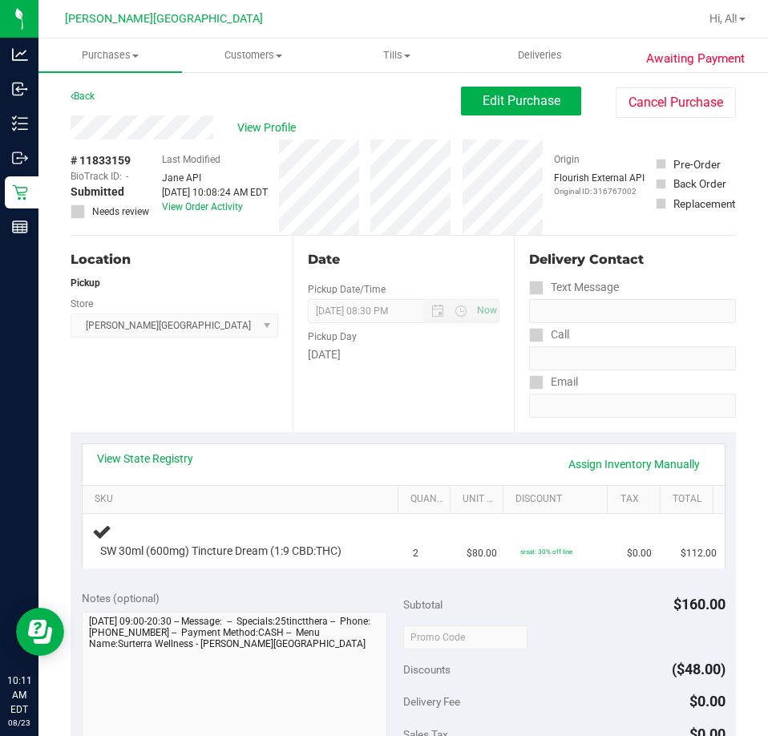
click at [286, 448] on div "View State Registry Assign Inventory Manually" at bounding box center [404, 464] width 642 height 41
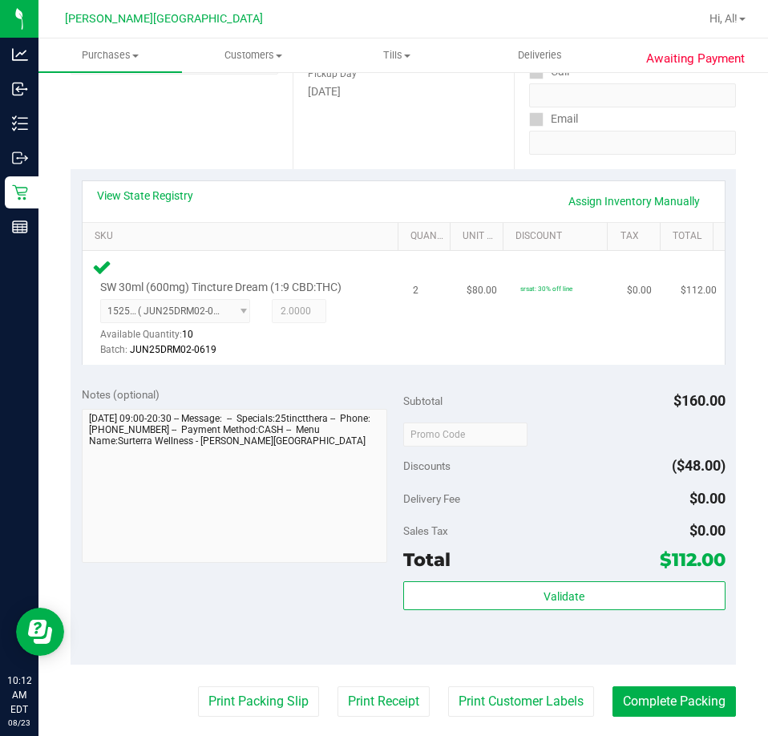
scroll to position [401, 0]
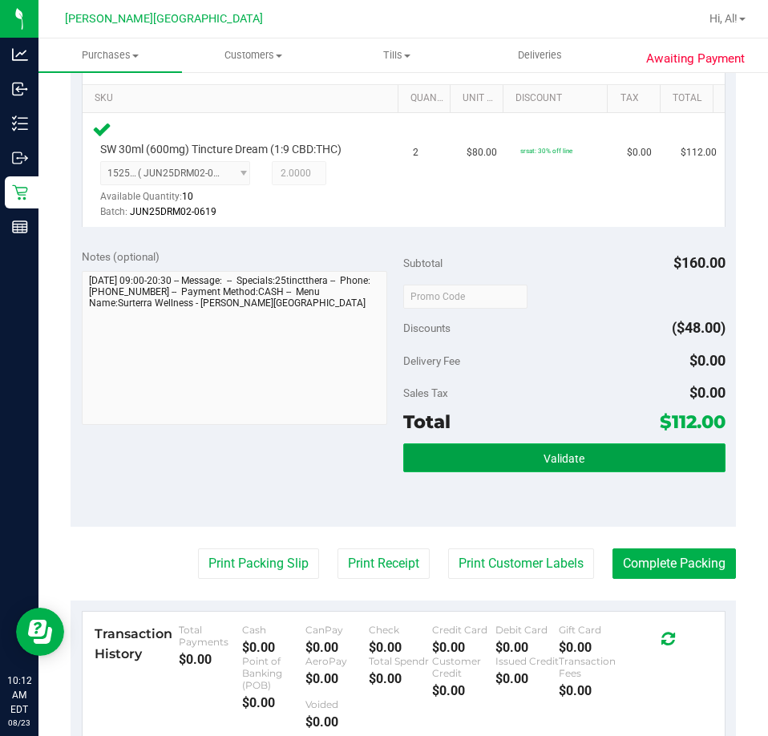
click at [480, 465] on button "Validate" at bounding box center [564, 458] width 322 height 29
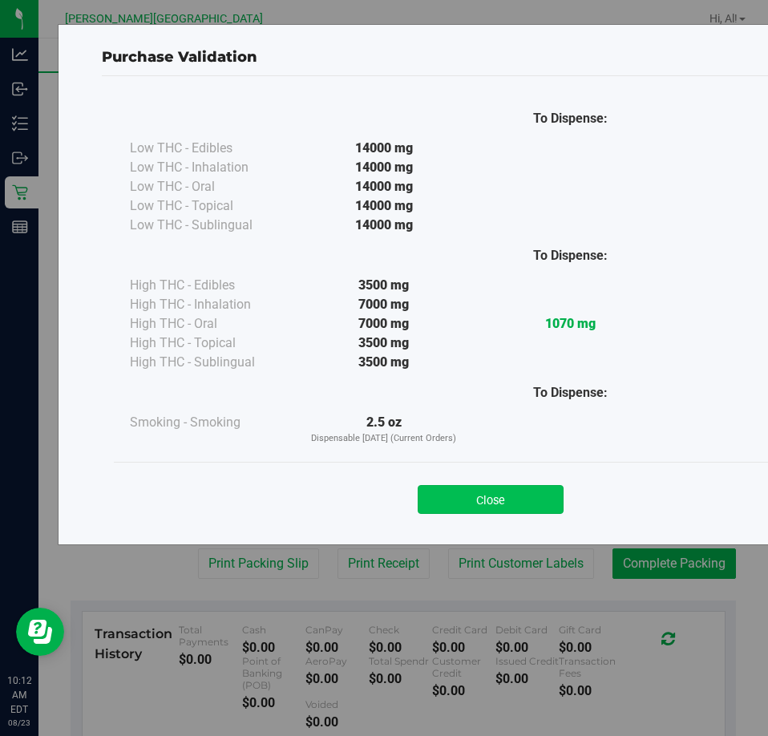
click at [501, 509] on button "Close" at bounding box center [491, 499] width 146 height 29
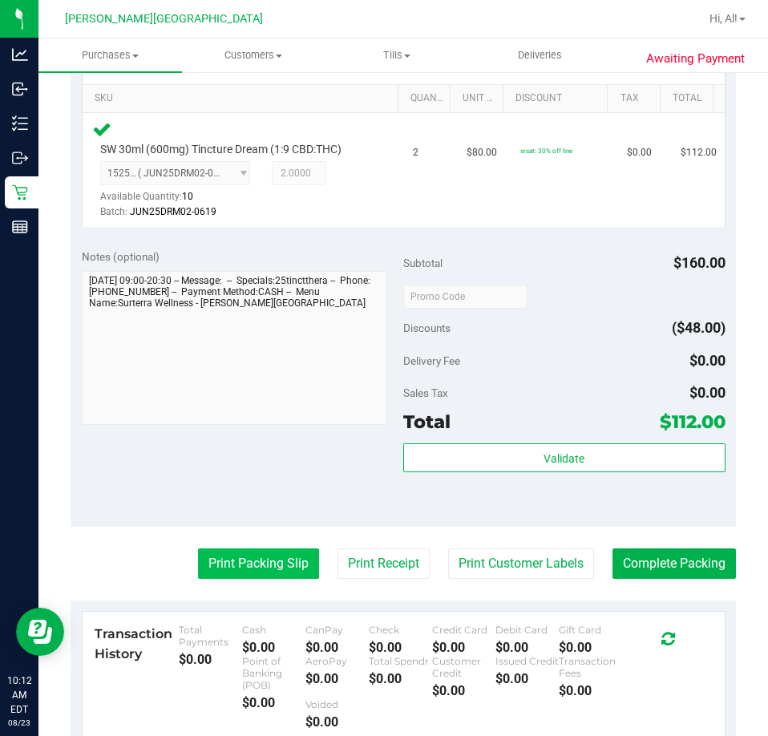
click at [301, 550] on button "Print Packing Slip" at bounding box center [258, 564] width 121 height 30
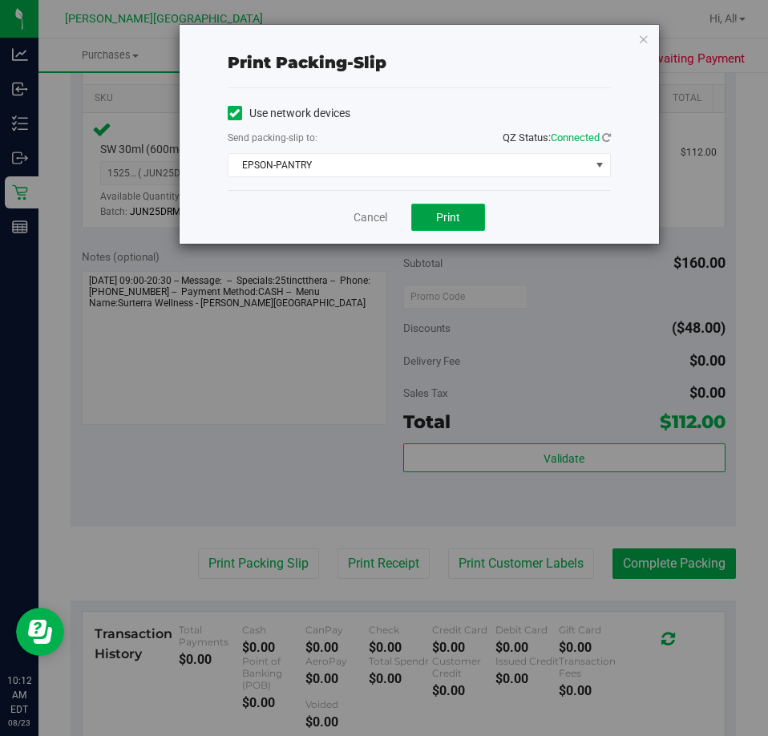
click at [432, 225] on button "Print" at bounding box center [448, 217] width 74 height 27
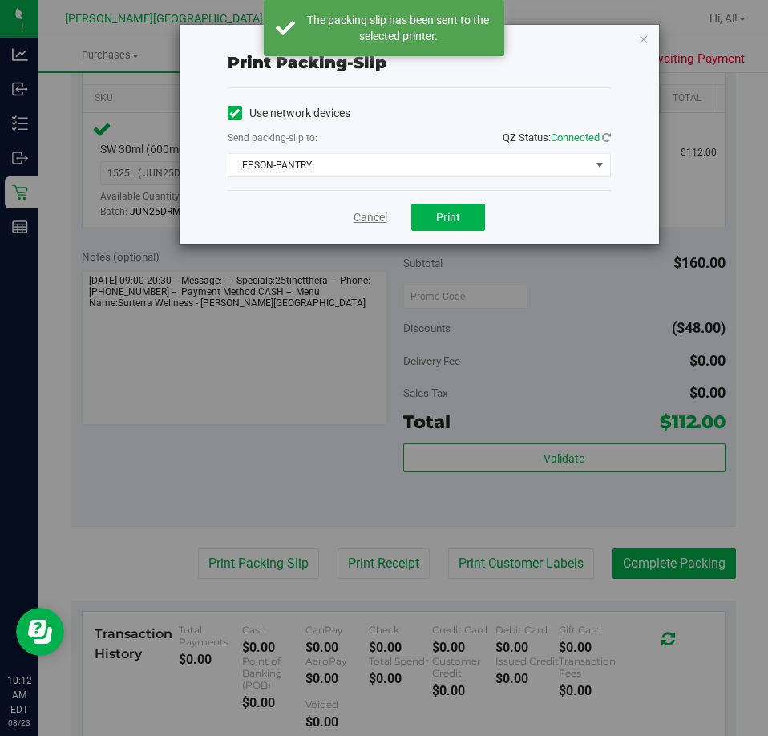
click at [378, 214] on link "Cancel" at bounding box center [371, 217] width 34 height 17
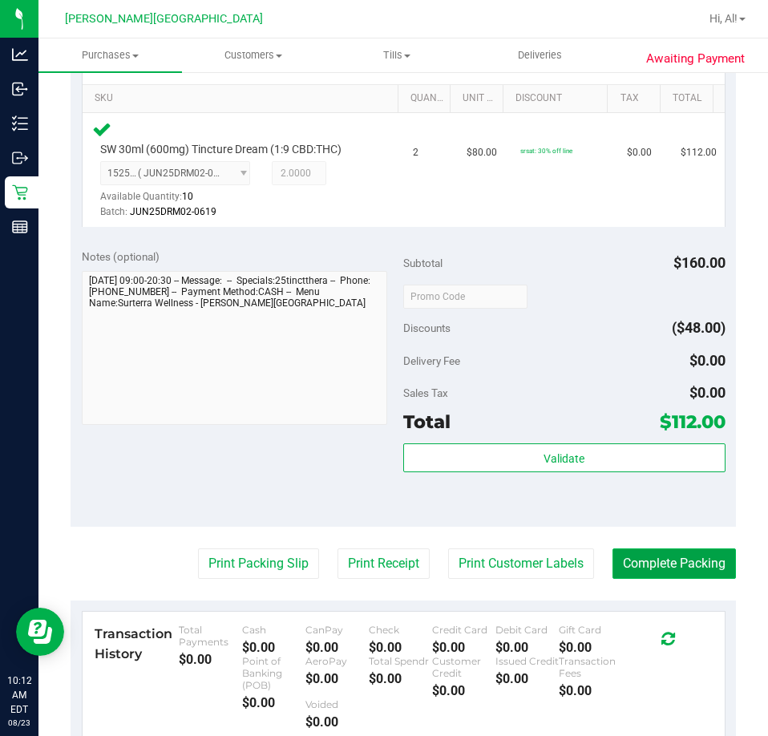
click at [619, 567] on button "Complete Packing" at bounding box center [675, 564] width 124 height 30
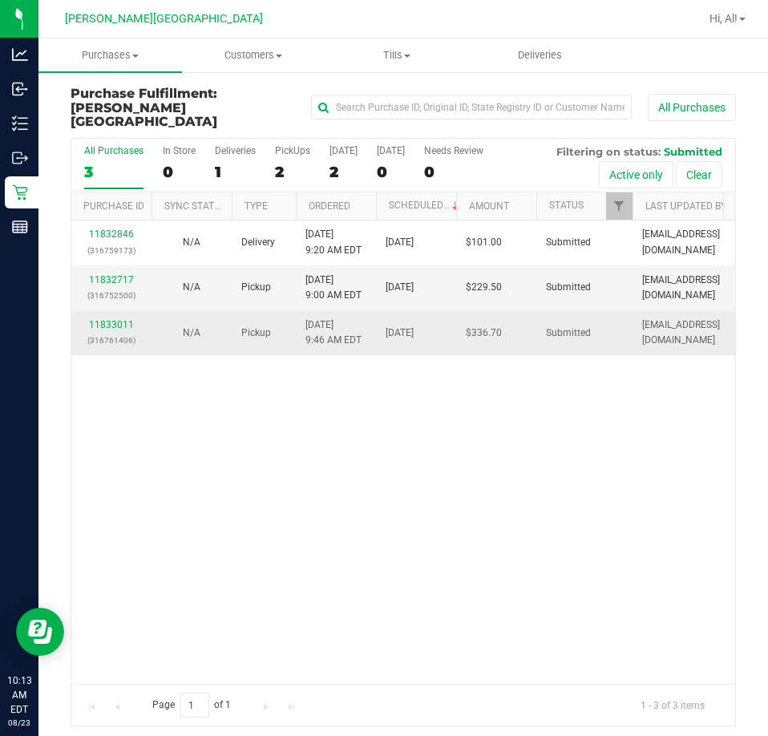
click at [106, 318] on div "11833011 (316761406)" at bounding box center [111, 333] width 61 height 30
click at [107, 319] on link "11833011" at bounding box center [111, 324] width 45 height 11
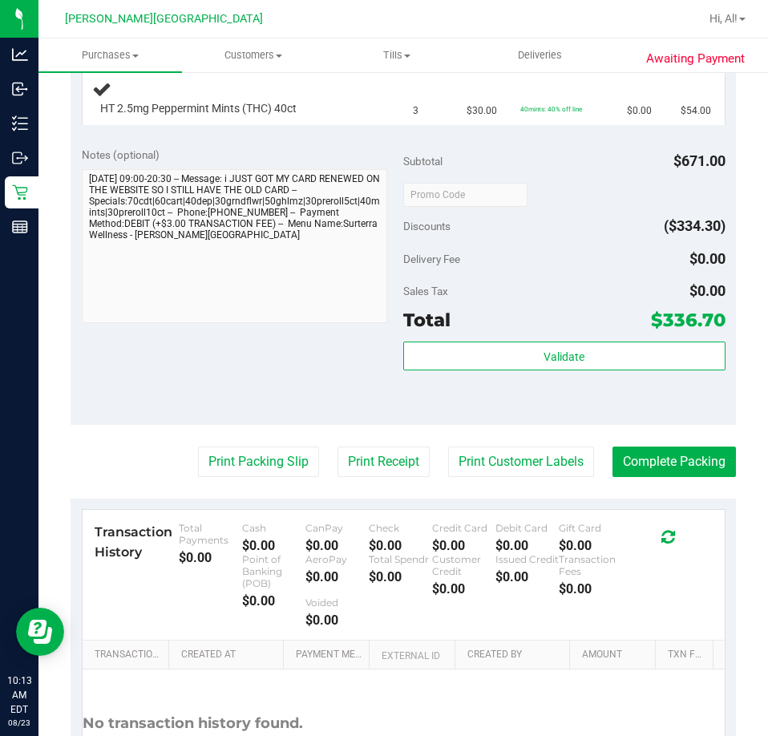
scroll to position [1182, 0]
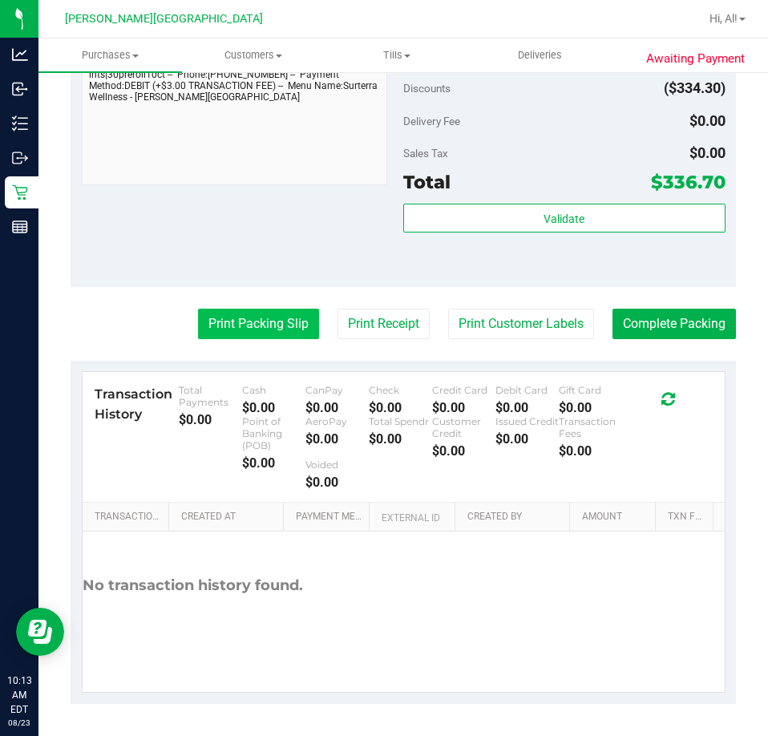
click at [263, 330] on button "Print Packing Slip" at bounding box center [258, 324] width 121 height 30
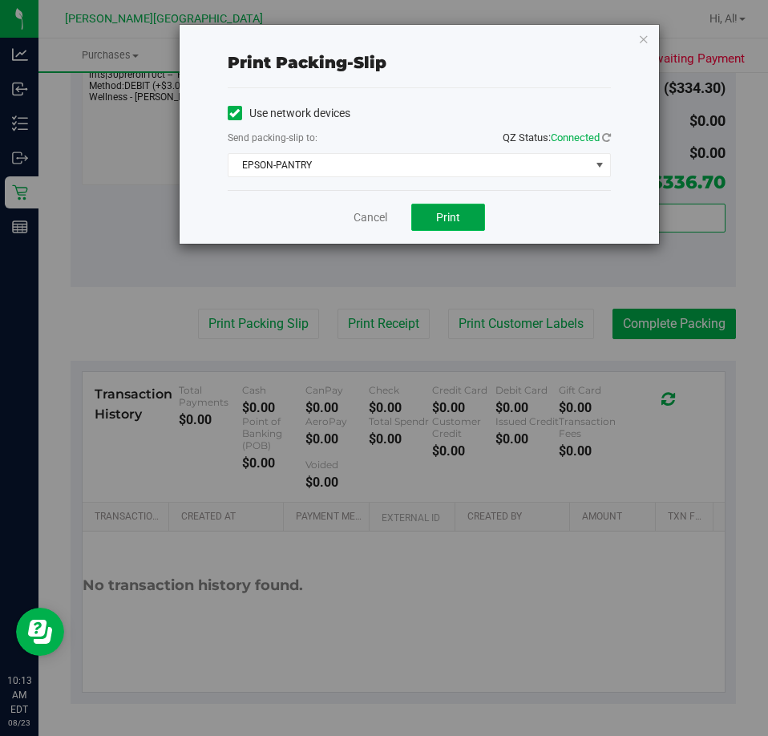
click at [443, 222] on span "Print" at bounding box center [448, 217] width 24 height 13
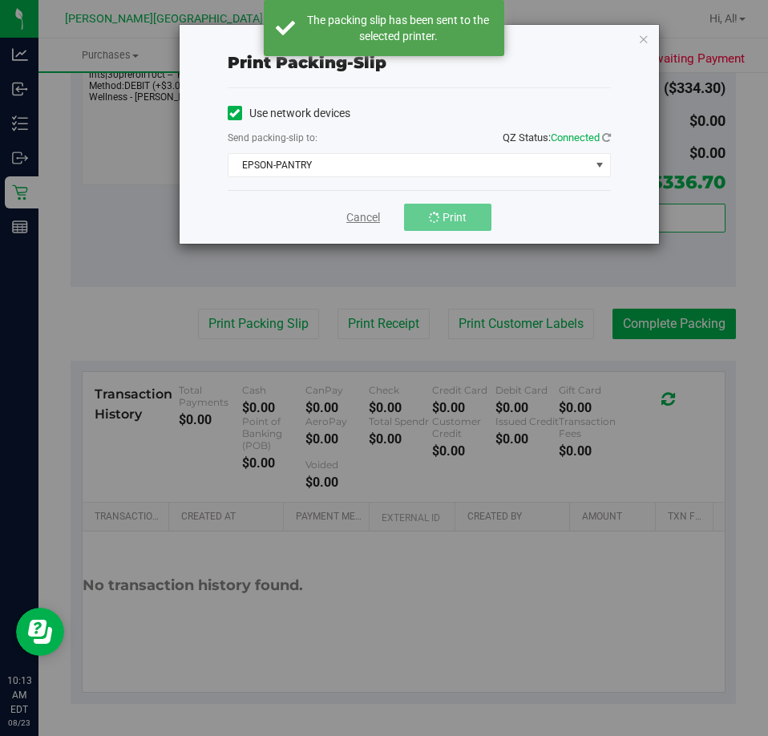
click at [360, 217] on link "Cancel" at bounding box center [364, 217] width 34 height 17
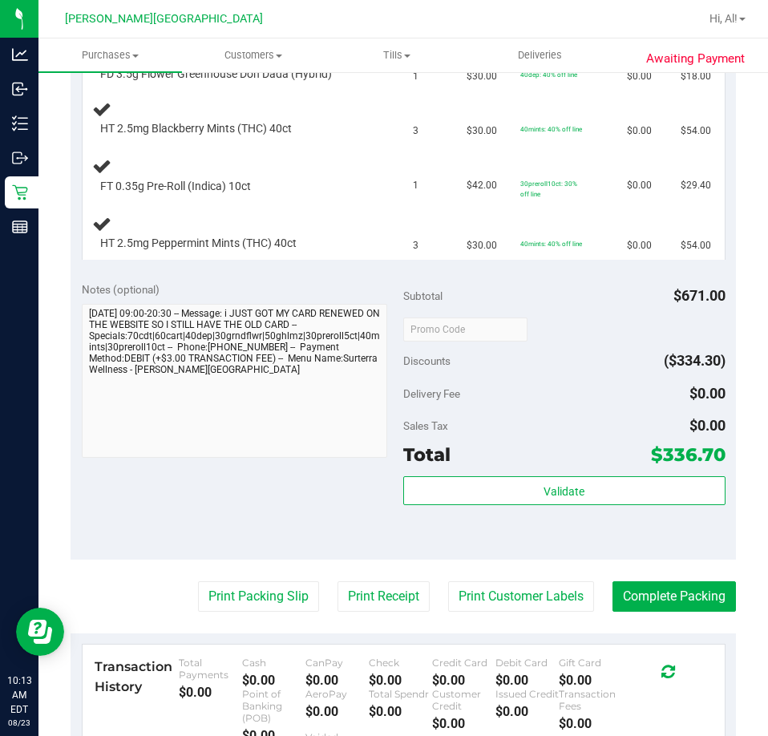
scroll to position [963, 0]
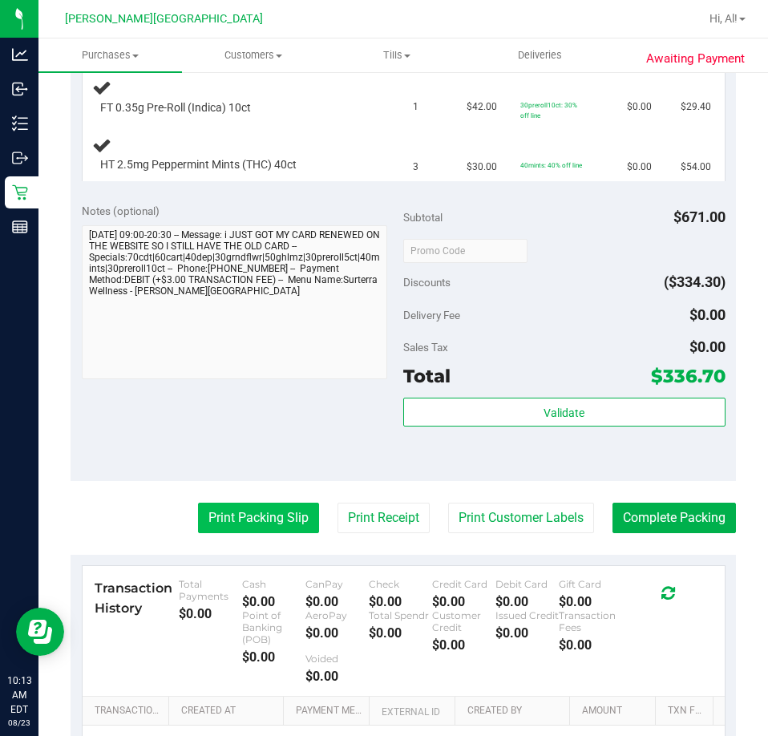
click at [249, 533] on button "Print Packing Slip" at bounding box center [258, 518] width 121 height 30
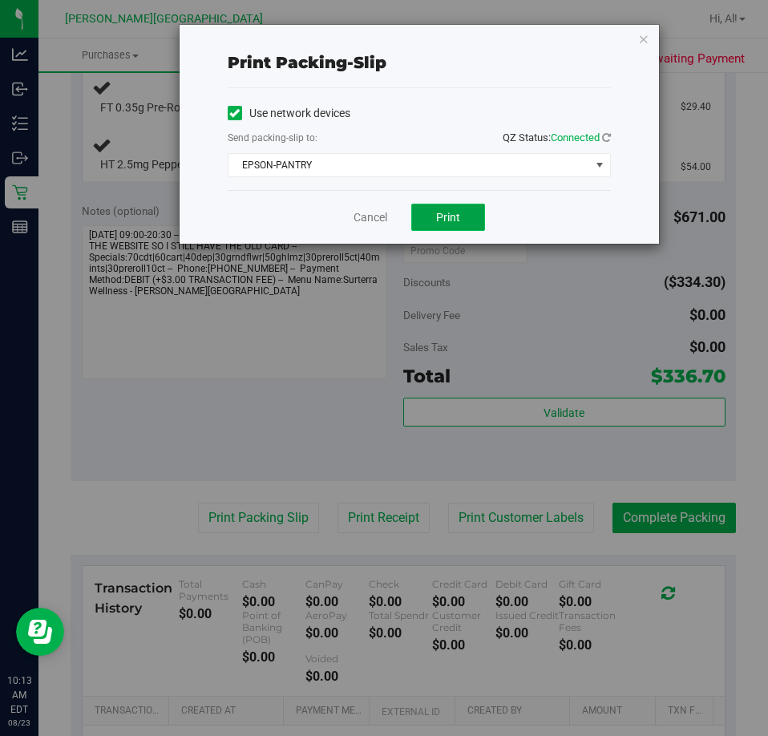
click at [430, 218] on button "Print" at bounding box center [448, 217] width 74 height 27
click at [381, 217] on link "Cancel" at bounding box center [371, 217] width 34 height 17
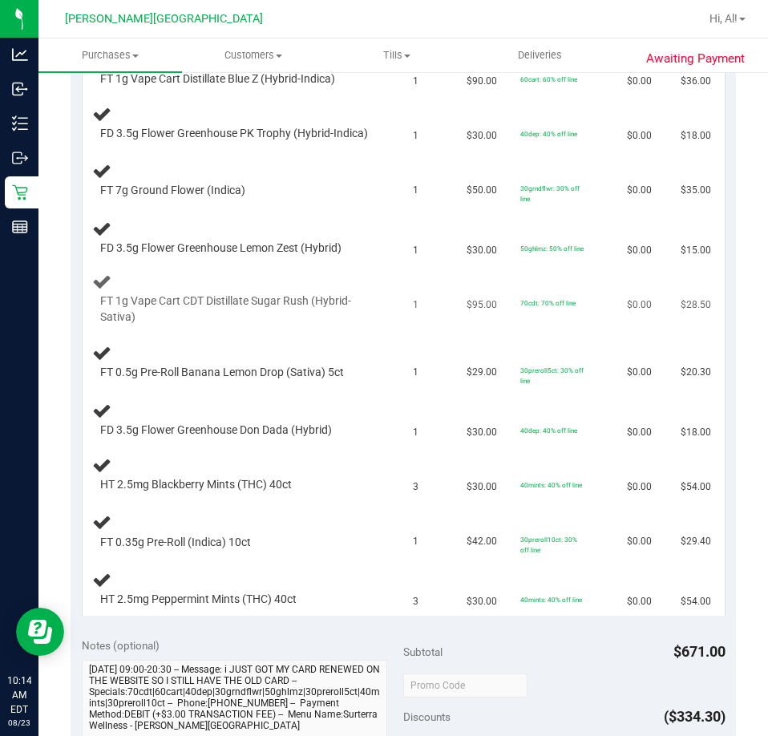
scroll to position [481, 0]
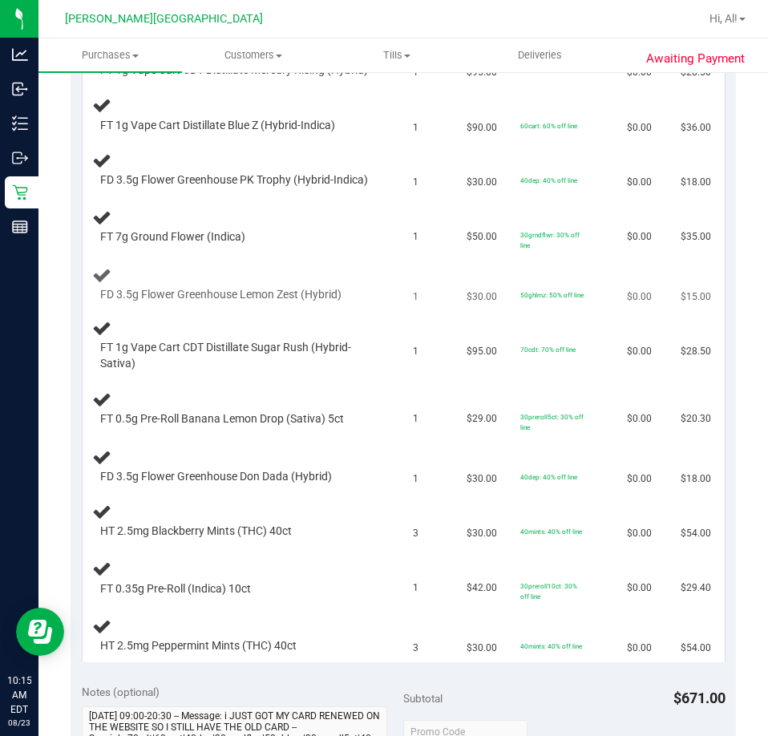
click at [298, 282] on td "FD 3.5g Flower Greenhouse Lemon Zest (Hybrid)" at bounding box center [244, 284] width 322 height 55
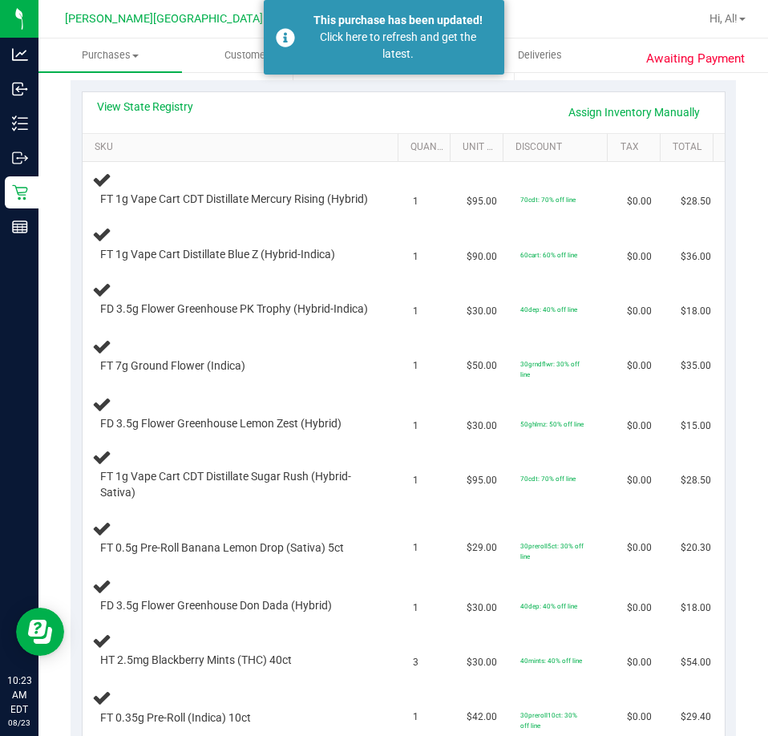
scroll to position [160, 0]
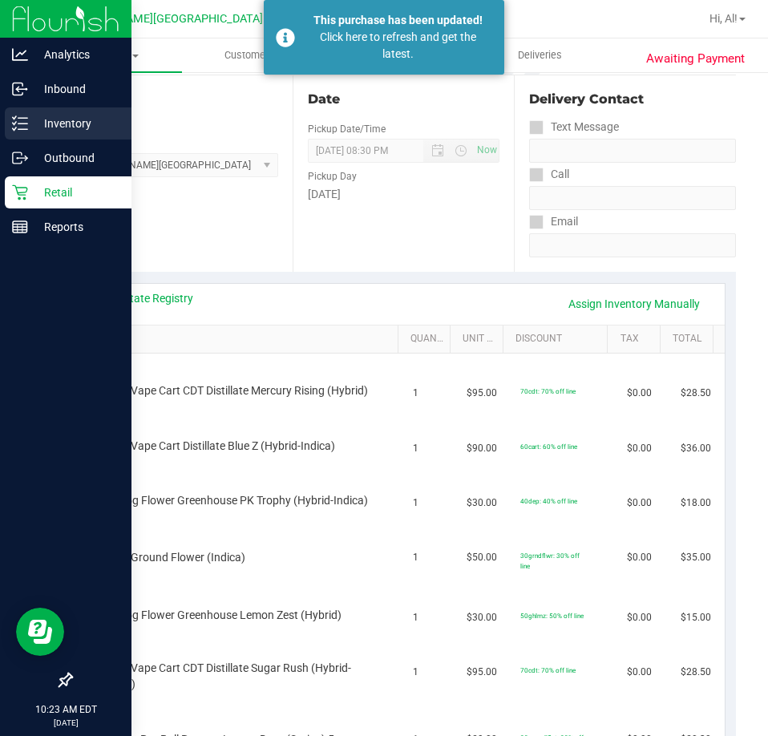
click at [57, 121] on p "Inventory" at bounding box center [76, 123] width 96 height 19
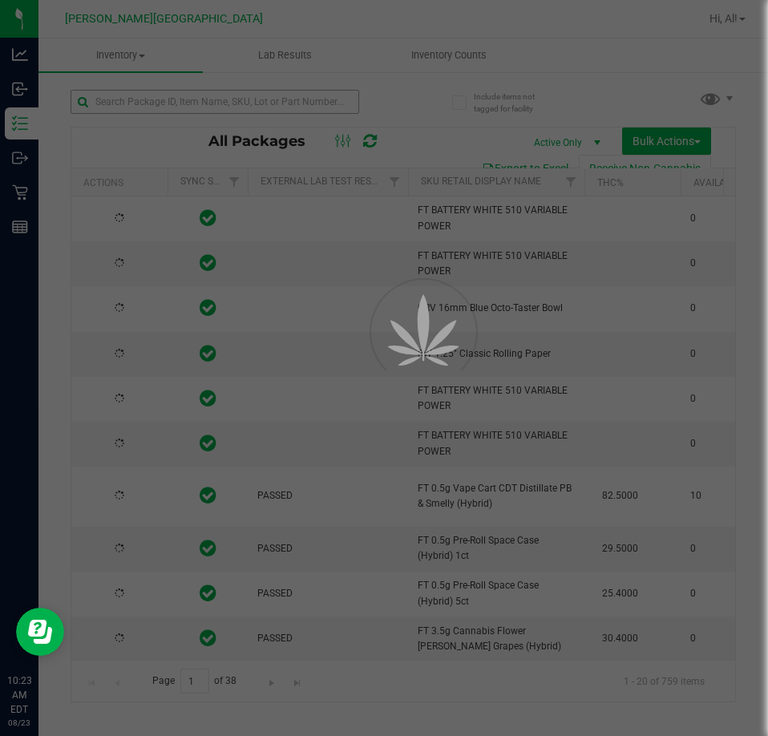
click at [209, 105] on div at bounding box center [384, 368] width 768 height 736
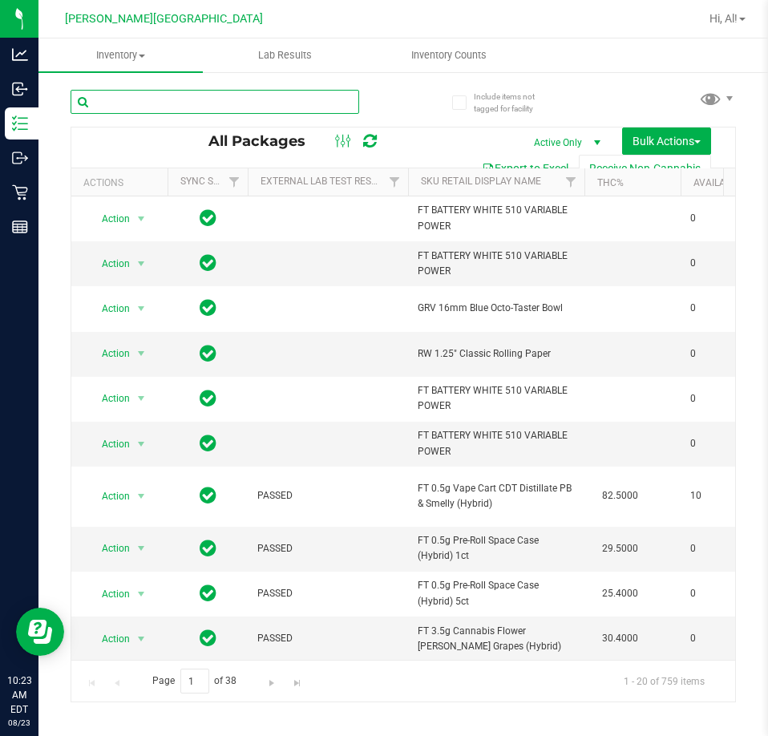
click at [209, 105] on input "text" at bounding box center [215, 102] width 289 height 24
type input "10ct"
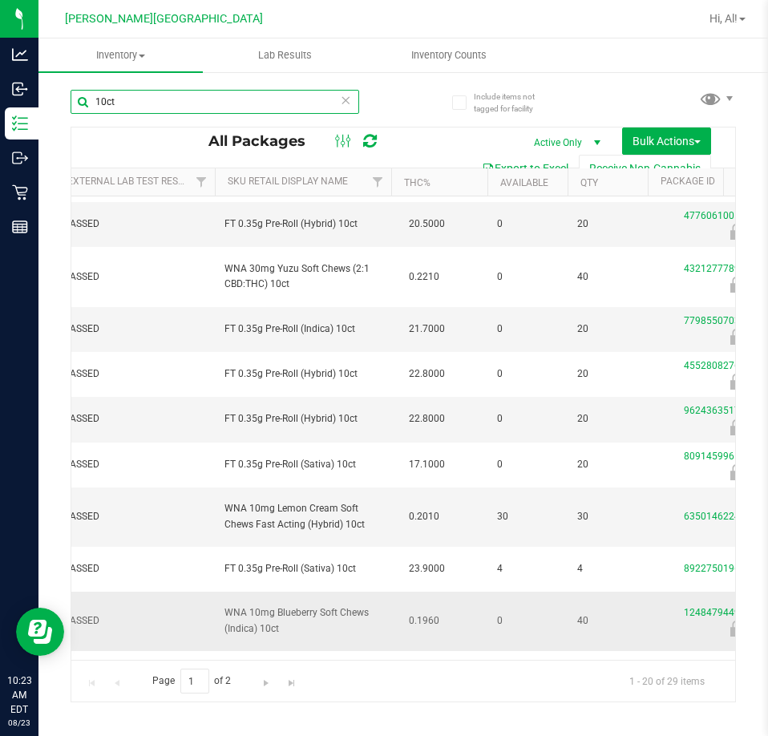
scroll to position [0, 193]
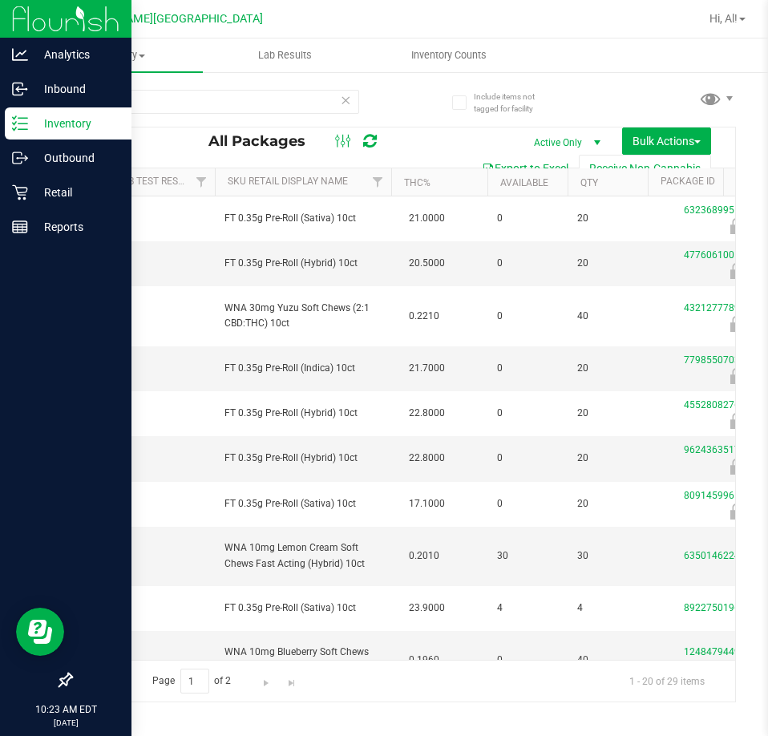
click at [34, 128] on p "Inventory" at bounding box center [76, 123] width 96 height 19
click at [43, 195] on p "Retail" at bounding box center [76, 192] width 96 height 19
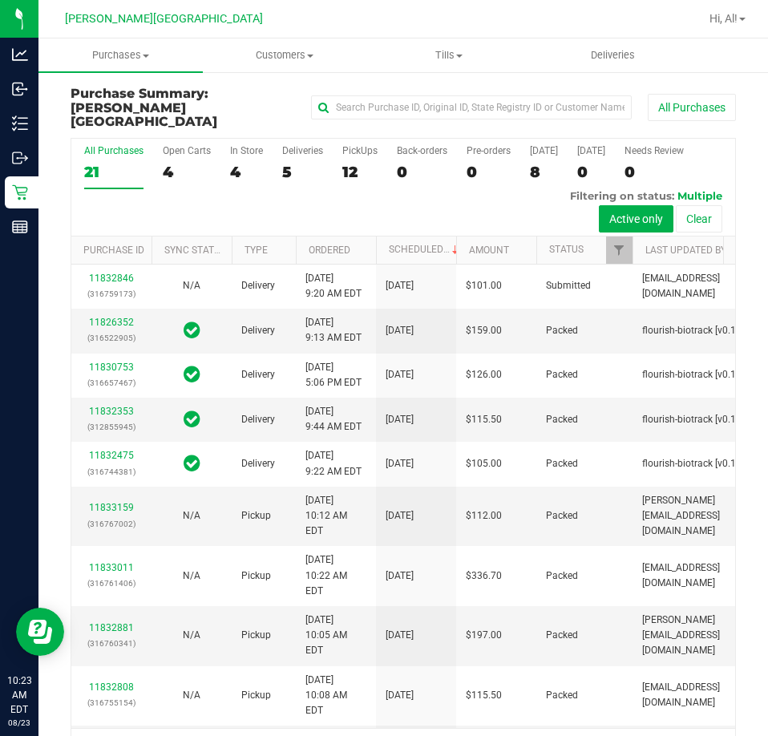
click at [351, 163] on div "12" at bounding box center [360, 172] width 35 height 18
click at [0, 0] on input "PickUps 12" at bounding box center [0, 0] width 0 height 0
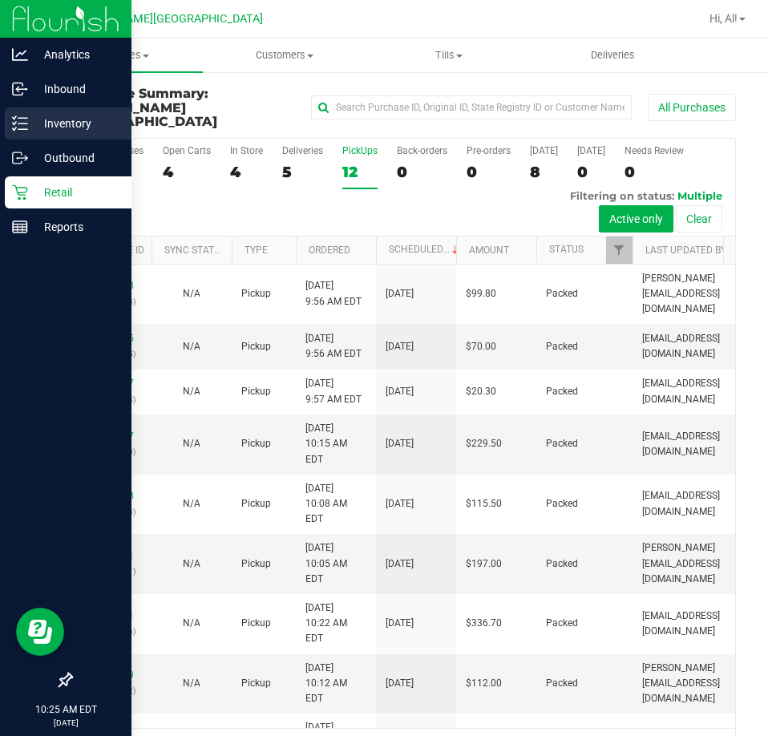
click at [23, 118] on line at bounding box center [22, 118] width 9 height 0
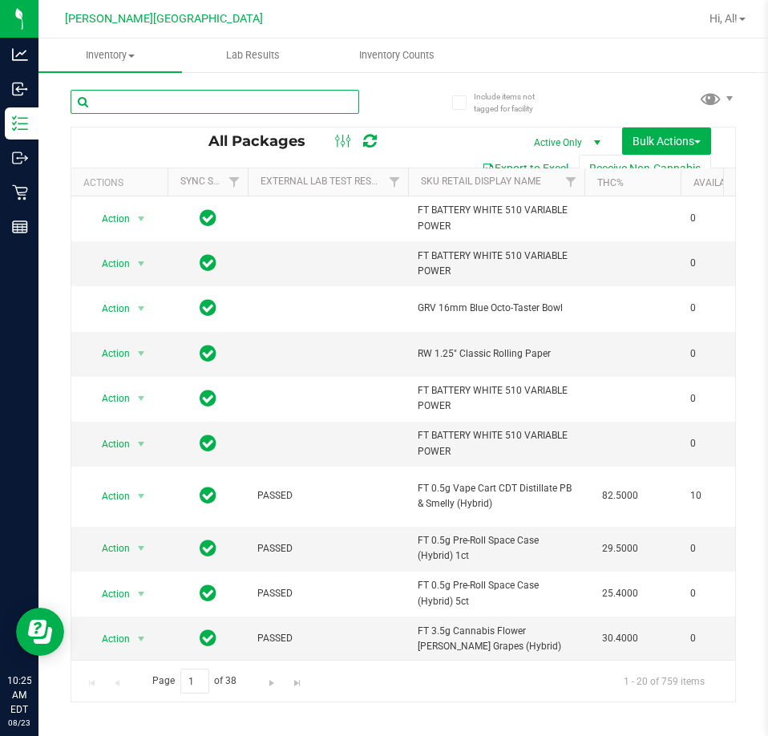
click at [103, 97] on input "text" at bounding box center [215, 102] width 289 height 24
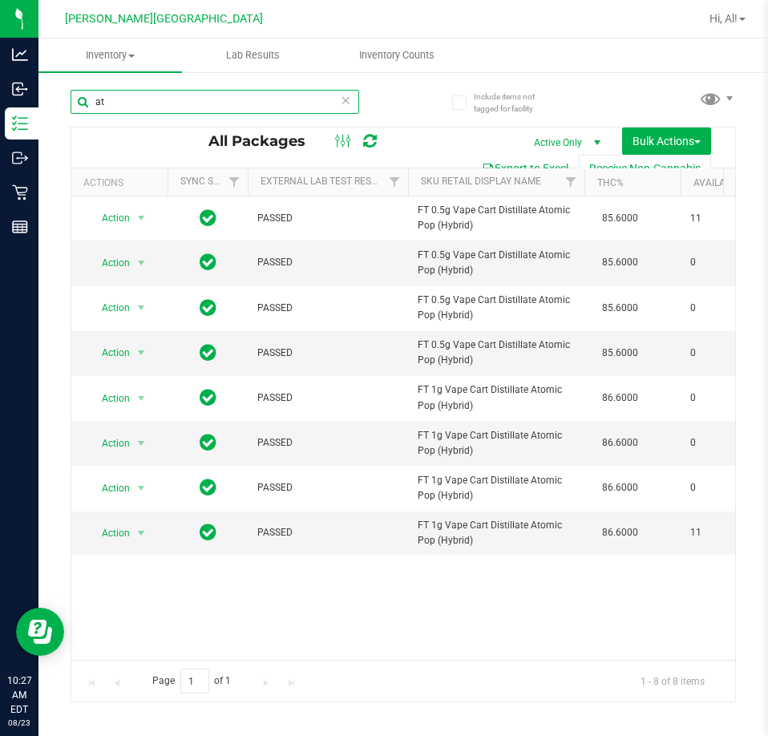
type input "a"
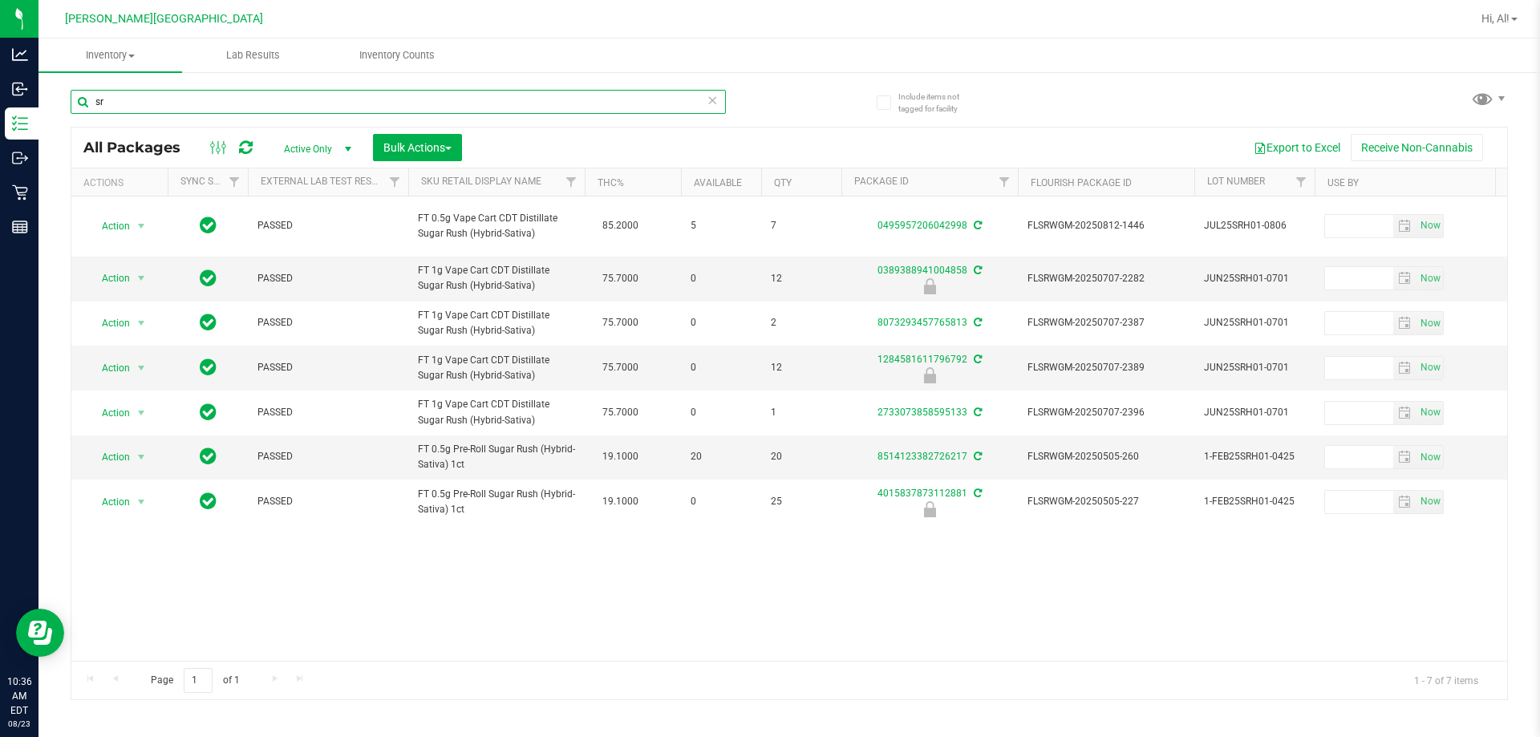
type input "s"
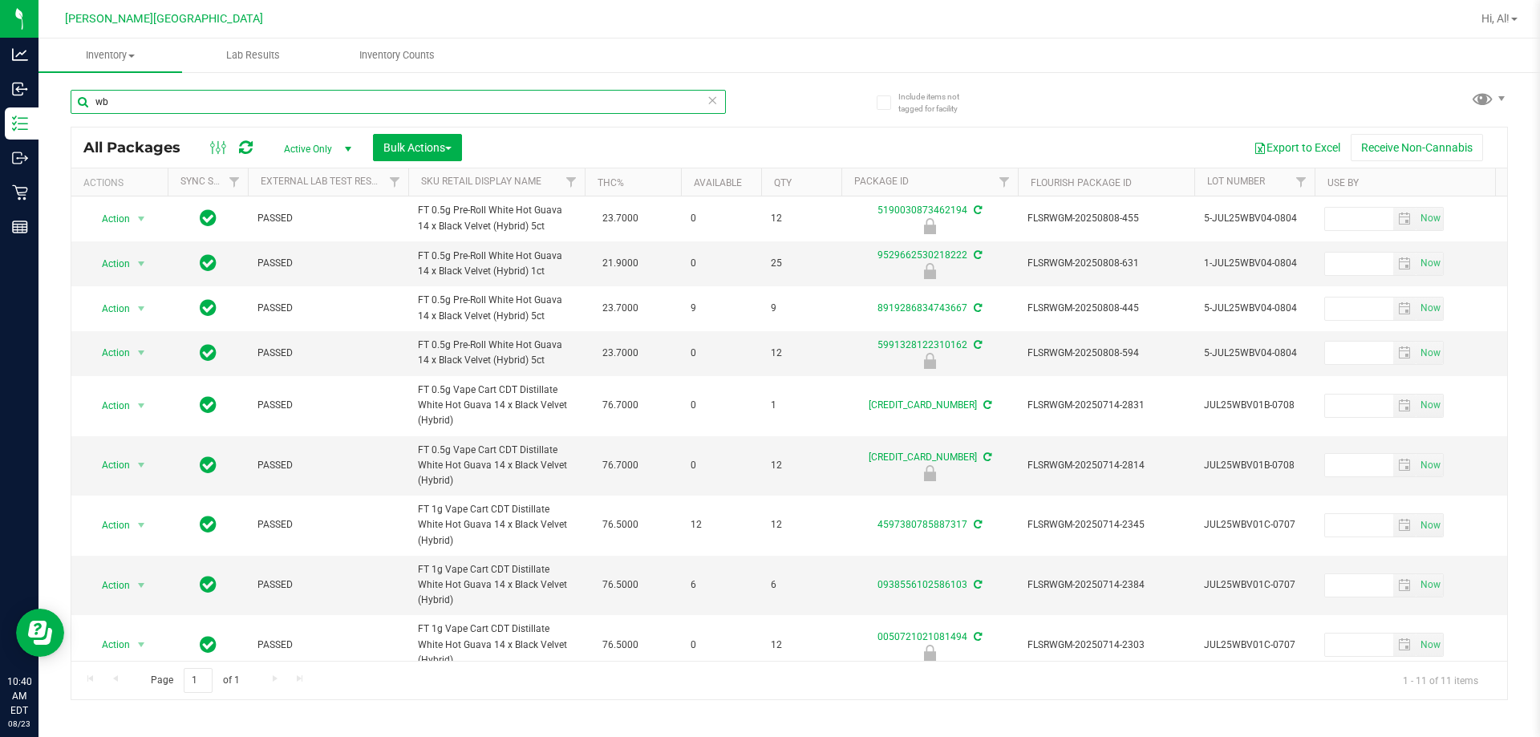
type input "w"
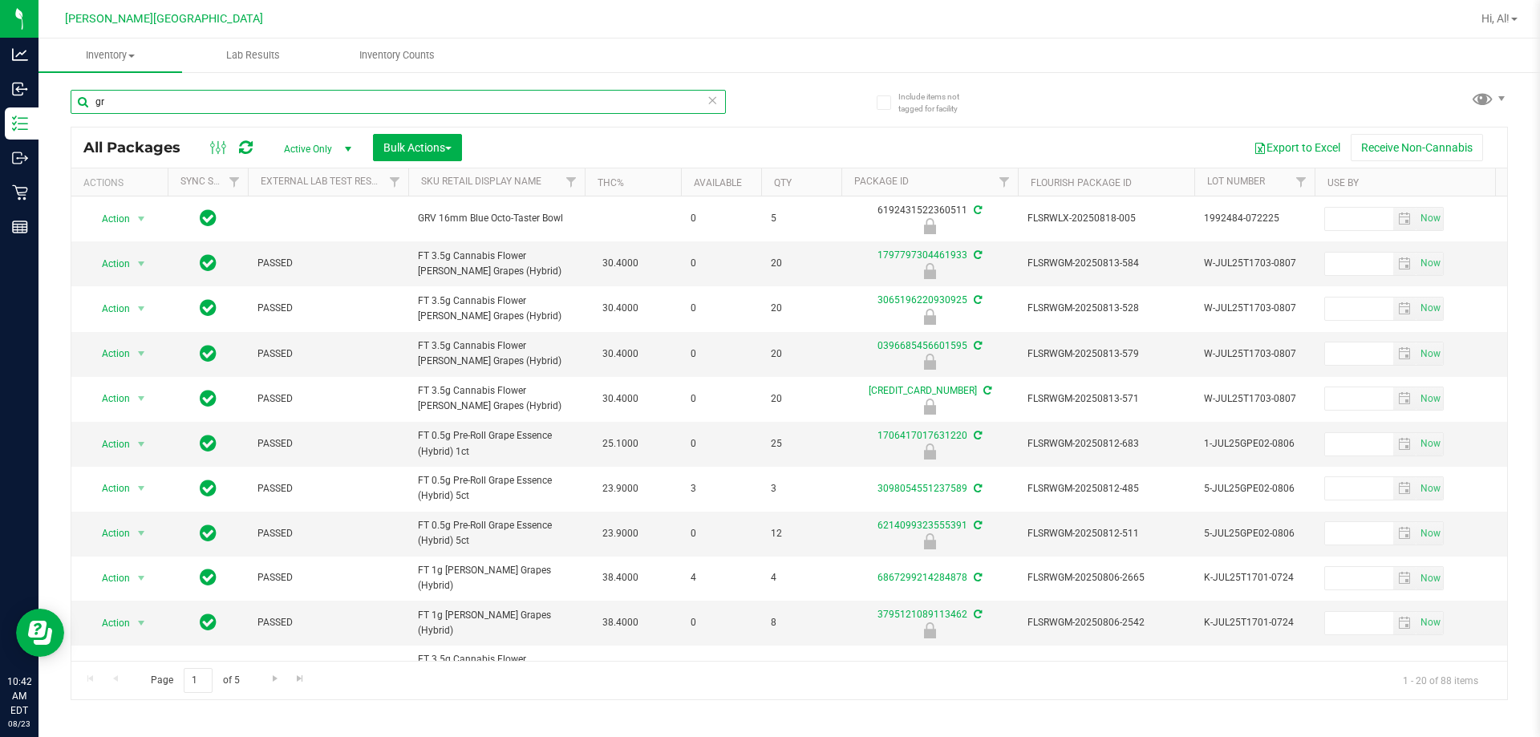
type input "gr"
click at [711, 92] on icon at bounding box center [712, 99] width 11 height 19
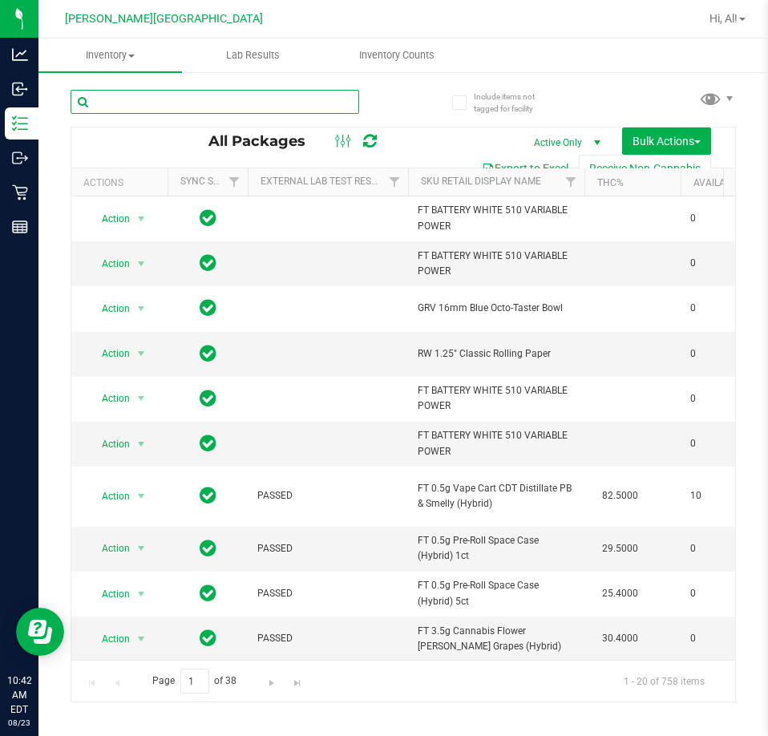
click at [265, 109] on input "text" at bounding box center [215, 102] width 289 height 24
type input "grk"
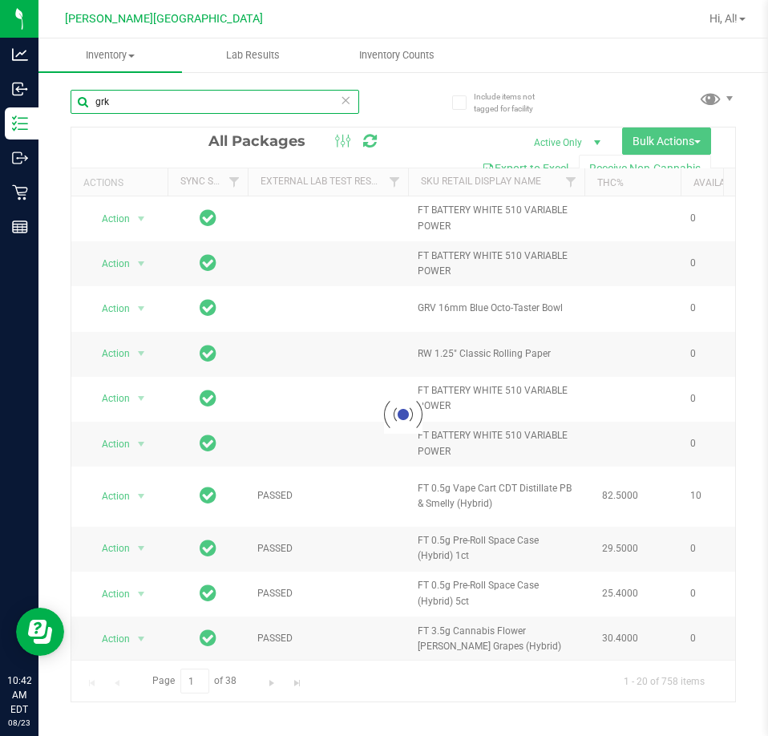
click at [265, 105] on input "grk" at bounding box center [215, 102] width 289 height 24
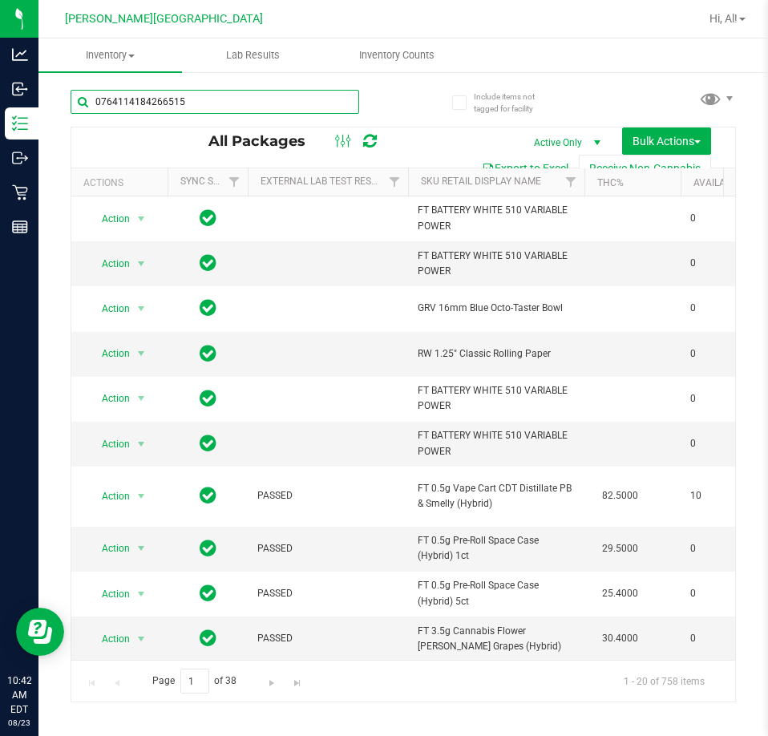
type input "0764114184266515"
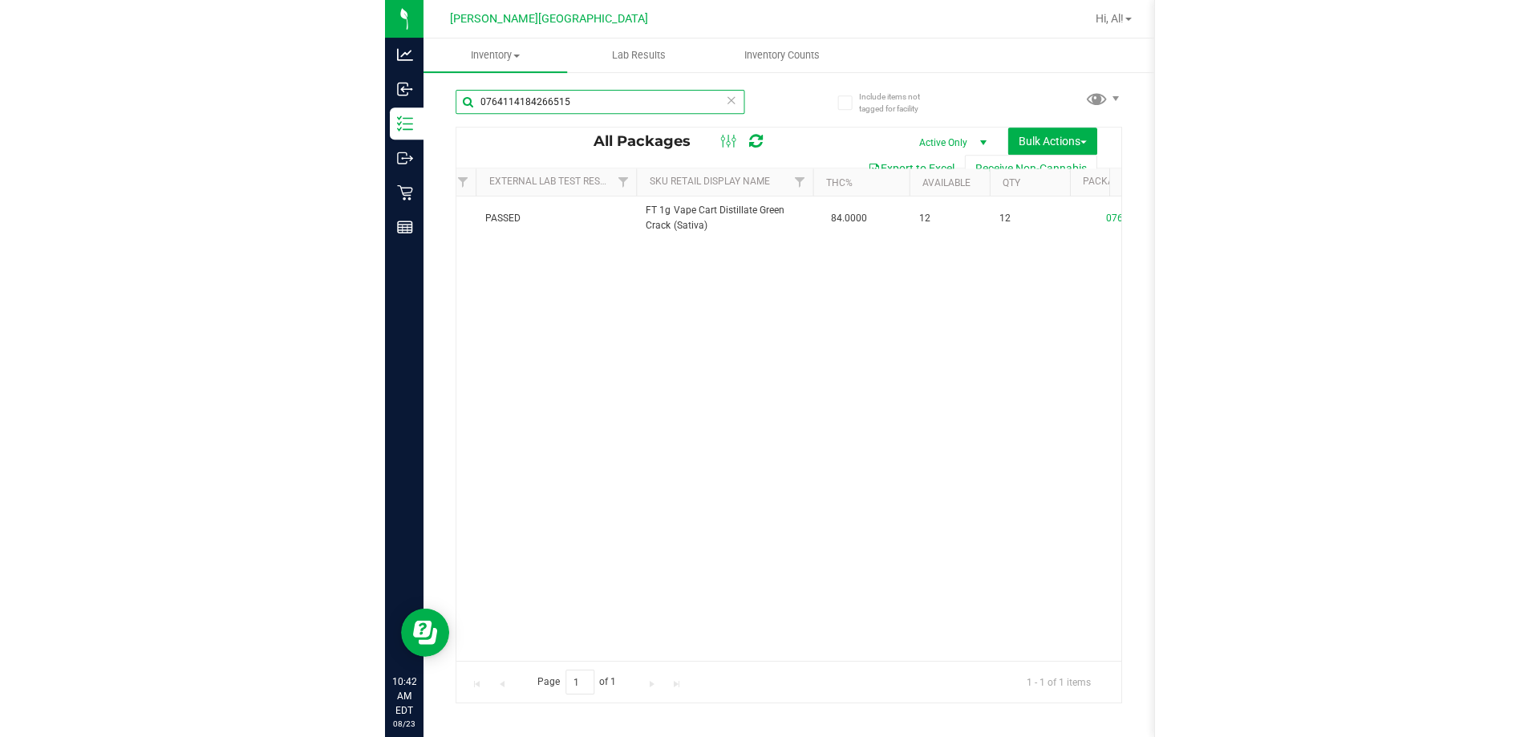
scroll to position [0, 190]
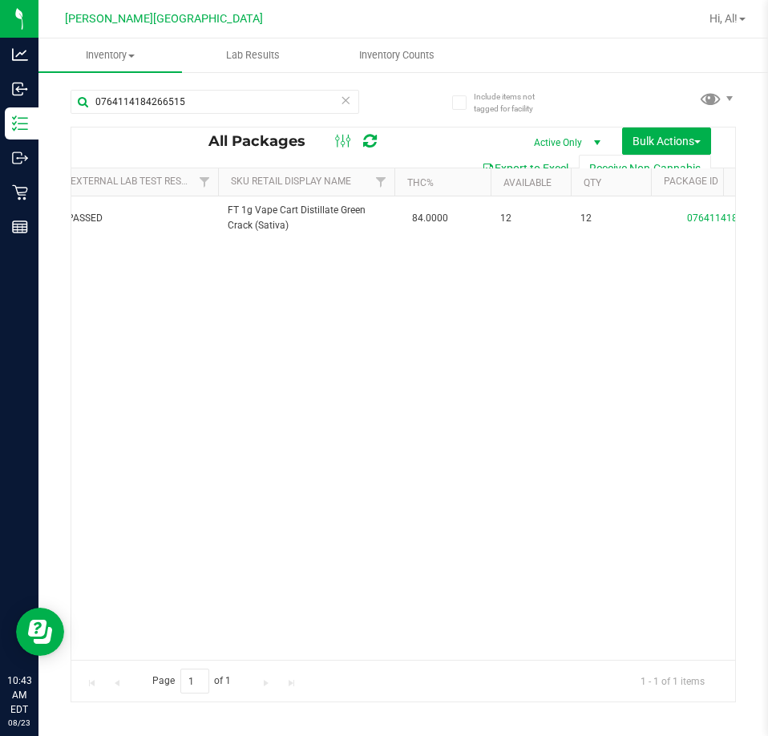
click at [343, 98] on icon at bounding box center [345, 99] width 11 height 19
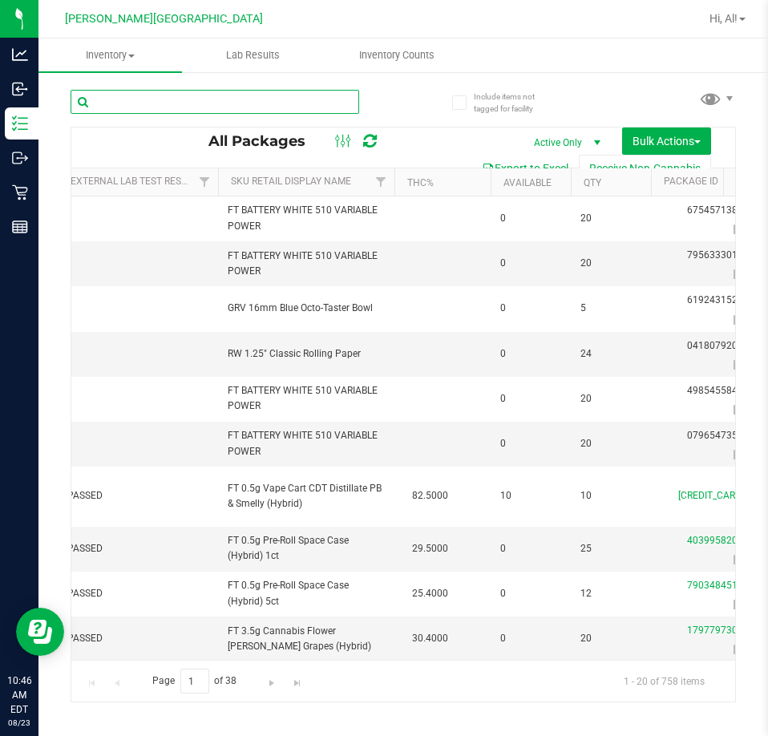
click at [202, 108] on input "text" at bounding box center [215, 102] width 289 height 24
type input "pkt"
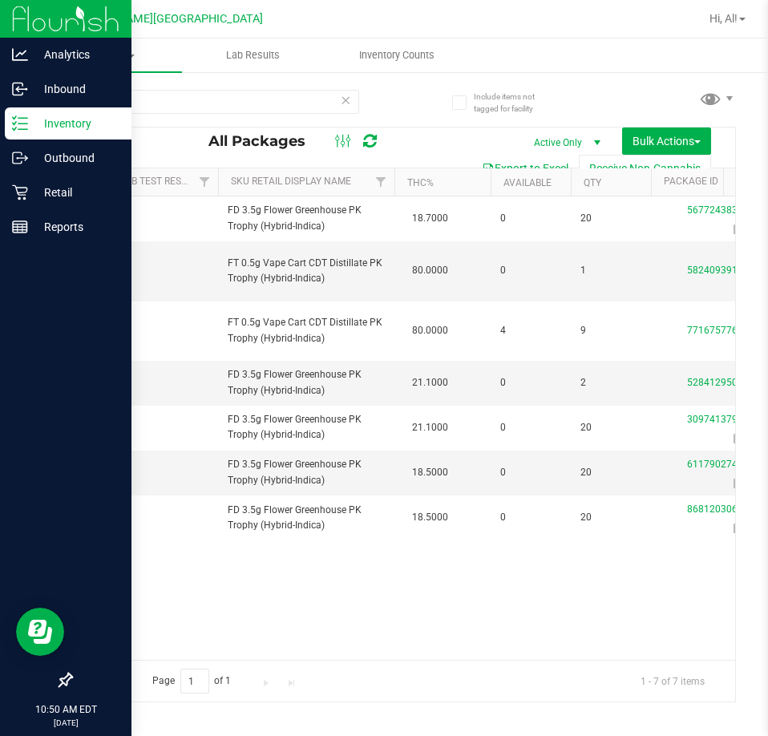
click at [54, 126] on p "Inventory" at bounding box center [76, 123] width 96 height 19
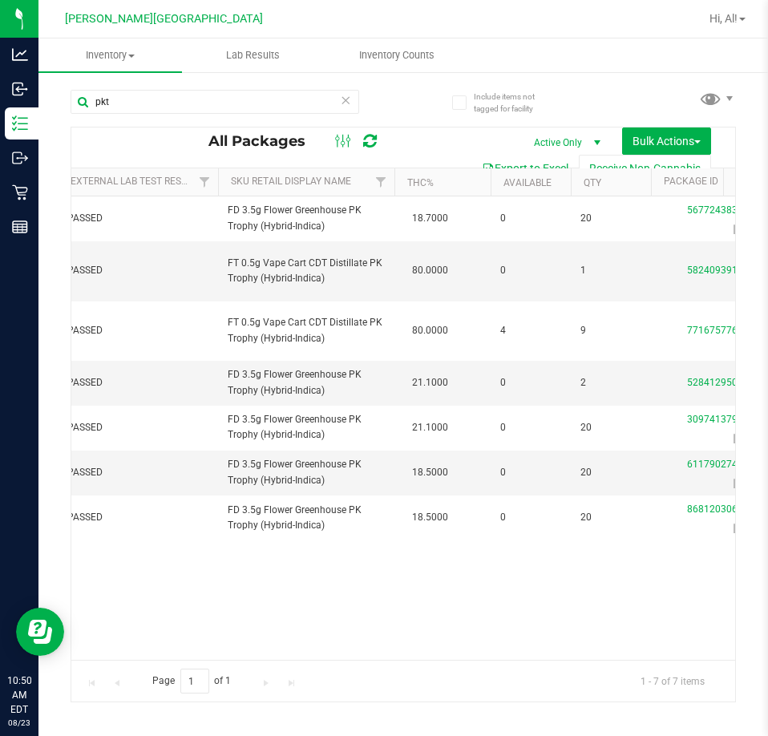
click at [348, 107] on icon at bounding box center [345, 99] width 11 height 19
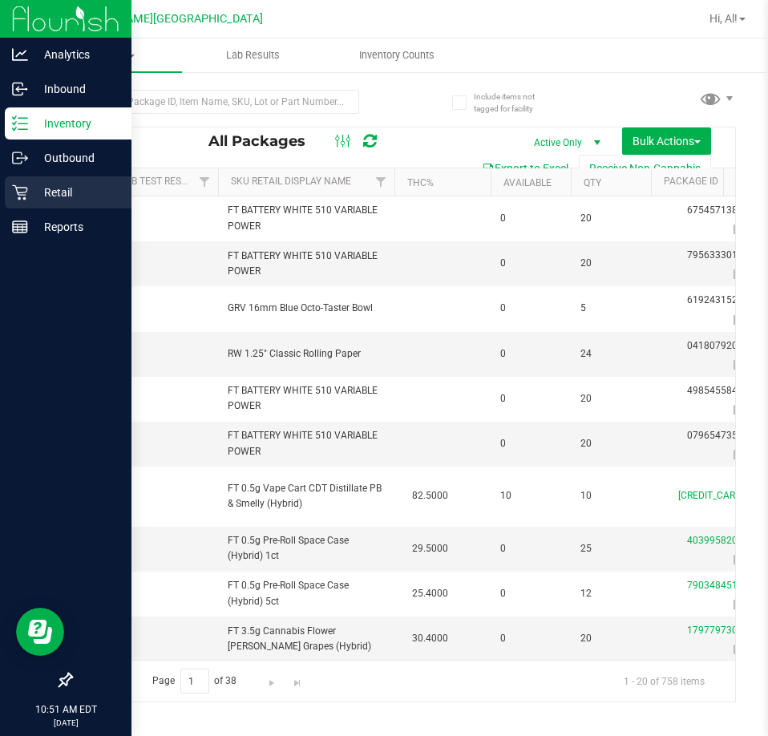
click at [30, 197] on p "Retail" at bounding box center [76, 192] width 96 height 19
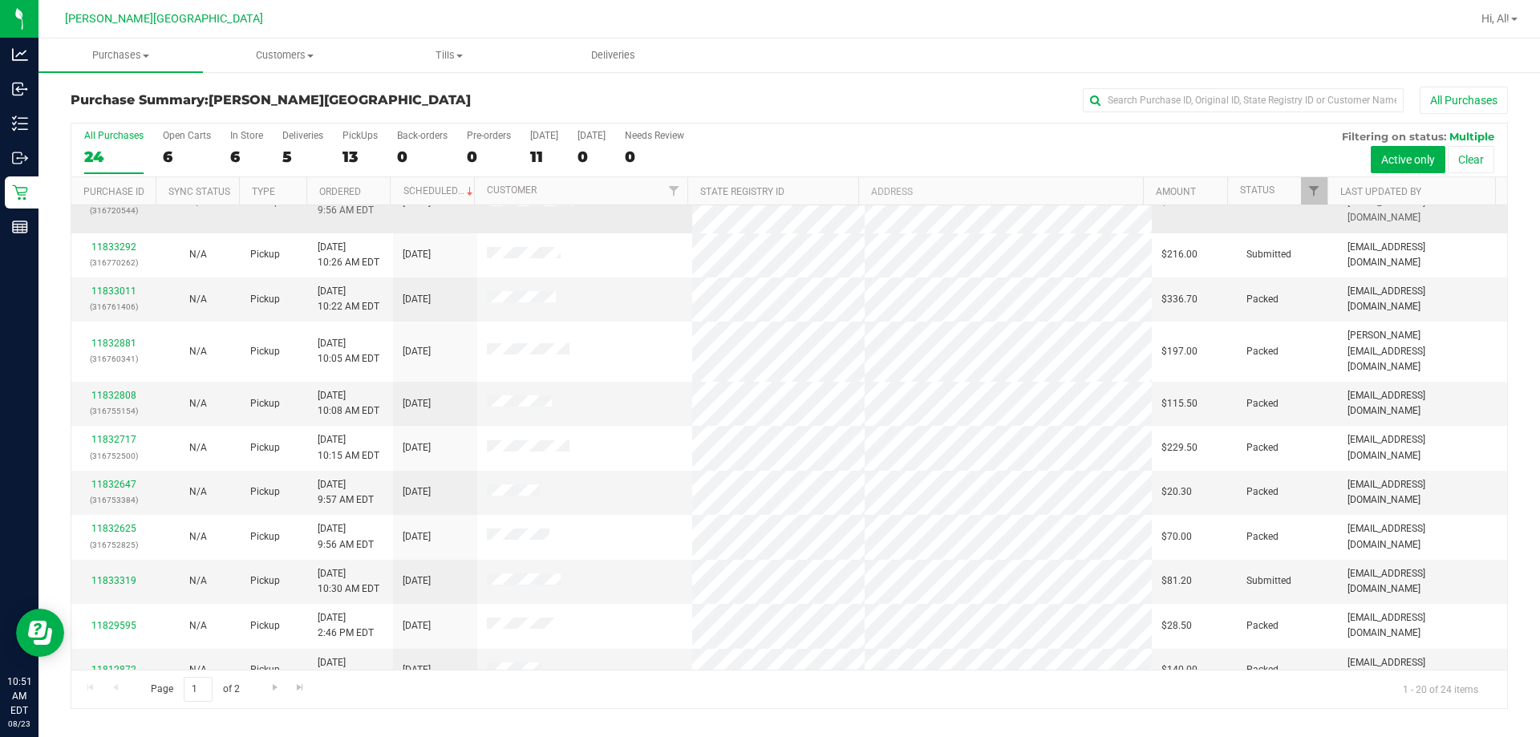
scroll to position [401, 0]
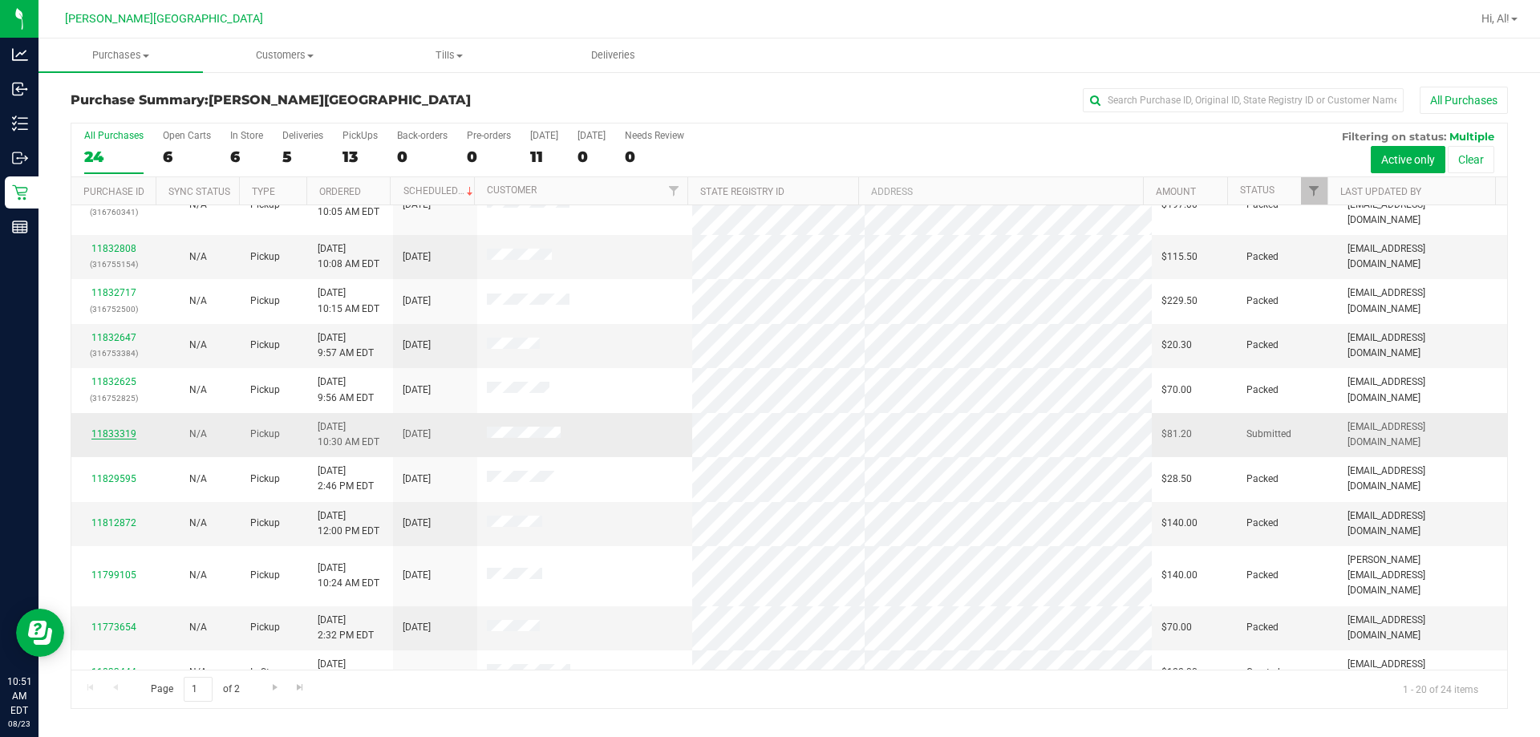
click at [108, 428] on link "11833319" at bounding box center [113, 433] width 45 height 11
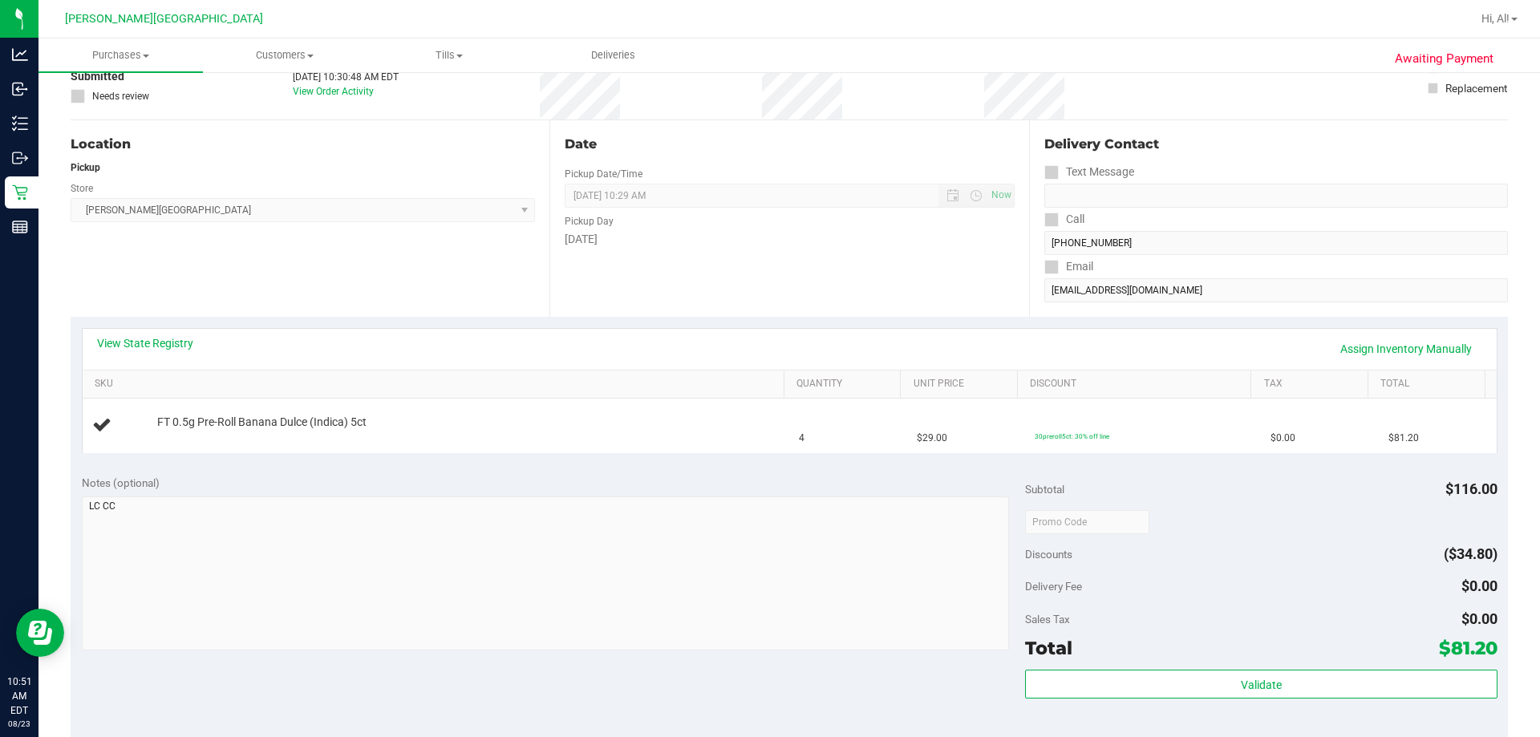
scroll to position [321, 0]
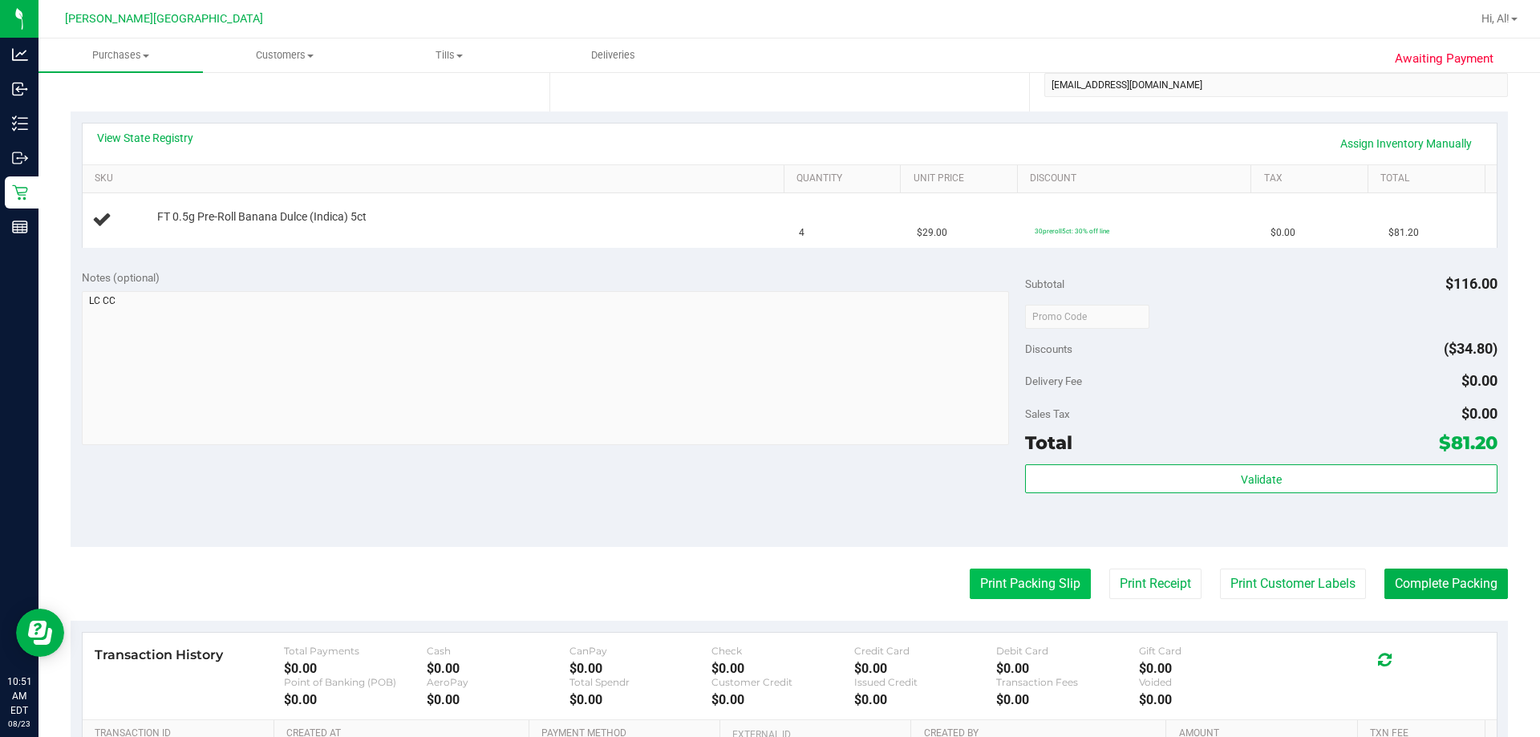
click at [768, 574] on button "Print Packing Slip" at bounding box center [1030, 584] width 121 height 30
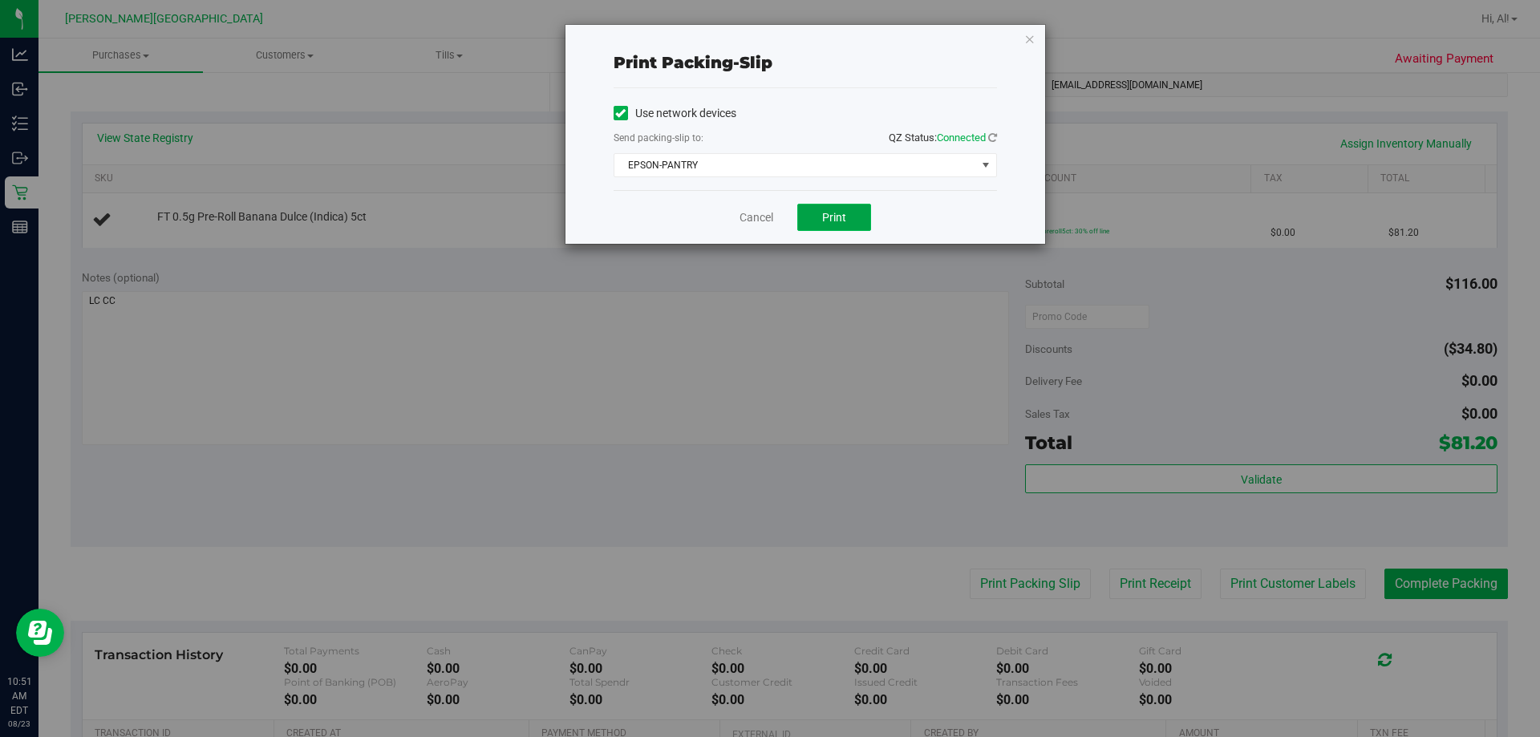
click at [768, 222] on span "Print" at bounding box center [834, 217] width 24 height 13
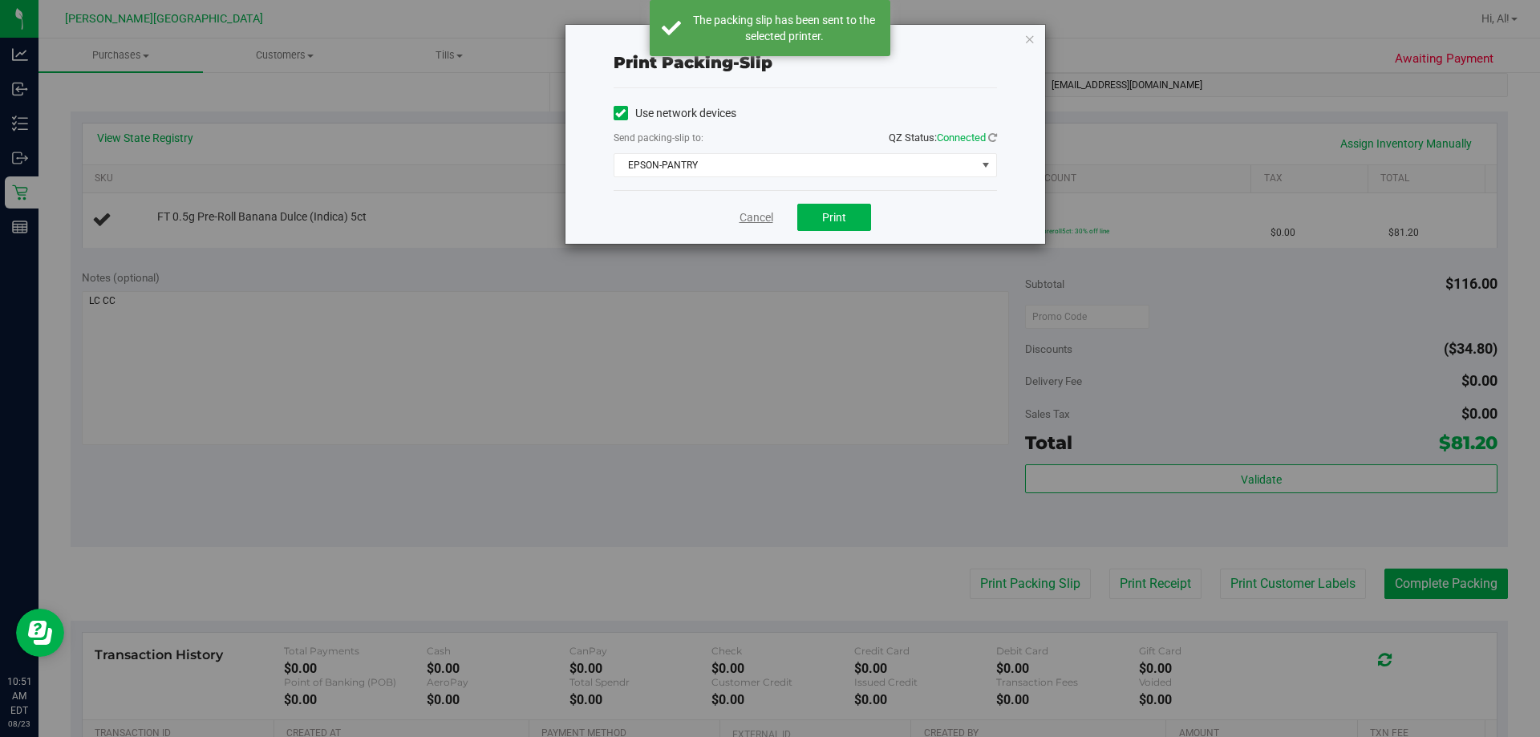
click at [759, 217] on link "Cancel" at bounding box center [757, 217] width 34 height 17
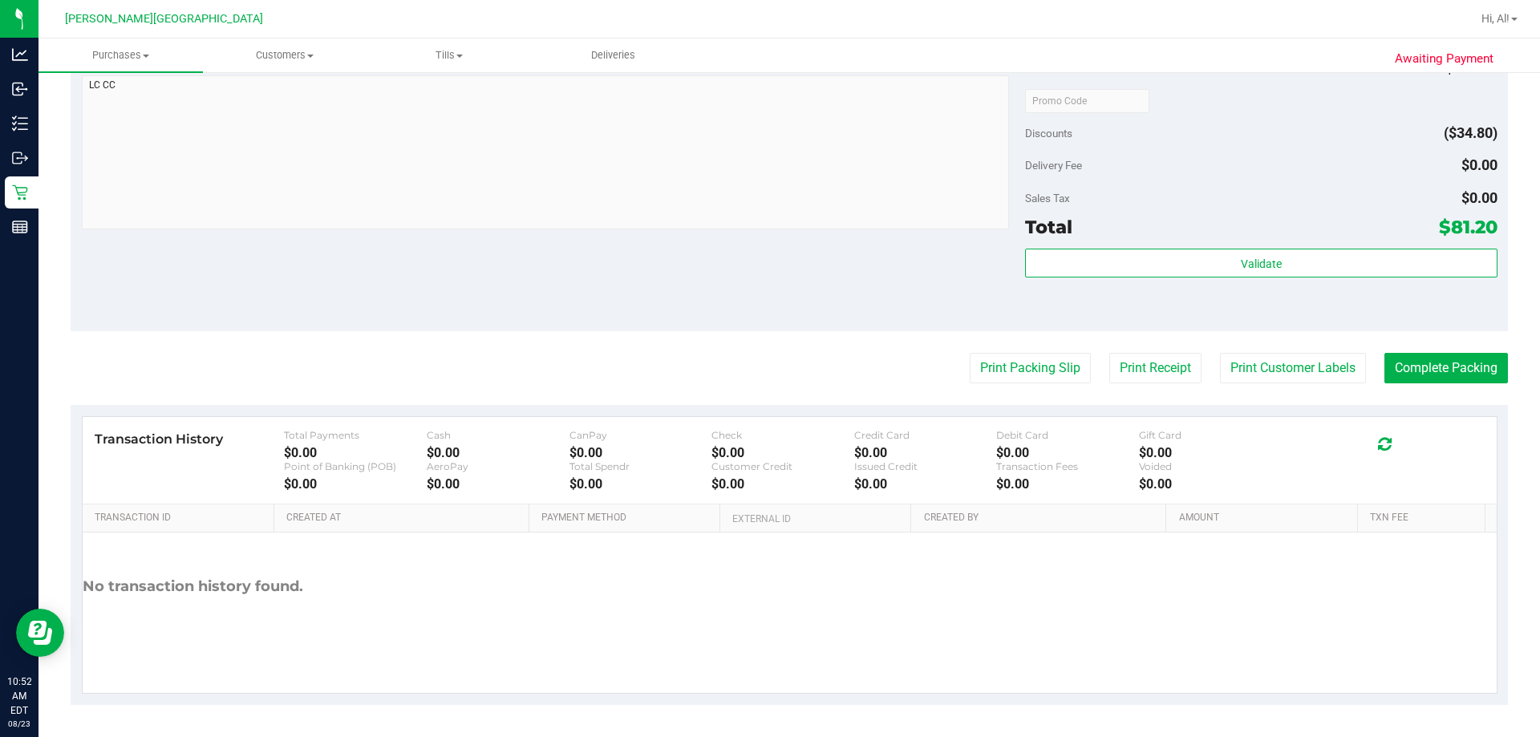
scroll to position [55, 0]
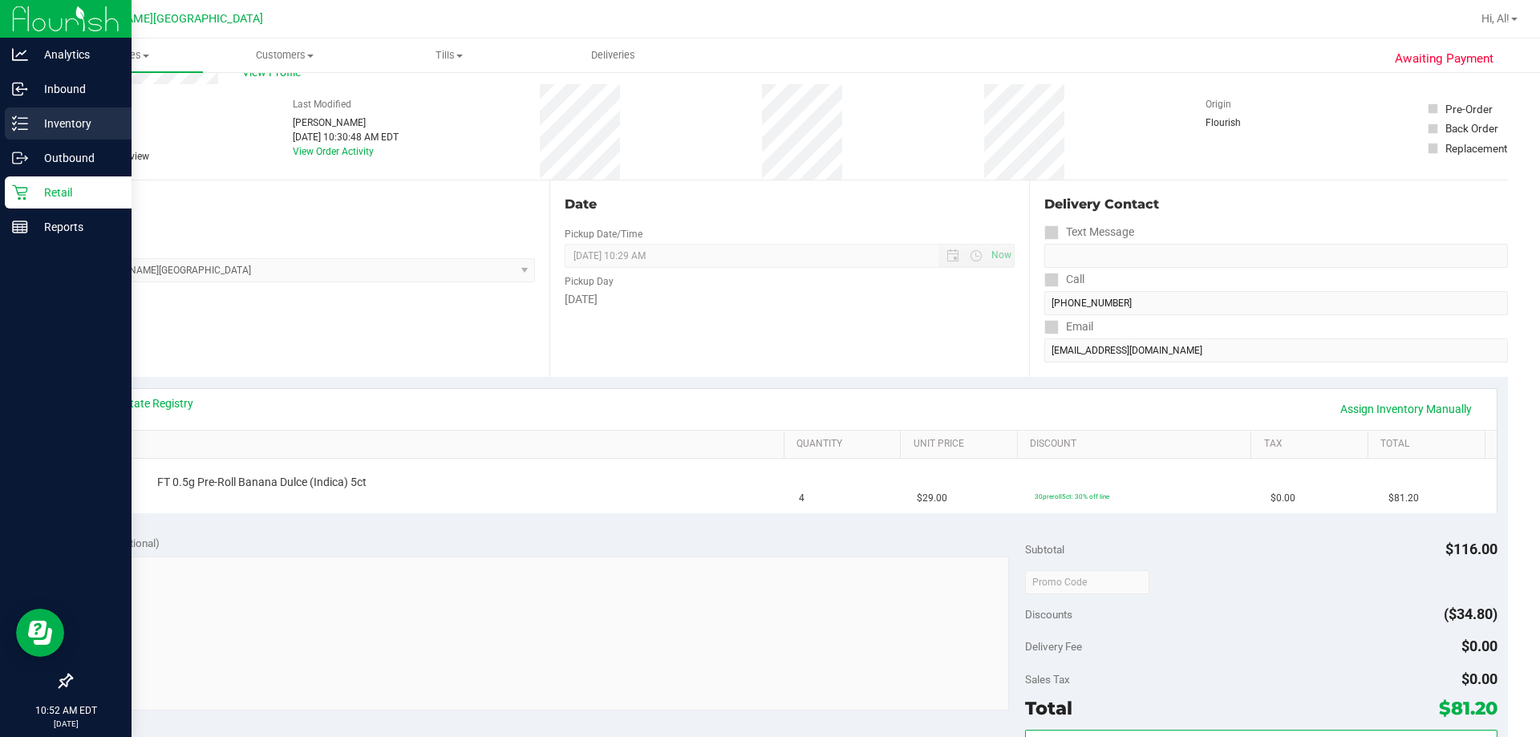
click at [37, 120] on p "Inventory" at bounding box center [76, 123] width 96 height 19
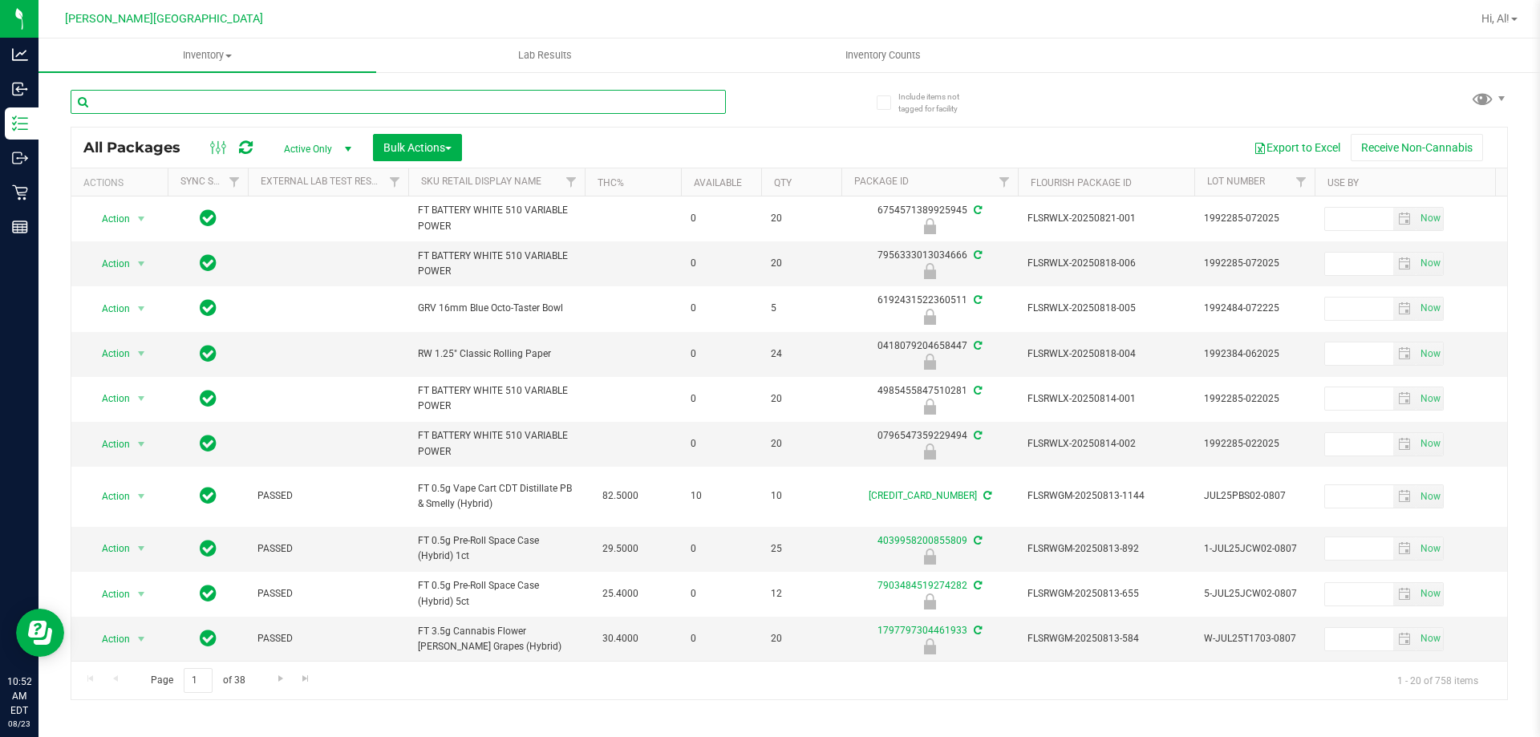
click at [298, 108] on input "text" at bounding box center [398, 102] width 655 height 24
type input "bdl"
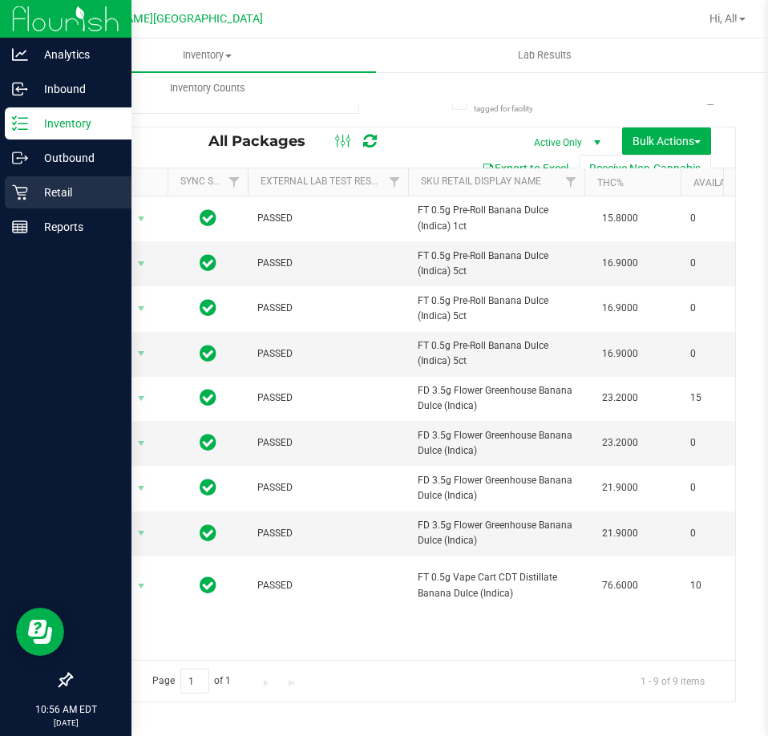
click at [44, 188] on p "Retail" at bounding box center [76, 192] width 96 height 19
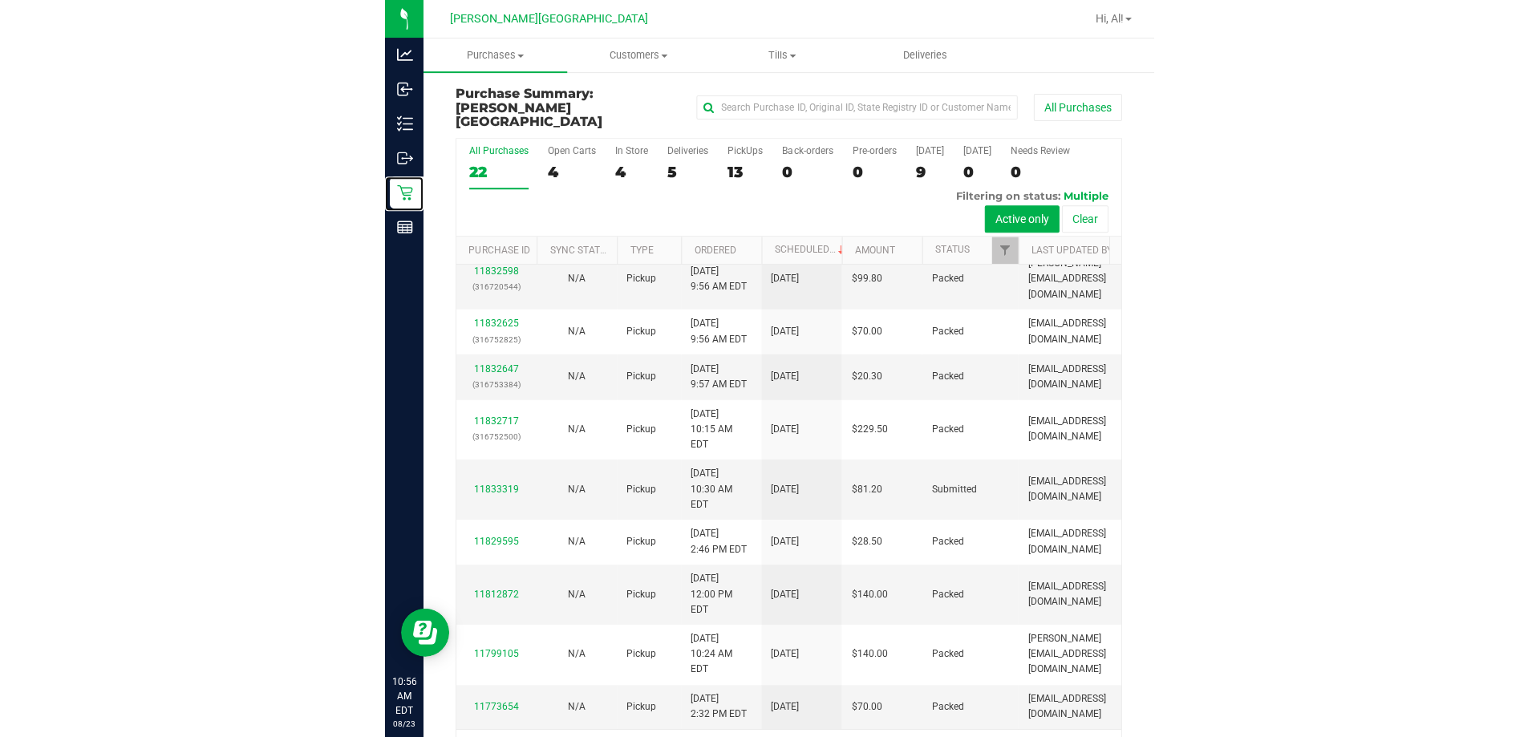
scroll to position [424, 0]
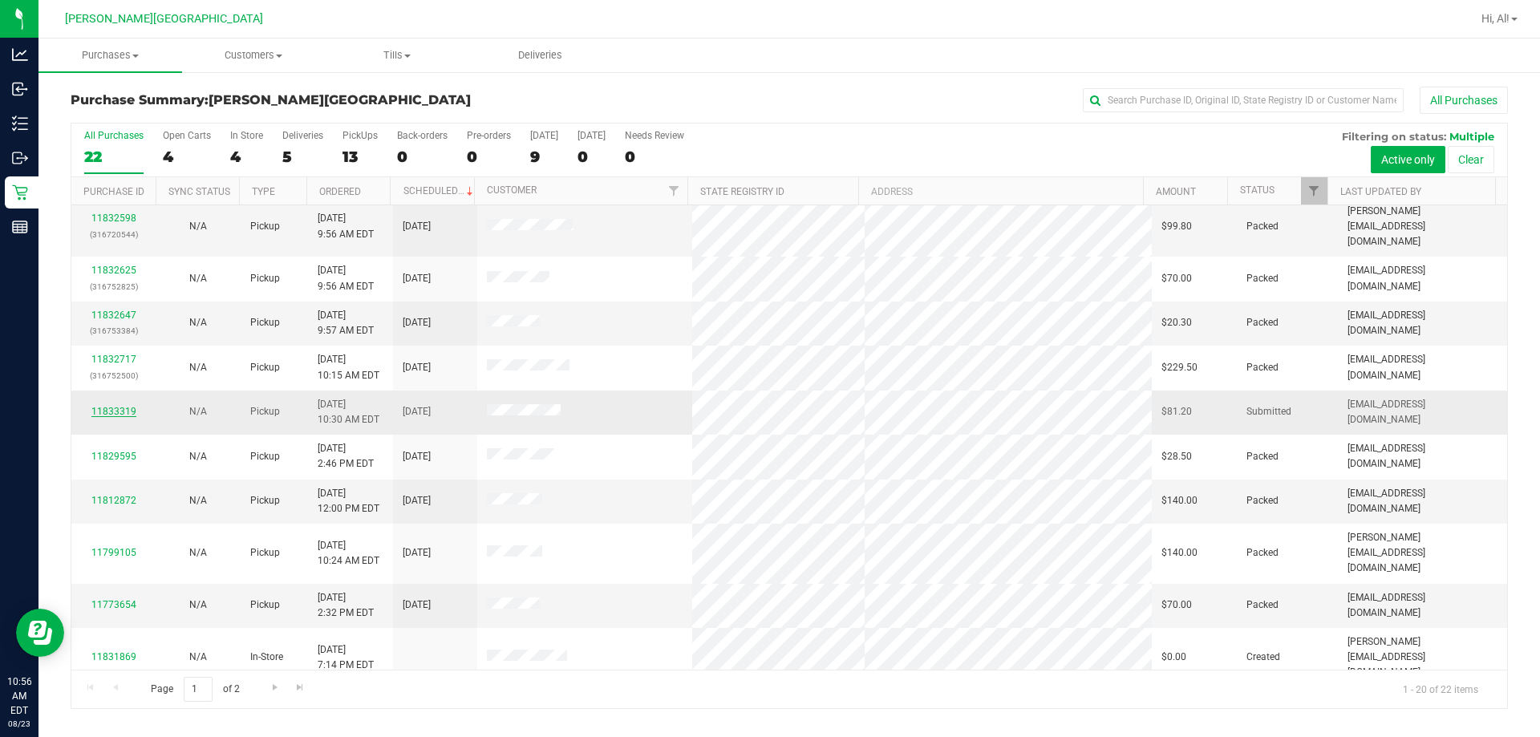
click at [132, 406] on link "11833319" at bounding box center [113, 411] width 45 height 11
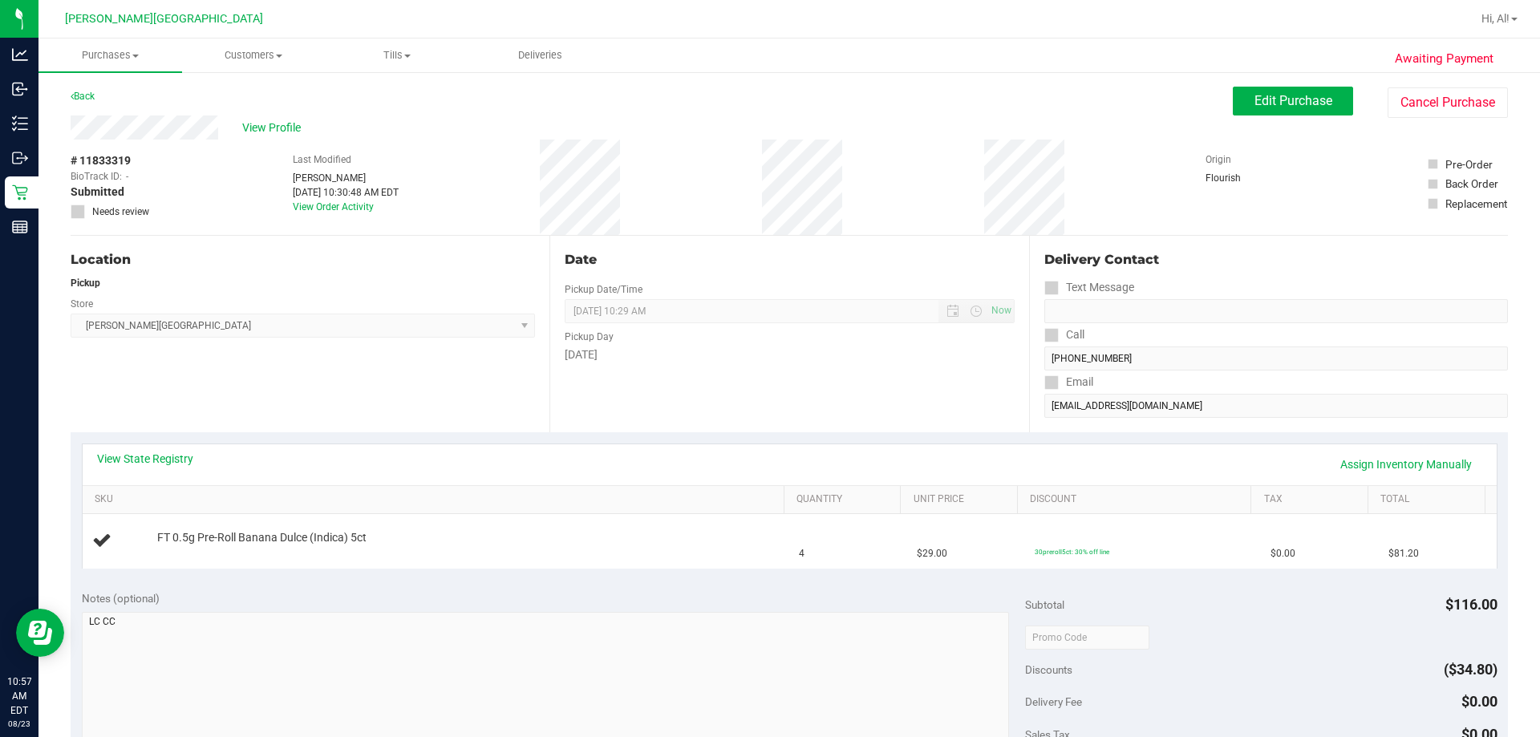
click at [298, 444] on div "View State Registry Assign Inventory Manually" at bounding box center [790, 464] width 1414 height 41
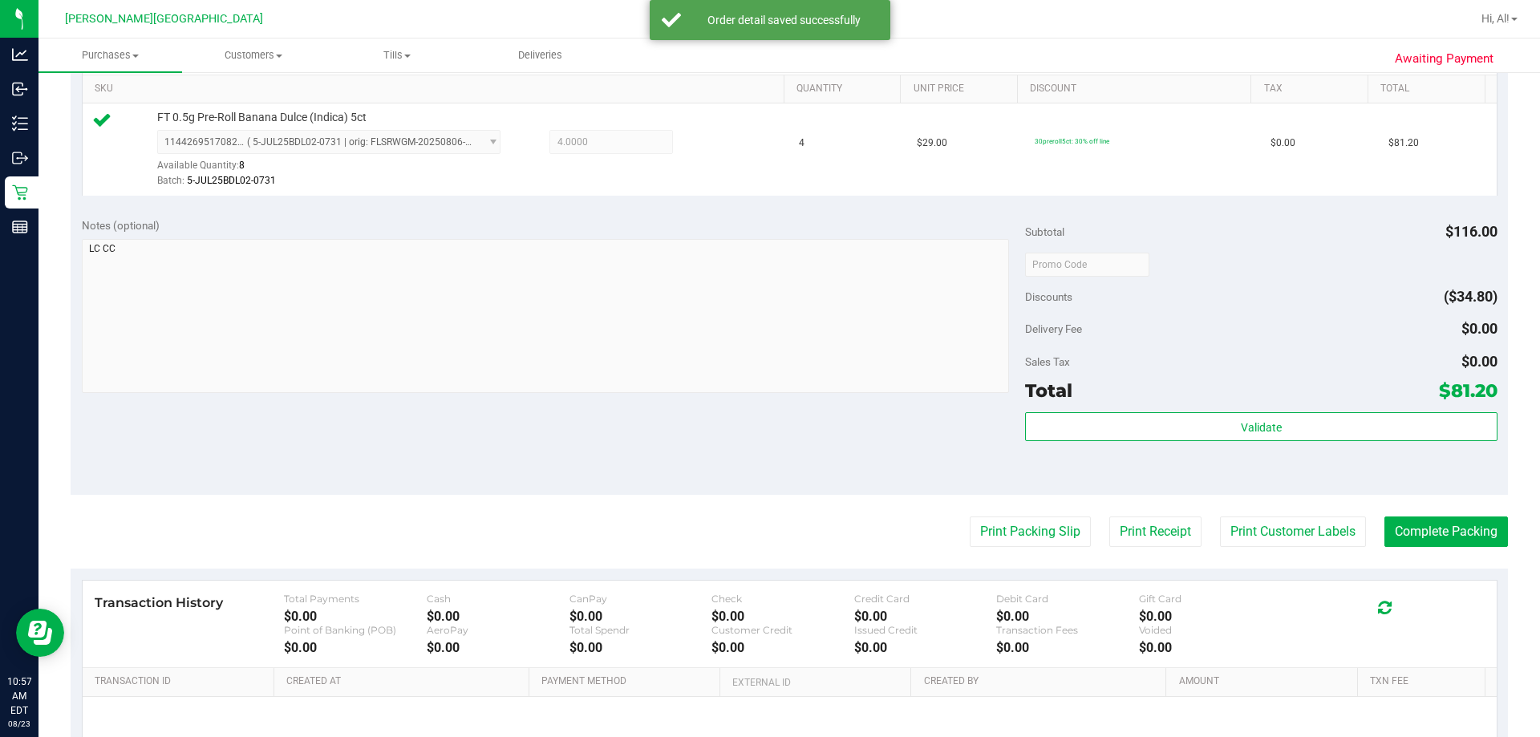
scroll to position [481, 0]
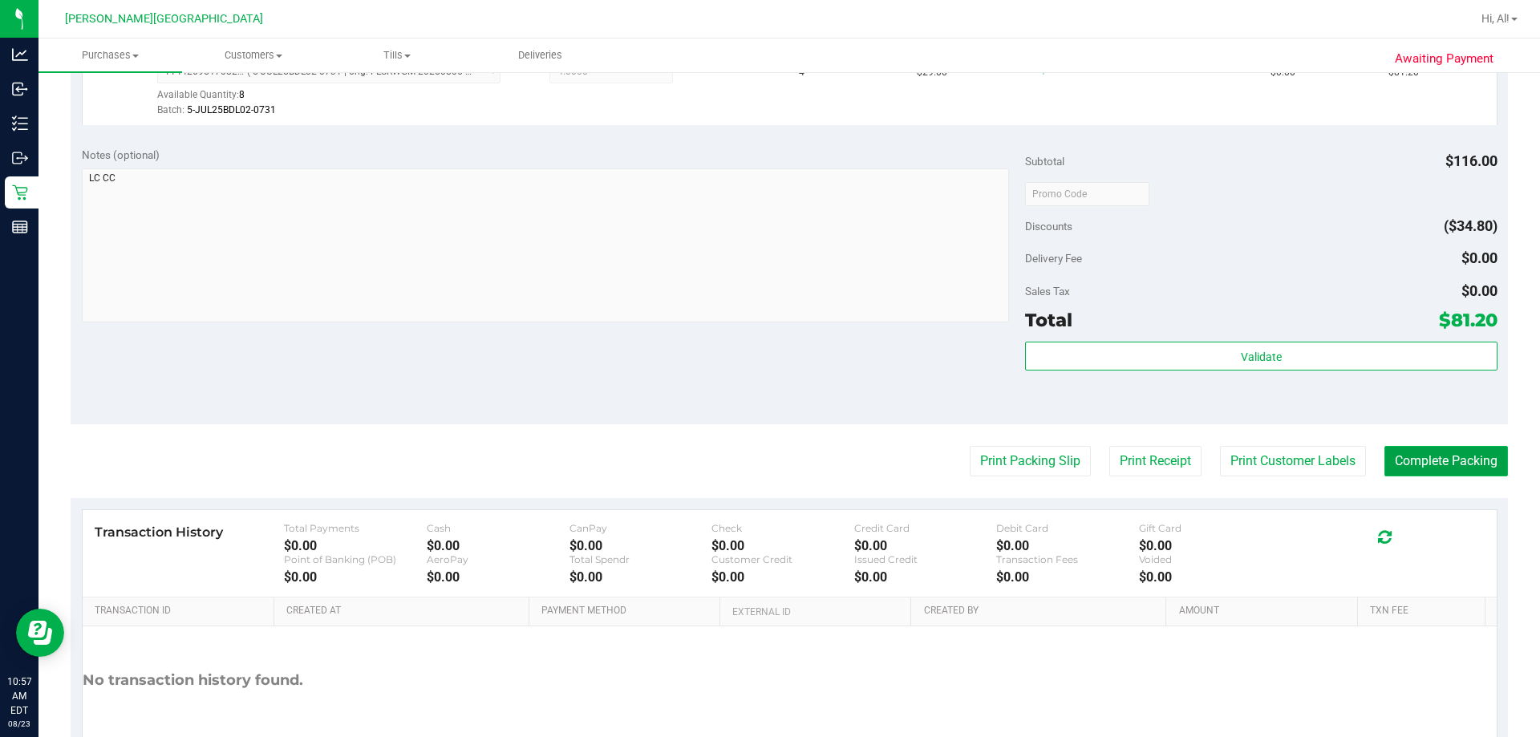
click at [768, 452] on button "Complete Packing" at bounding box center [1446, 461] width 124 height 30
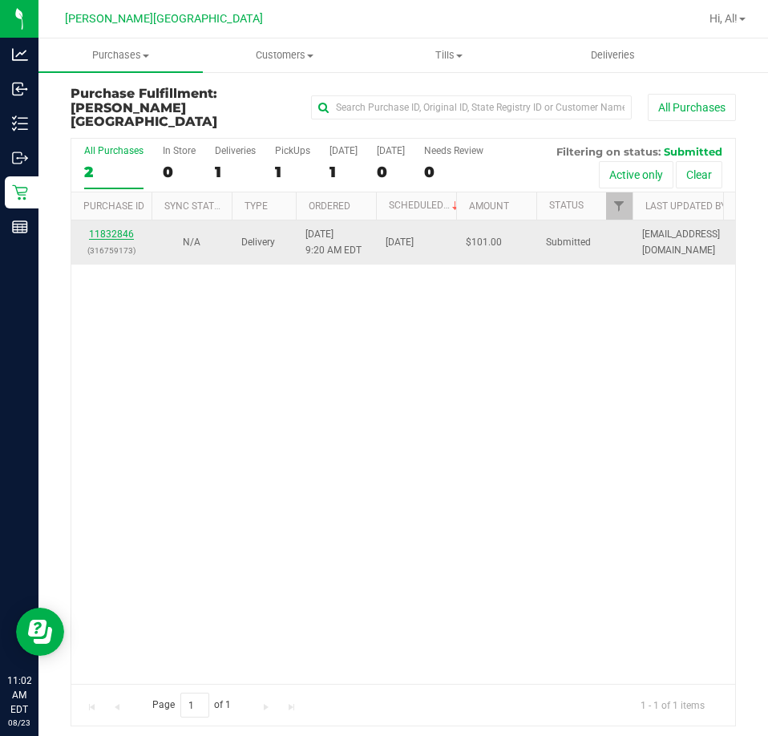
click at [97, 229] on link "11832846" at bounding box center [111, 234] width 45 height 11
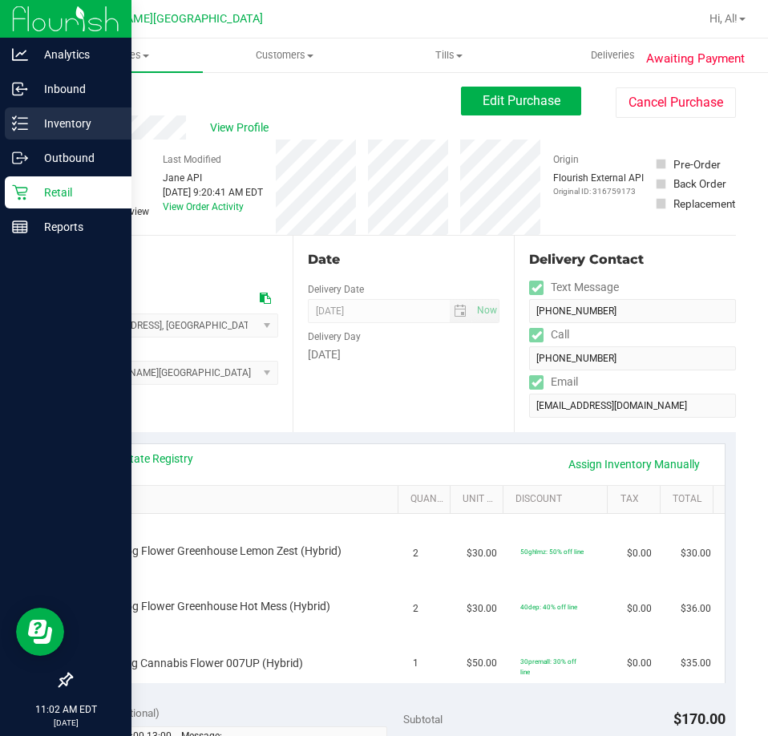
click at [51, 132] on p "Inventory" at bounding box center [76, 123] width 96 height 19
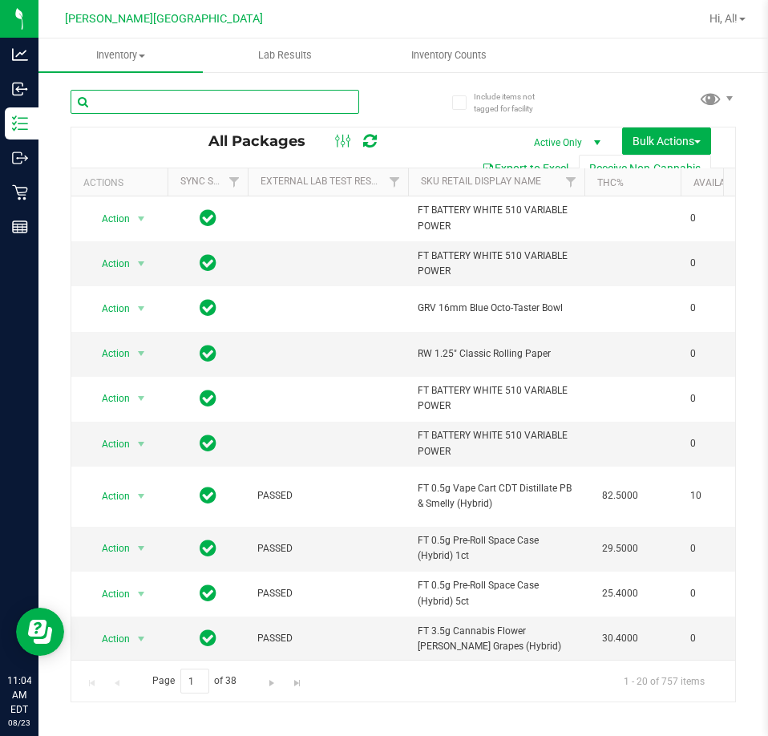
click at [112, 101] on input "text" at bounding box center [215, 102] width 289 height 24
type input "htm"
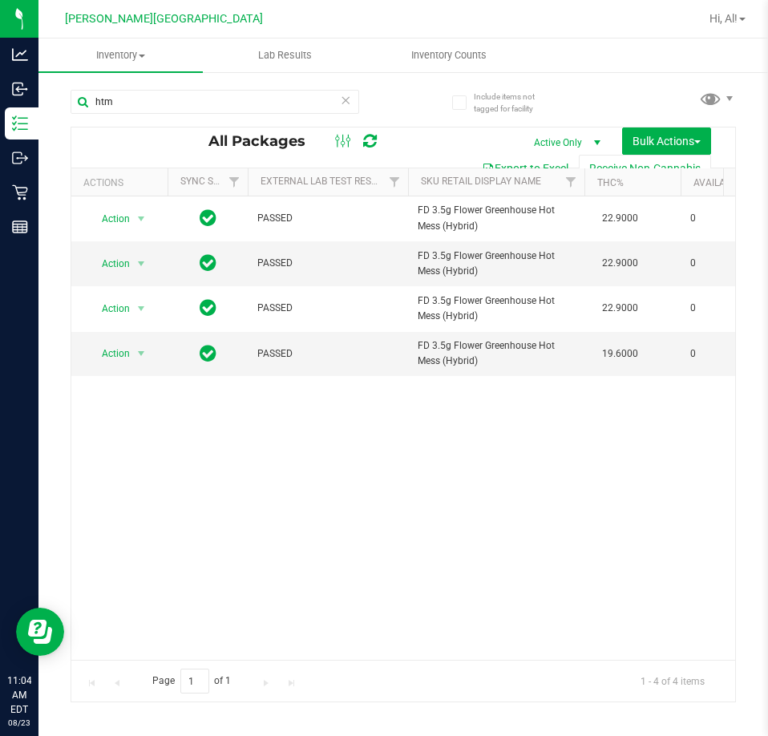
click at [343, 96] on icon at bounding box center [345, 99] width 11 height 19
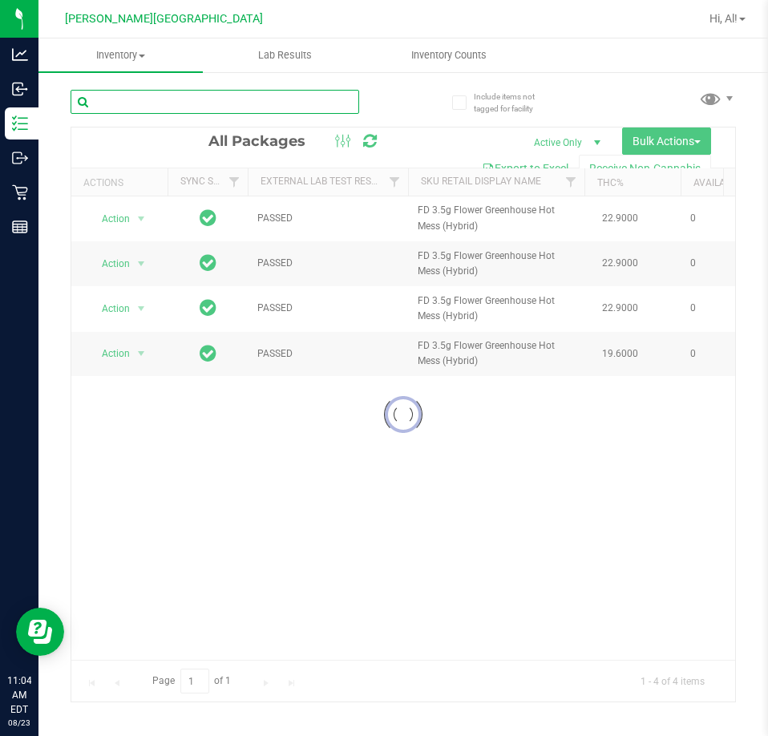
click at [298, 99] on input "text" at bounding box center [215, 102] width 289 height 24
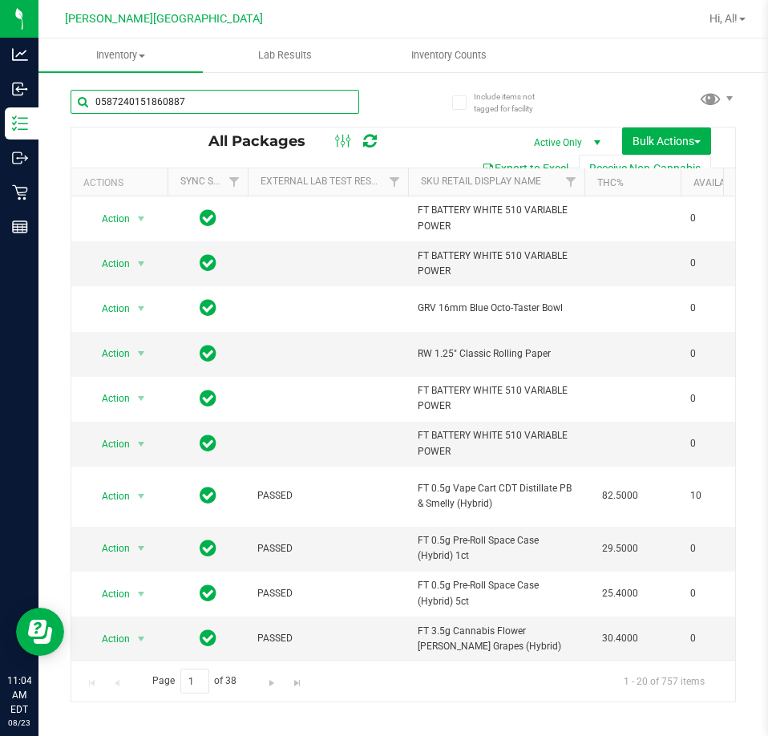
type input "0587240151860887"
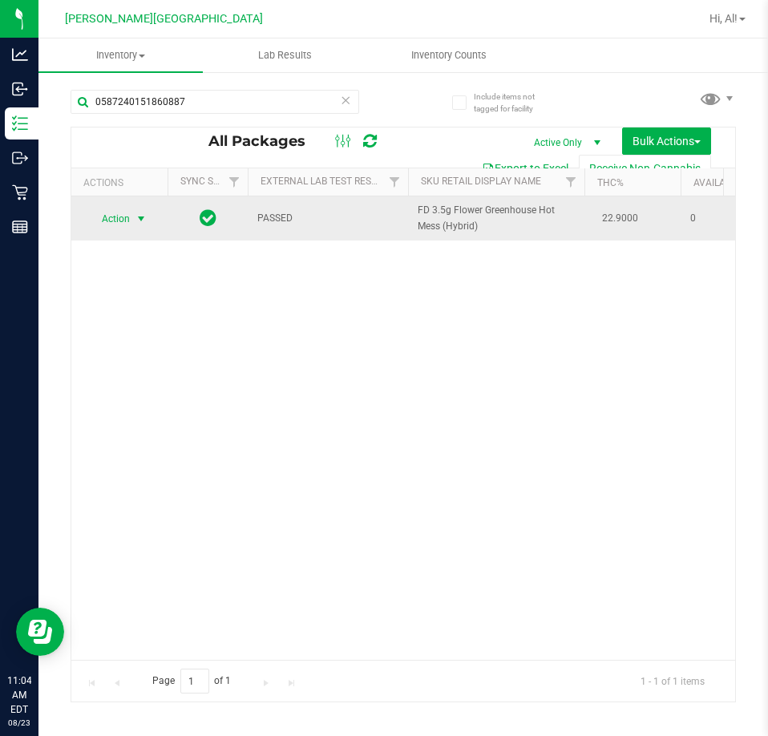
click at [121, 224] on span "Action" at bounding box center [108, 219] width 43 height 22
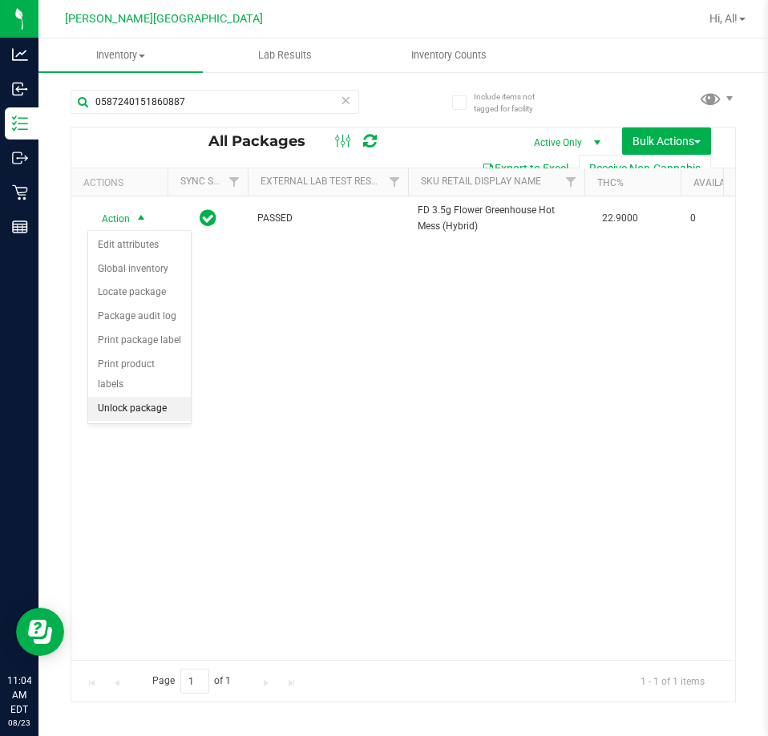
click at [141, 397] on li "Unlock package" at bounding box center [139, 409] width 103 height 24
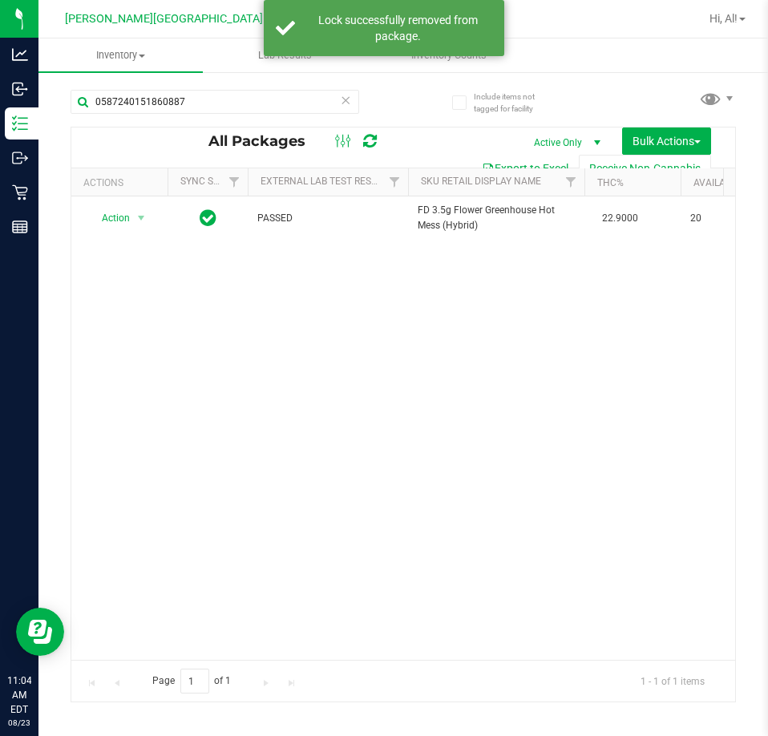
click at [342, 99] on icon at bounding box center [345, 99] width 11 height 19
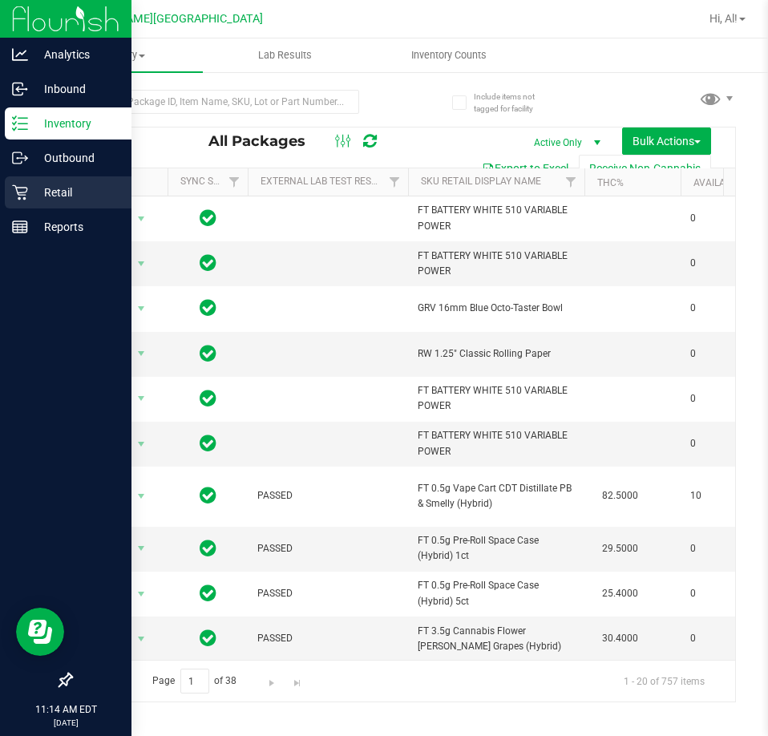
click at [63, 199] on p "Retail" at bounding box center [76, 192] width 96 height 19
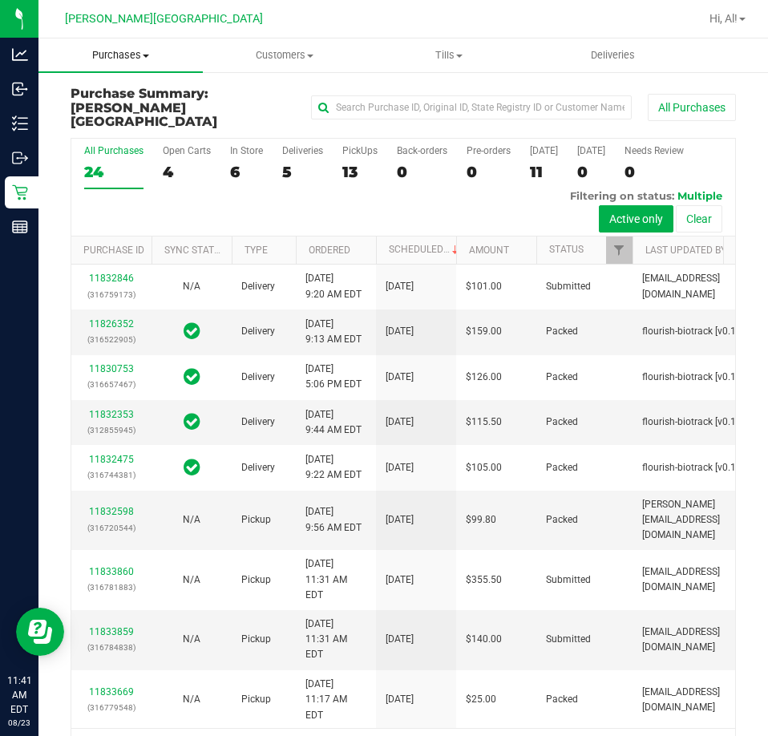
click at [142, 58] on span "Purchases" at bounding box center [121, 55] width 164 height 14
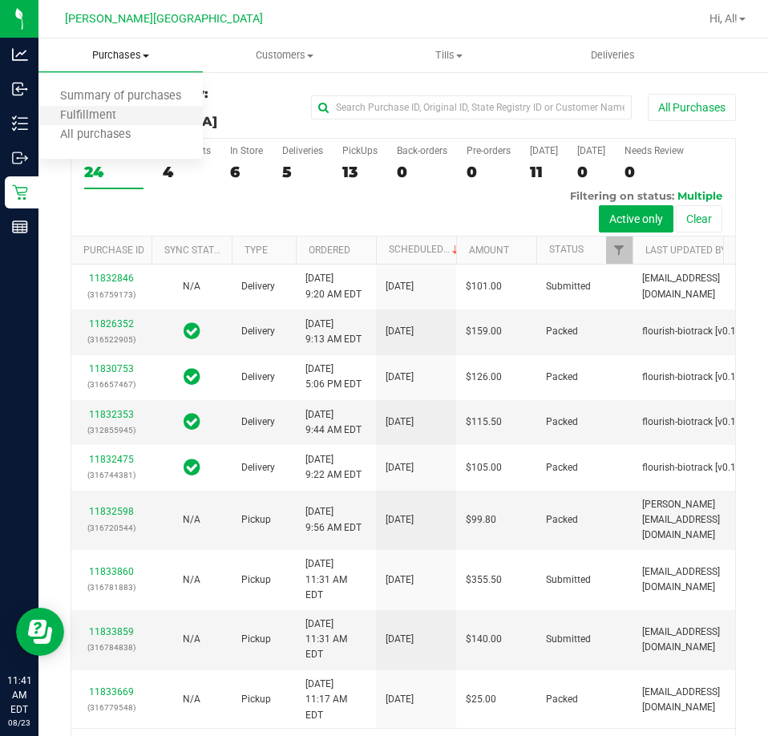
click at [136, 110] on li "Fulfillment" at bounding box center [121, 116] width 164 height 19
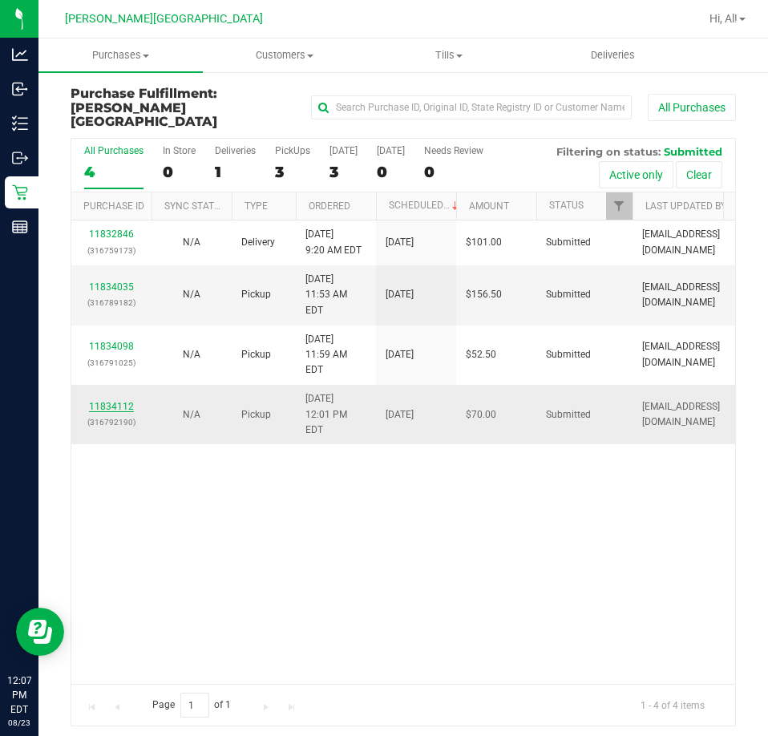
click at [128, 401] on link "11834112" at bounding box center [111, 406] width 45 height 11
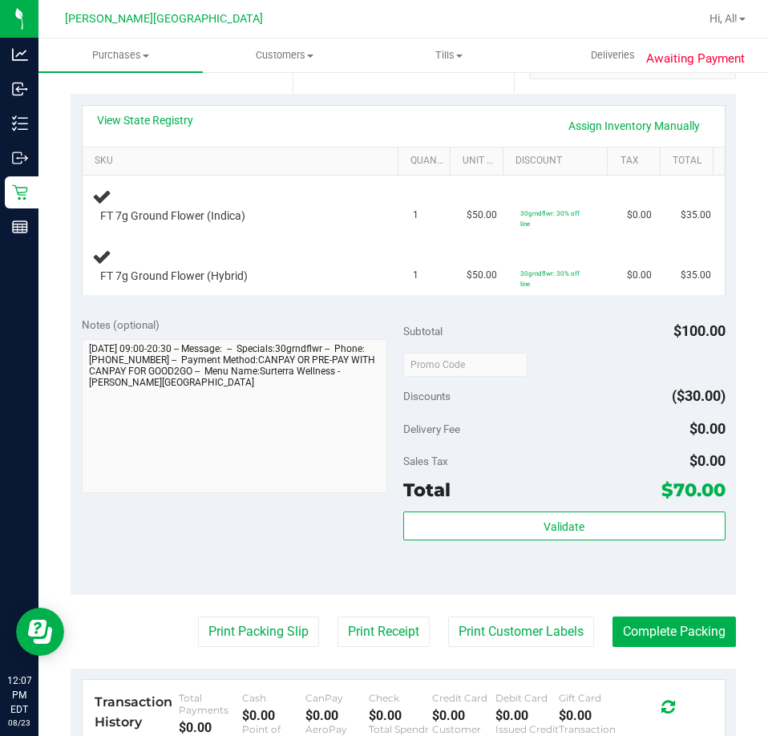
scroll to position [481, 0]
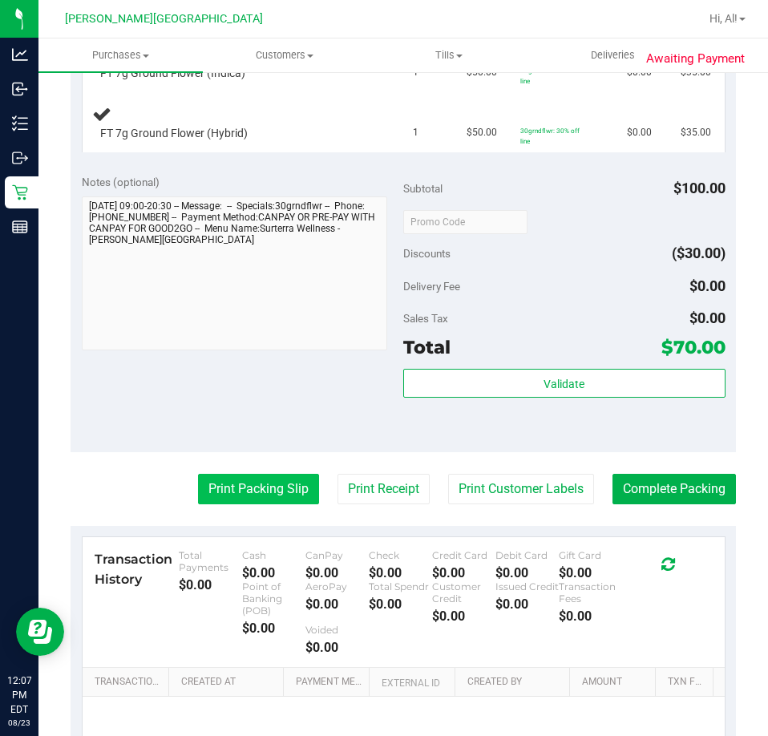
click at [225, 492] on button "Print Packing Slip" at bounding box center [258, 489] width 121 height 30
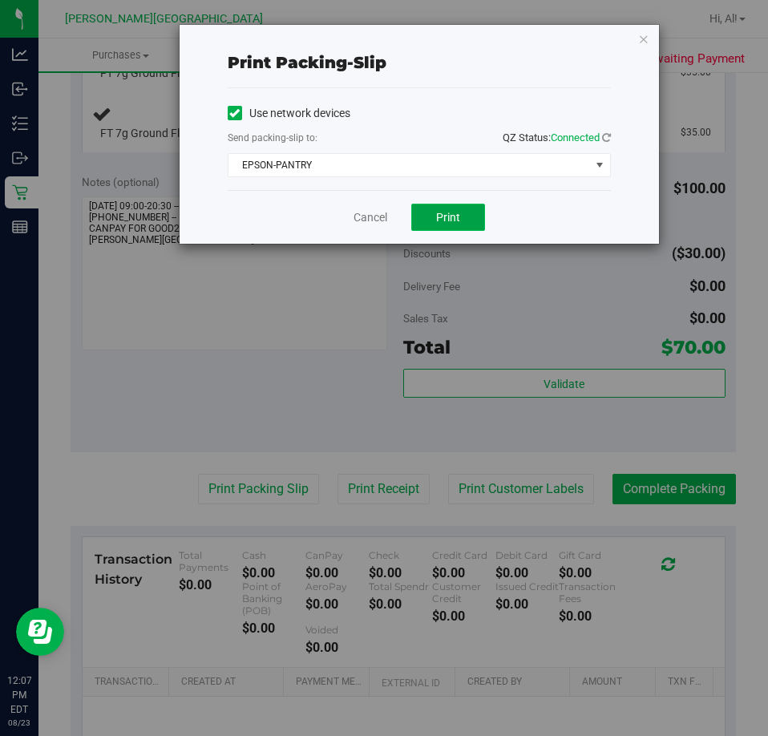
click at [442, 226] on button "Print" at bounding box center [448, 217] width 74 height 27
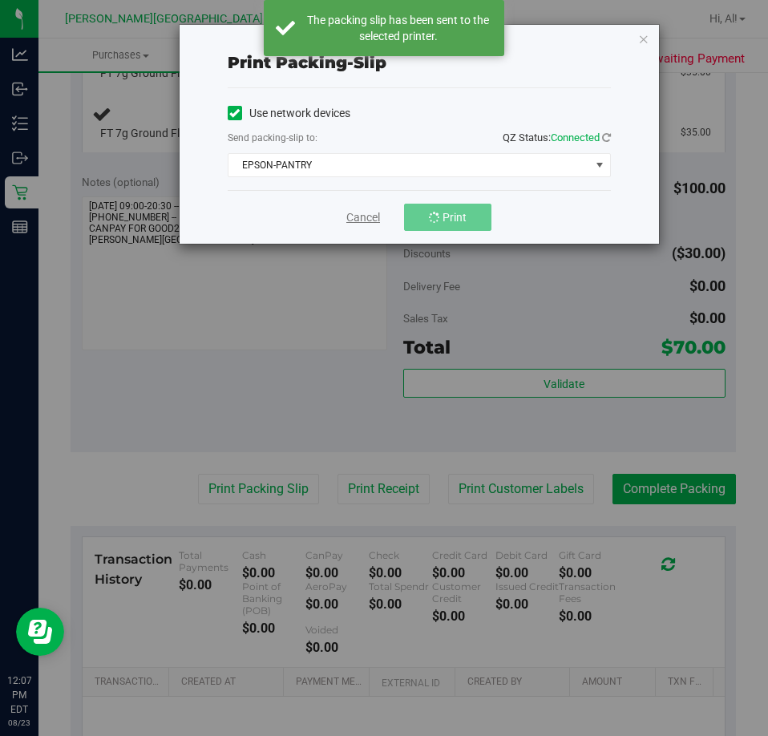
click at [362, 213] on link "Cancel" at bounding box center [364, 217] width 34 height 17
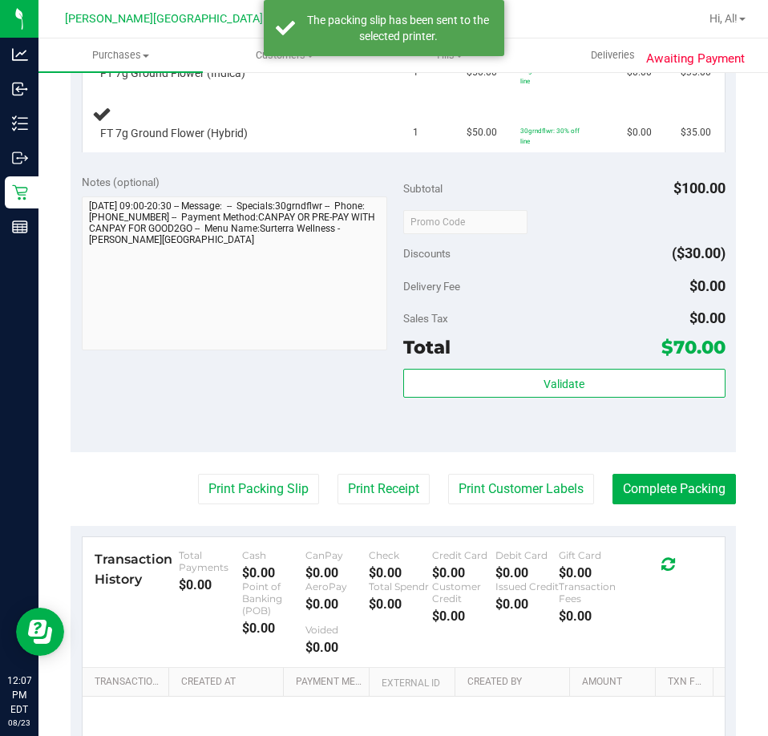
scroll to position [321, 0]
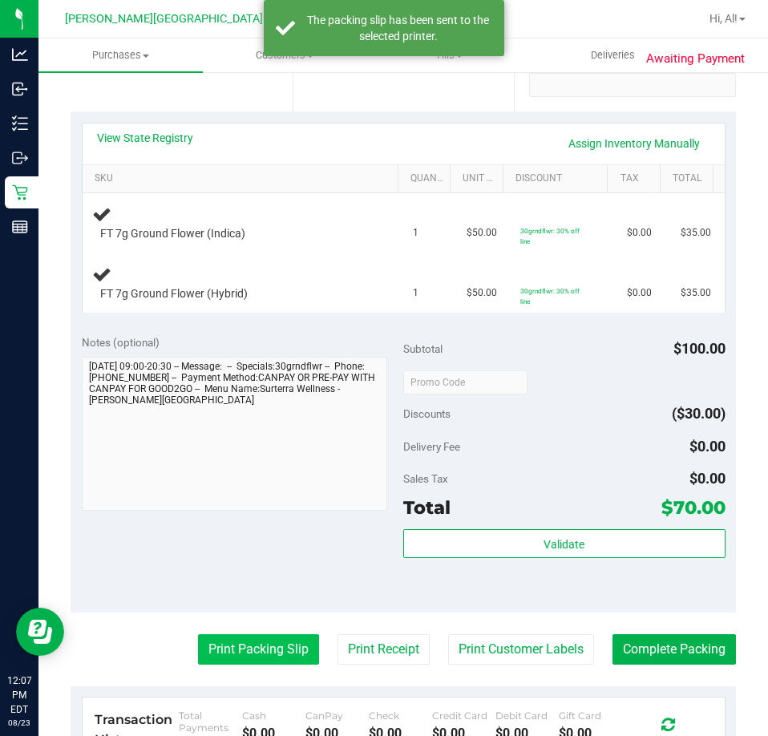
click at [298, 638] on button "Print Packing Slip" at bounding box center [258, 649] width 121 height 30
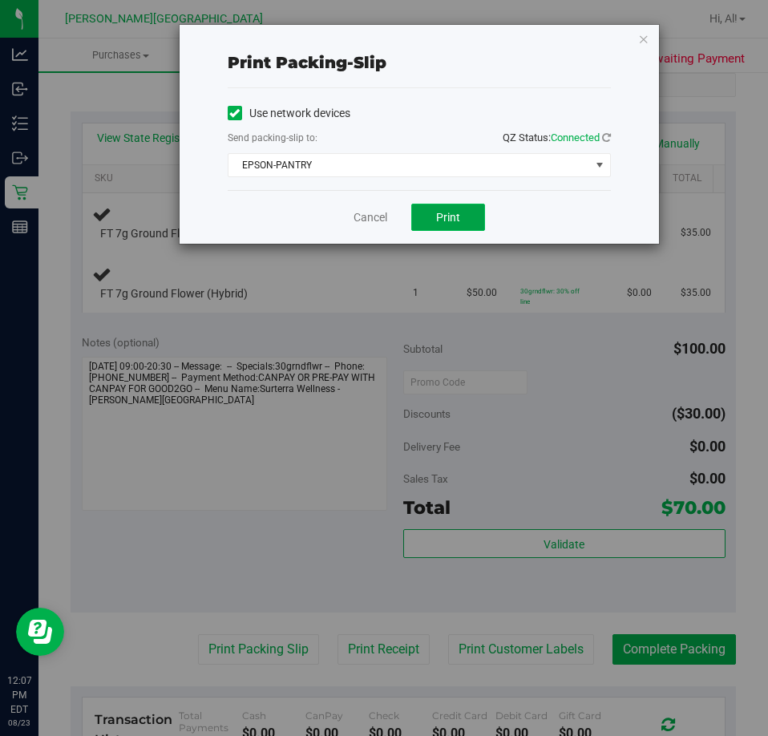
click at [448, 212] on span "Print" at bounding box center [448, 217] width 24 height 13
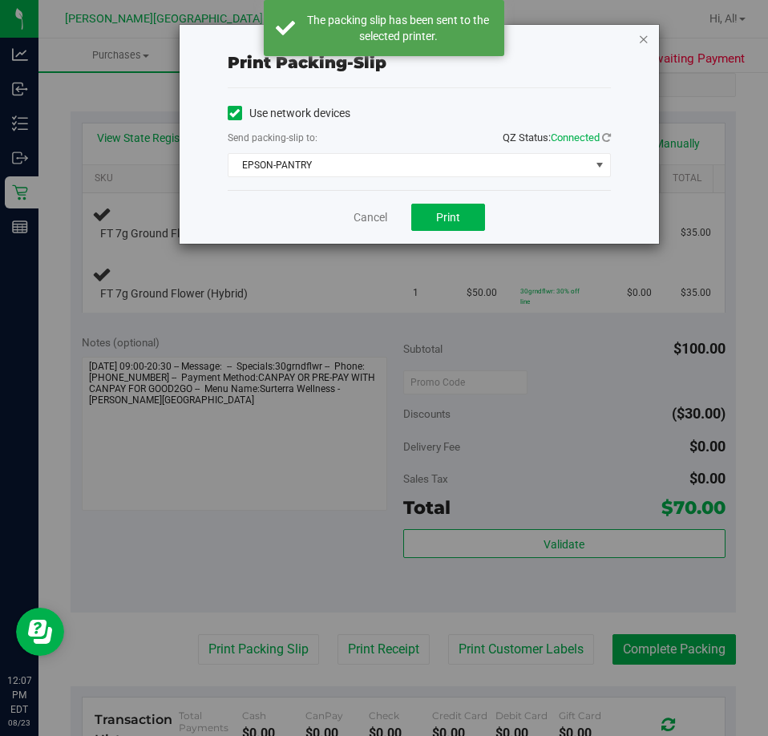
click at [644, 43] on icon "button" at bounding box center [643, 38] width 11 height 19
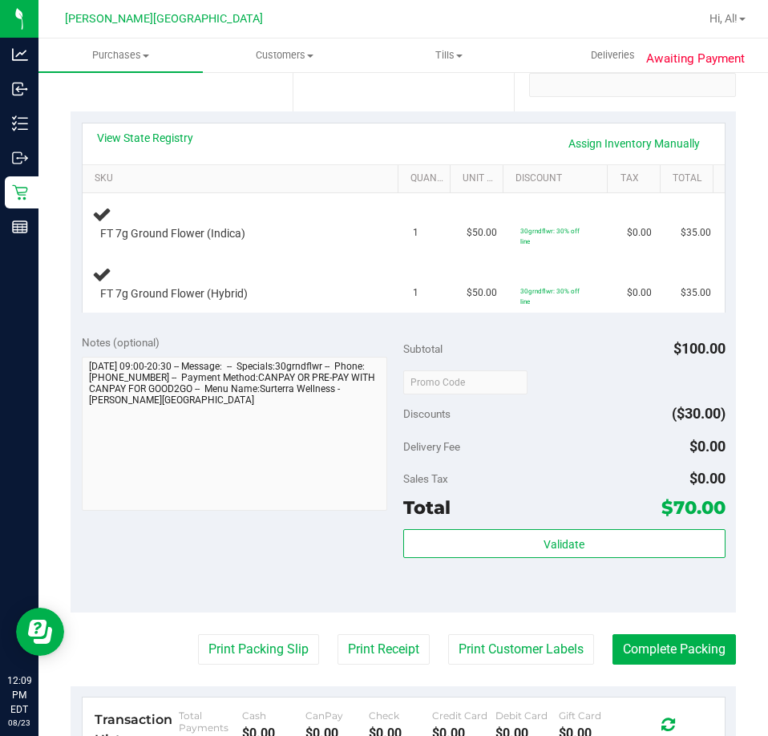
click at [198, 634] on button "Print Packing Slip" at bounding box center [258, 649] width 121 height 30
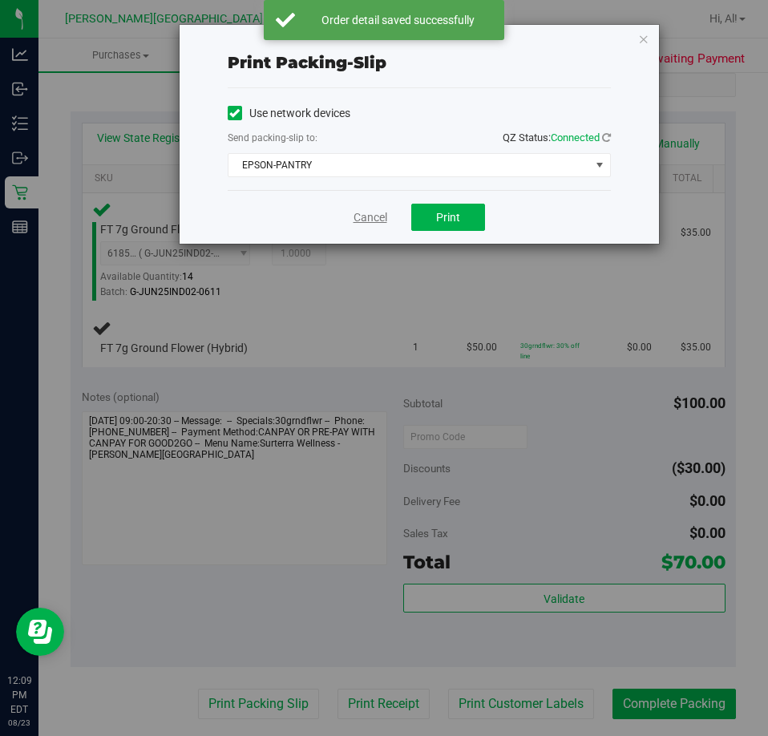
click at [376, 221] on link "Cancel" at bounding box center [371, 217] width 34 height 17
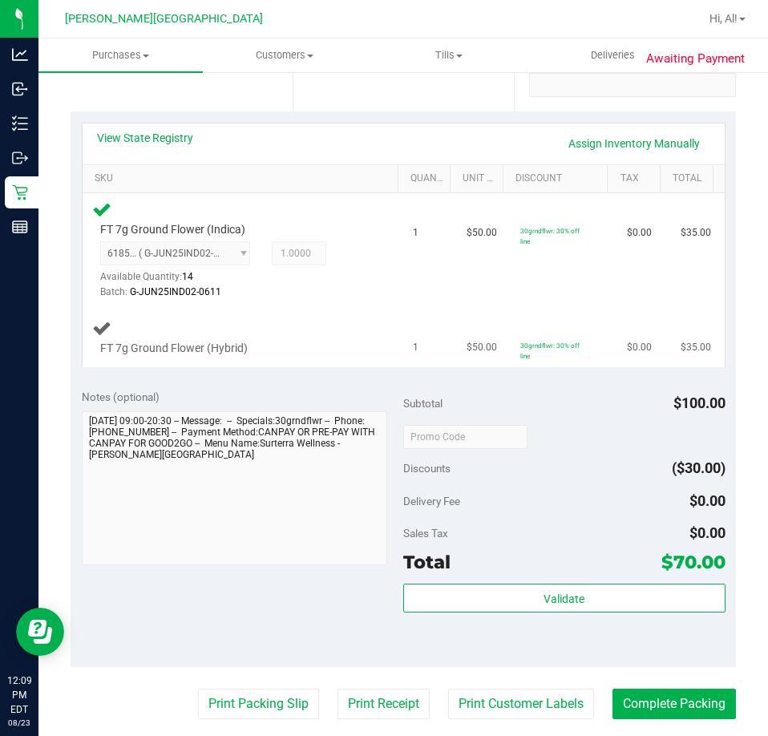
click at [198, 689] on button "Print Packing Slip" at bounding box center [258, 704] width 121 height 30
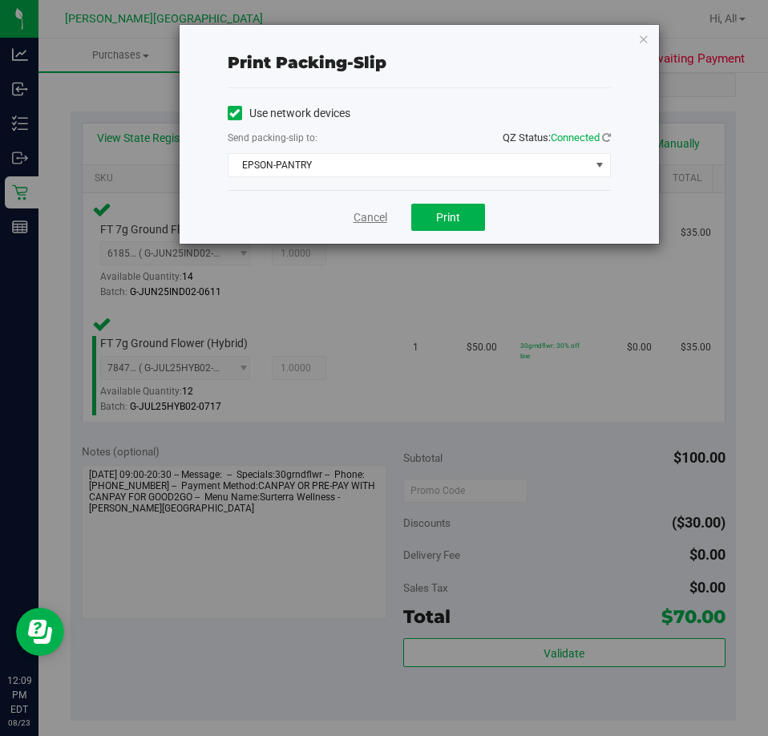
click at [363, 221] on link "Cancel" at bounding box center [371, 217] width 34 height 17
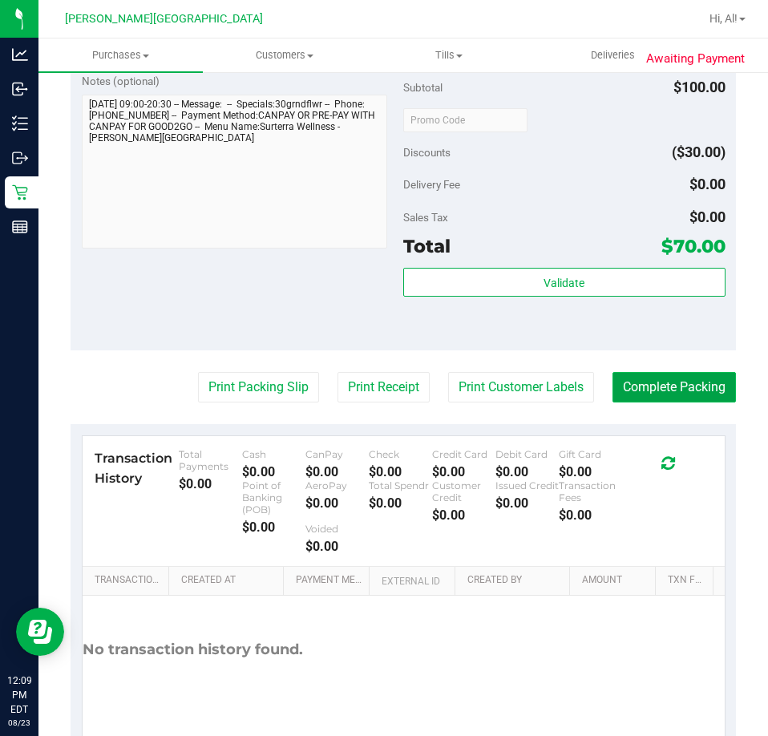
click at [619, 392] on button "Complete Packing" at bounding box center [675, 387] width 124 height 30
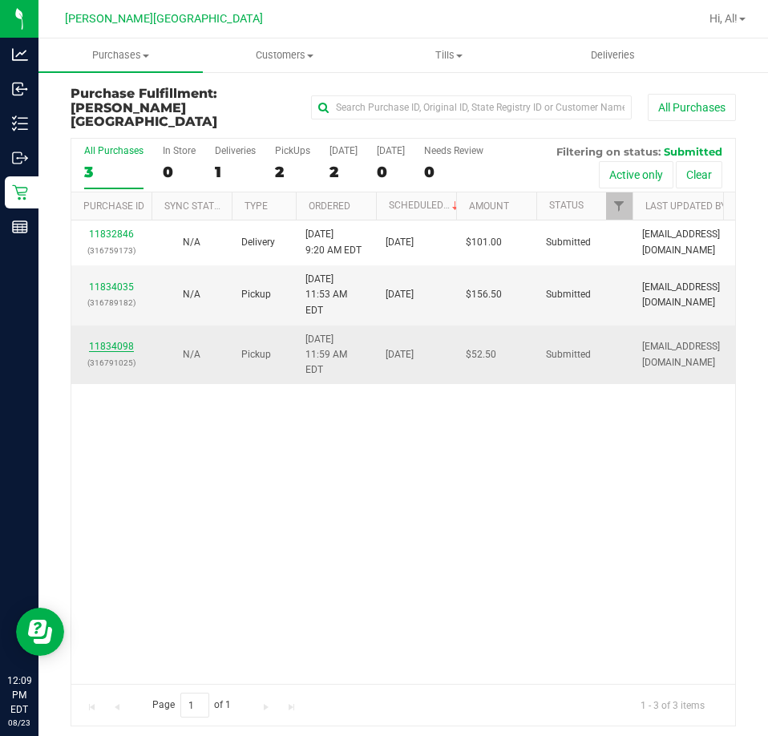
click at [115, 341] on link "11834098" at bounding box center [111, 346] width 45 height 11
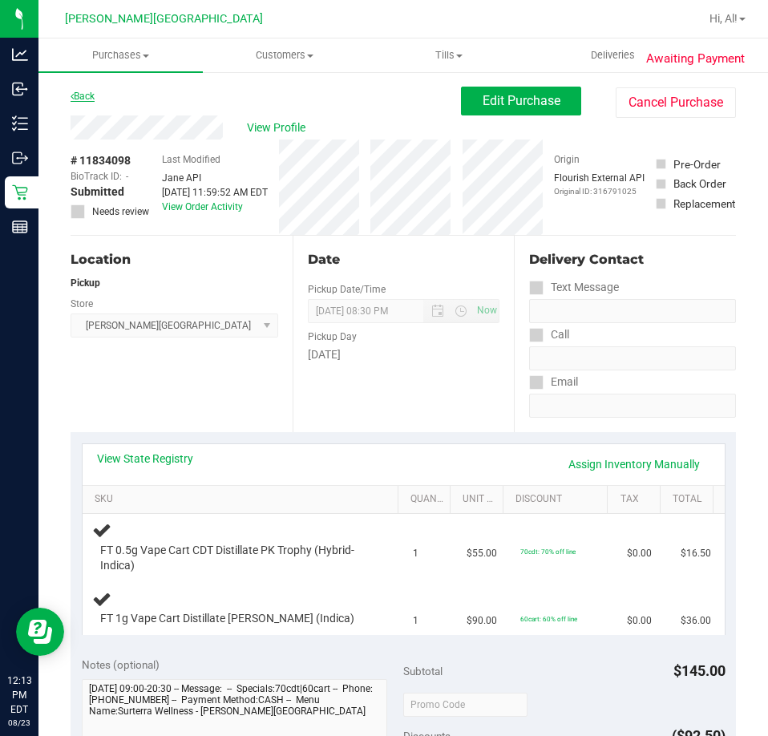
click at [84, 92] on link "Back" at bounding box center [83, 96] width 24 height 11
